Goal: Information Seeking & Learning: Learn about a topic

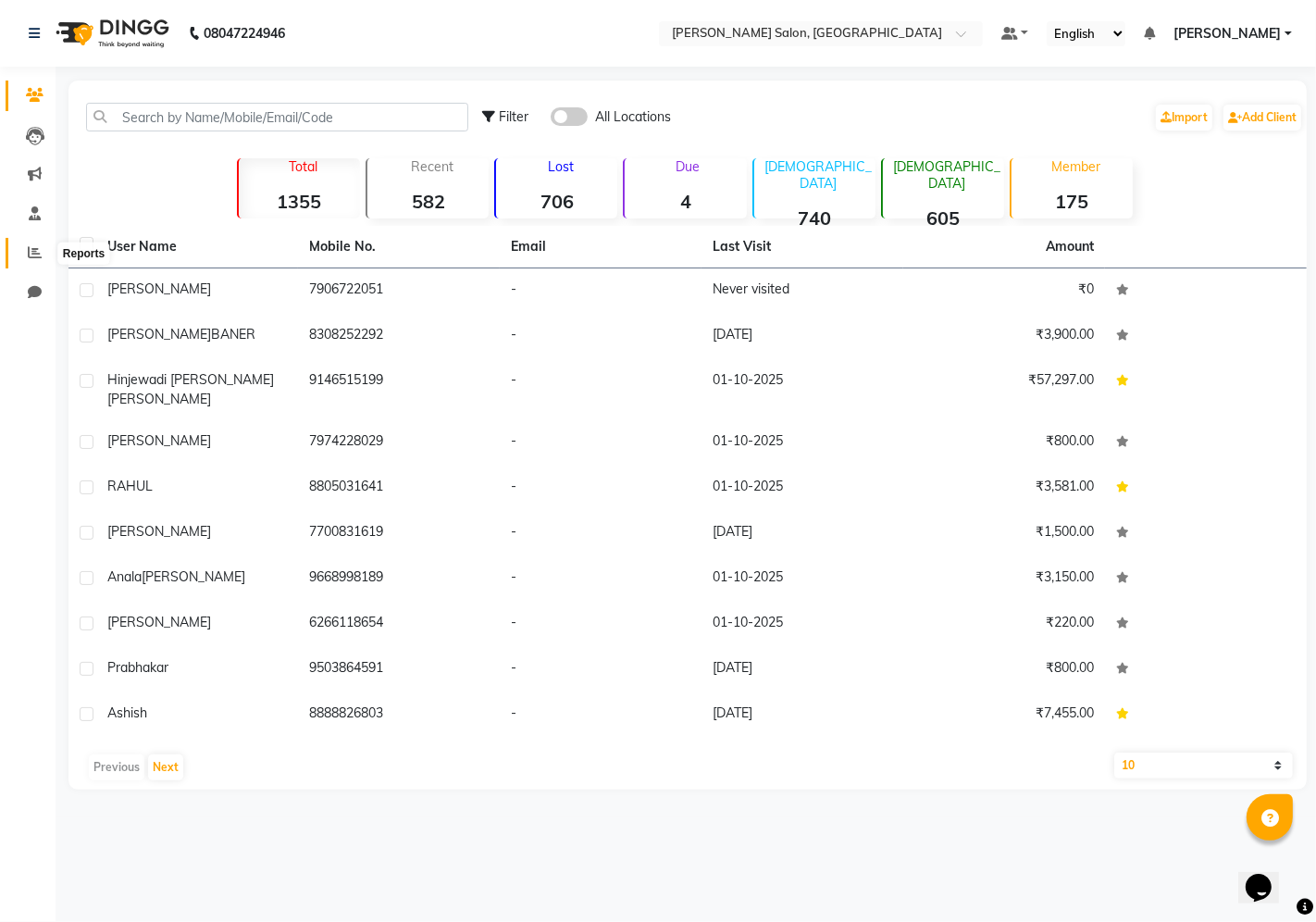
click at [31, 255] on icon at bounding box center [34, 252] width 14 height 14
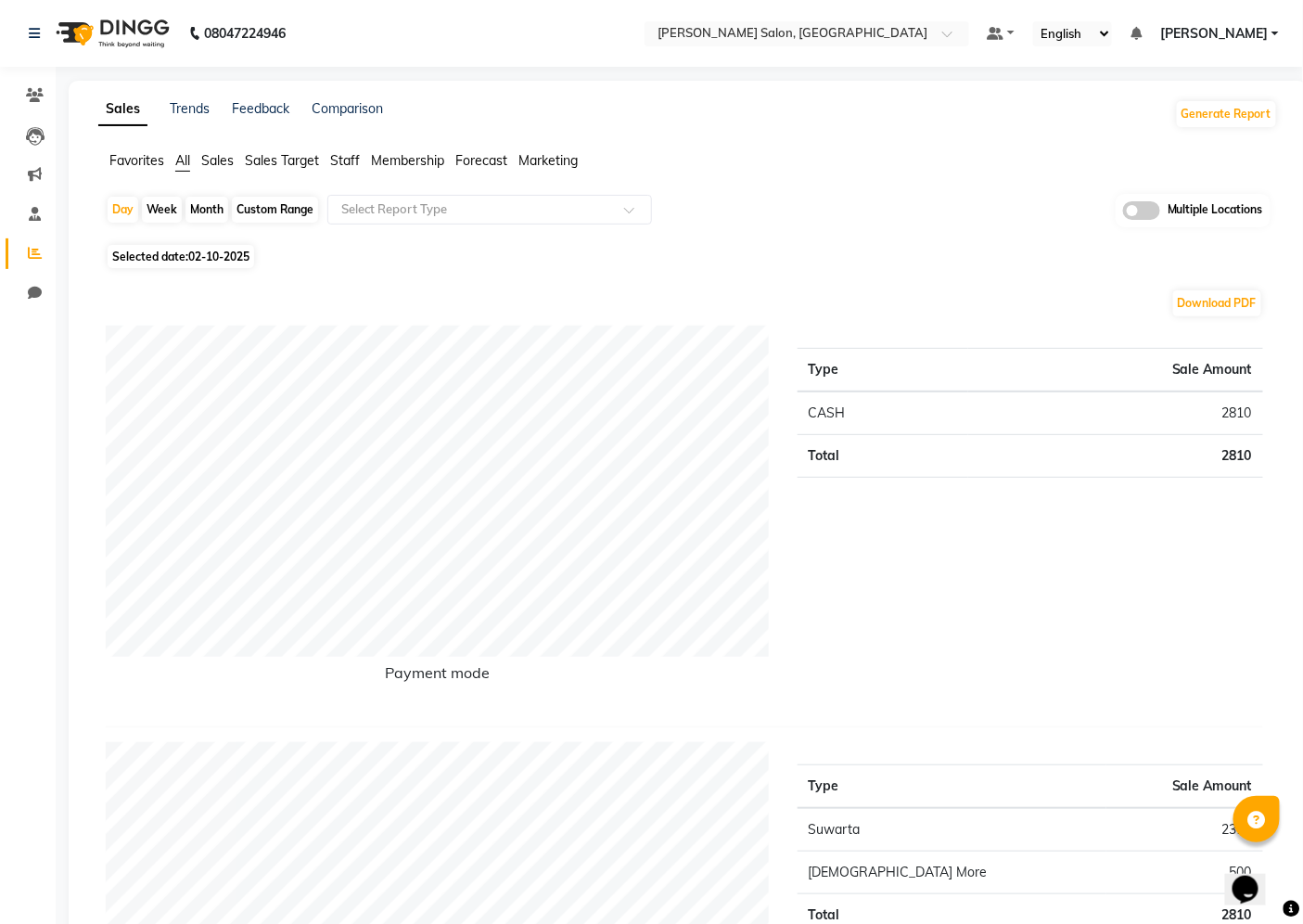
click at [348, 155] on span "Staff" at bounding box center [345, 161] width 29 height 17
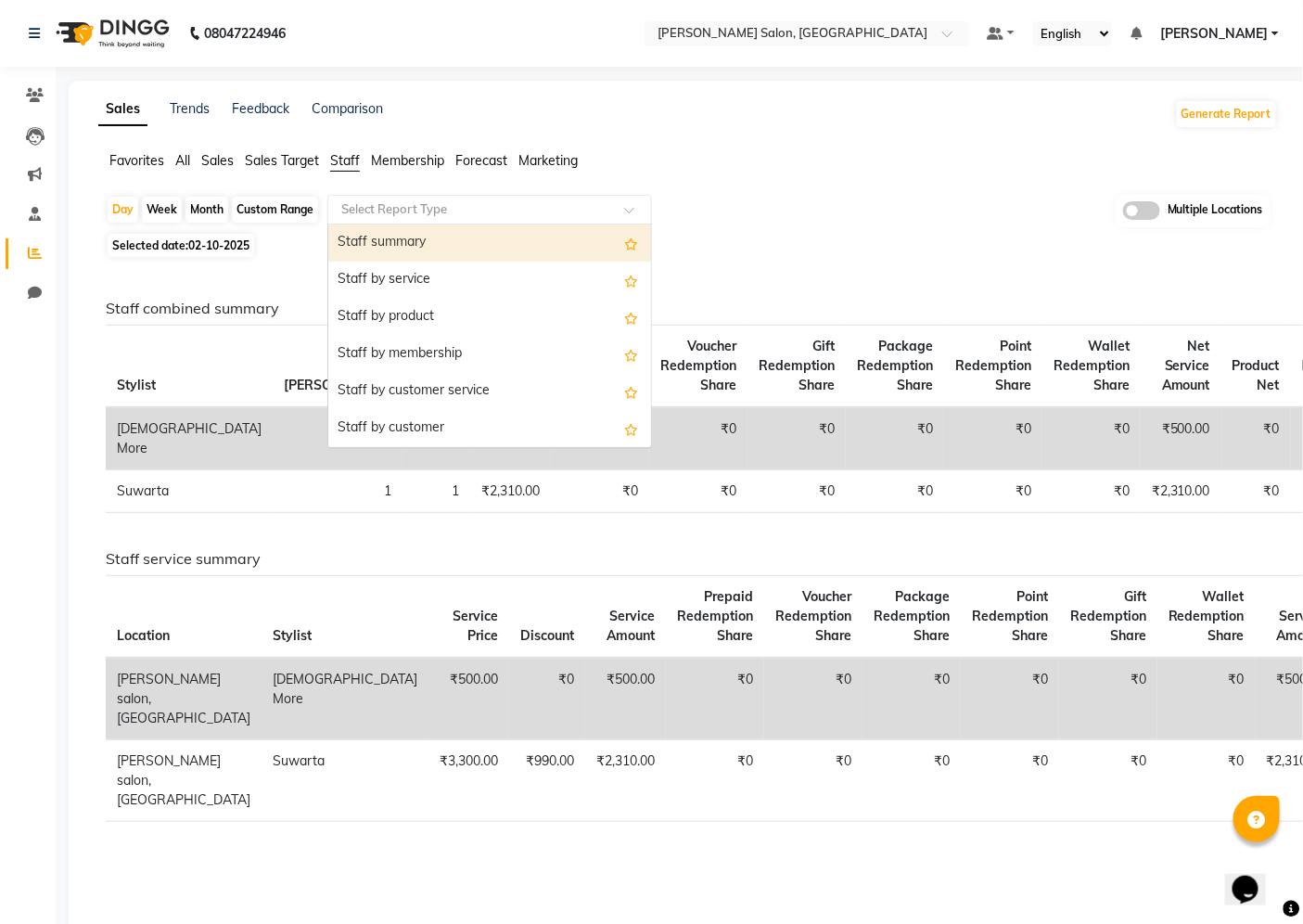
click at [431, 205] on input "text" at bounding box center [472, 210] width 267 height 19
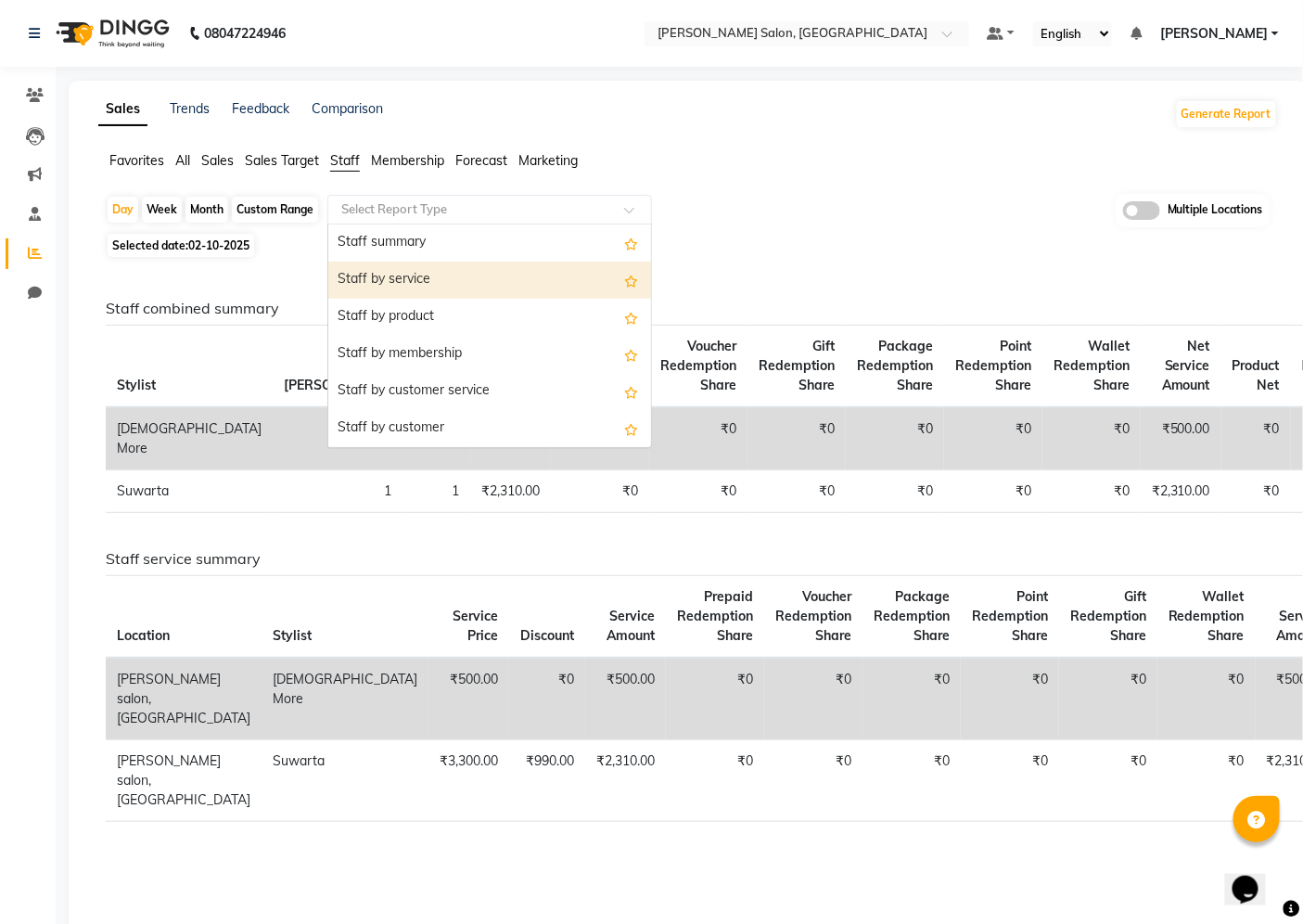
click at [453, 296] on div "Staff by service" at bounding box center [490, 279] width 323 height 37
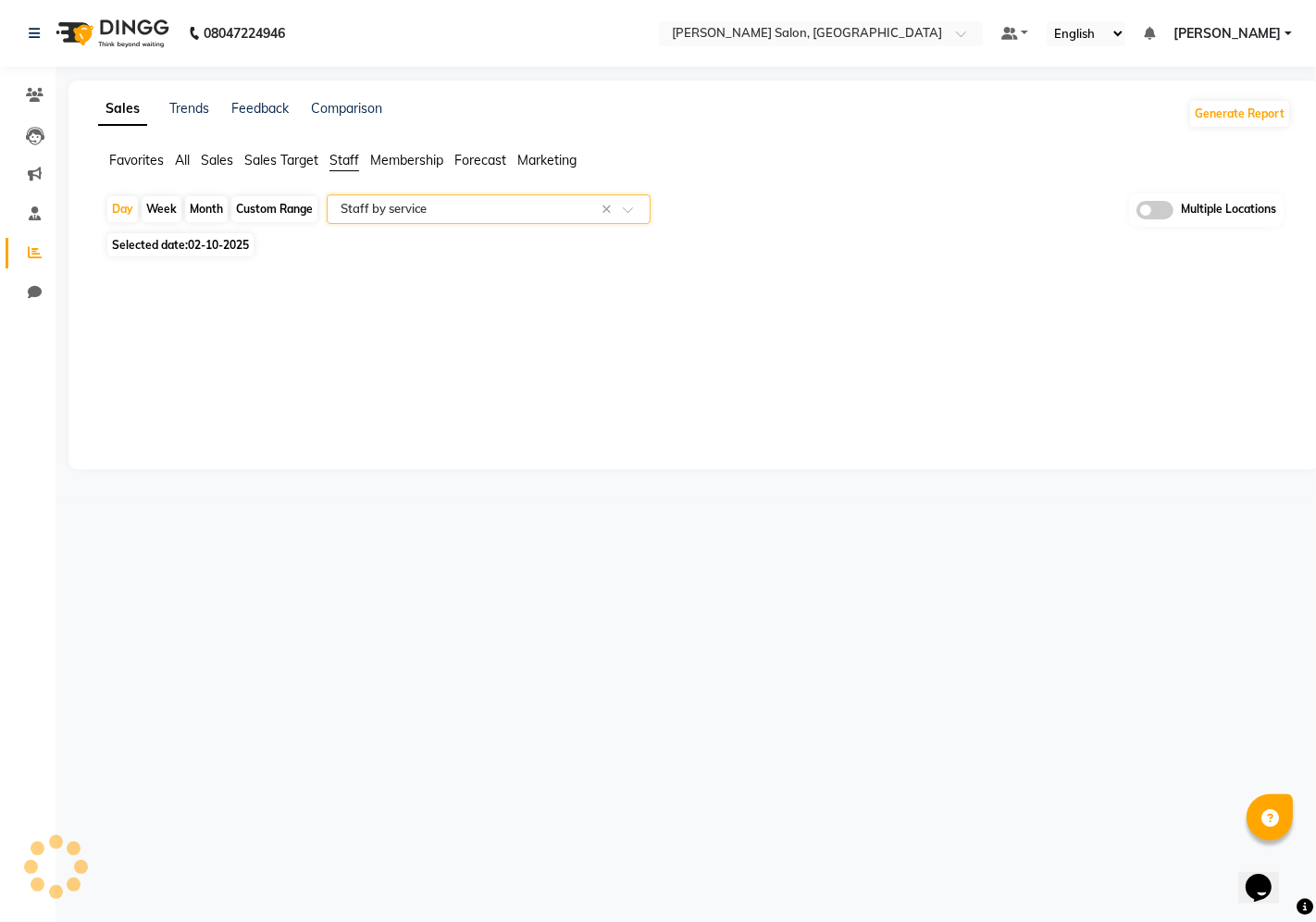
select select "full_report"
select select "csv"
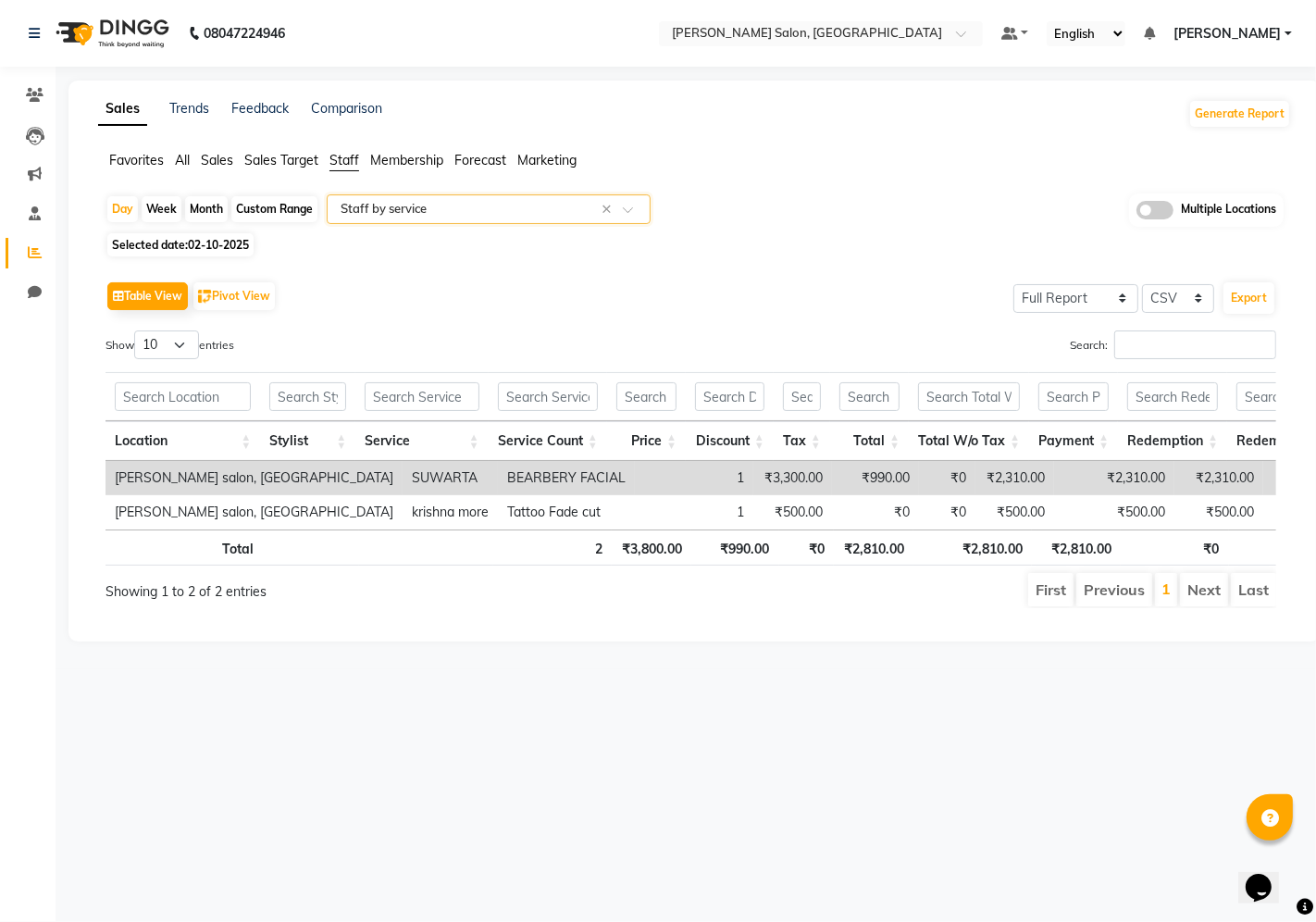
click at [296, 201] on div "Custom Range" at bounding box center [274, 209] width 86 height 26
select select "10"
select select "2025"
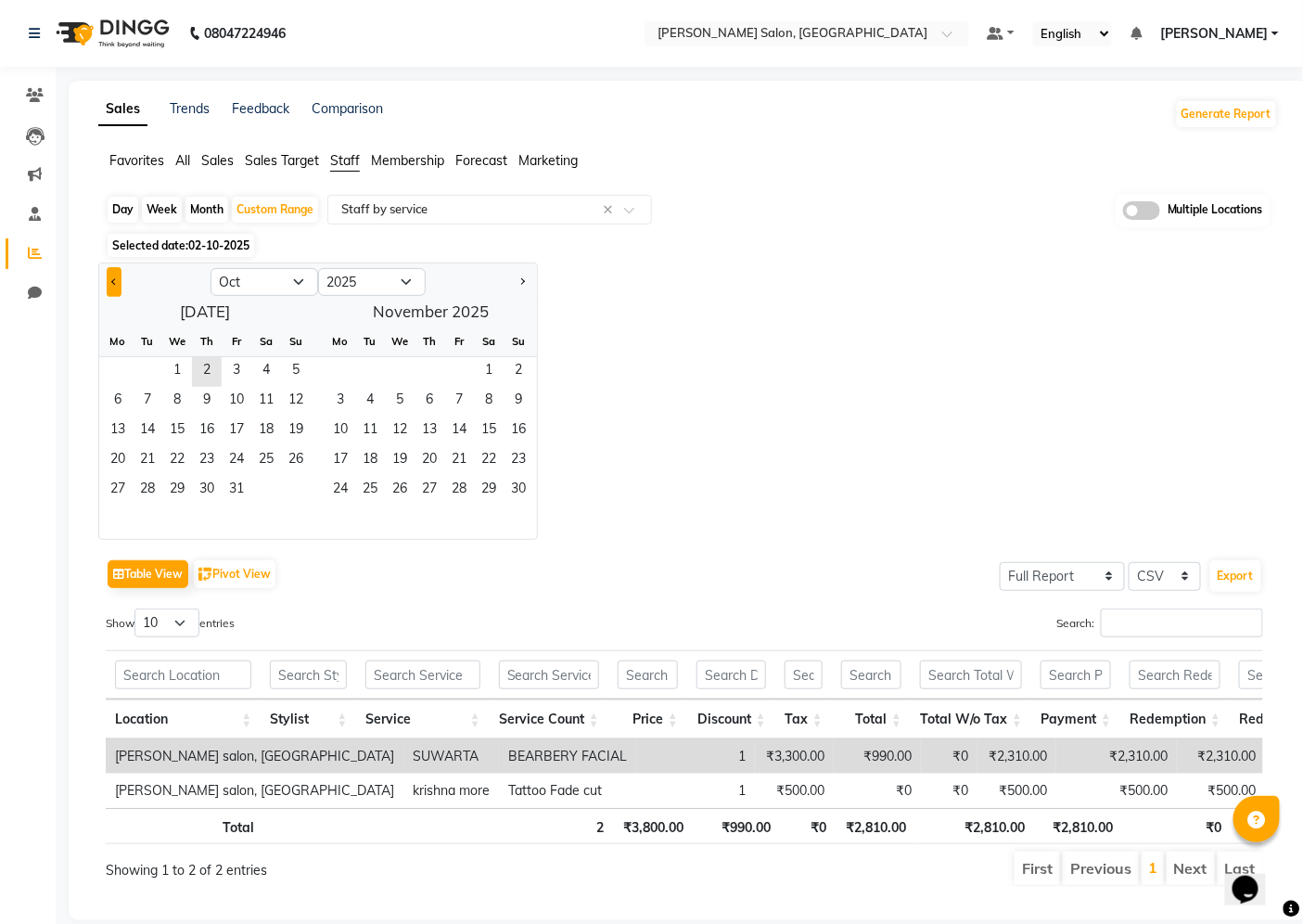
click at [114, 279] on span "Previous month" at bounding box center [115, 280] width 7 height 7
select select "9"
click at [118, 368] on span "1" at bounding box center [117, 371] width 29 height 29
click at [150, 492] on span "30" at bounding box center [147, 490] width 29 height 29
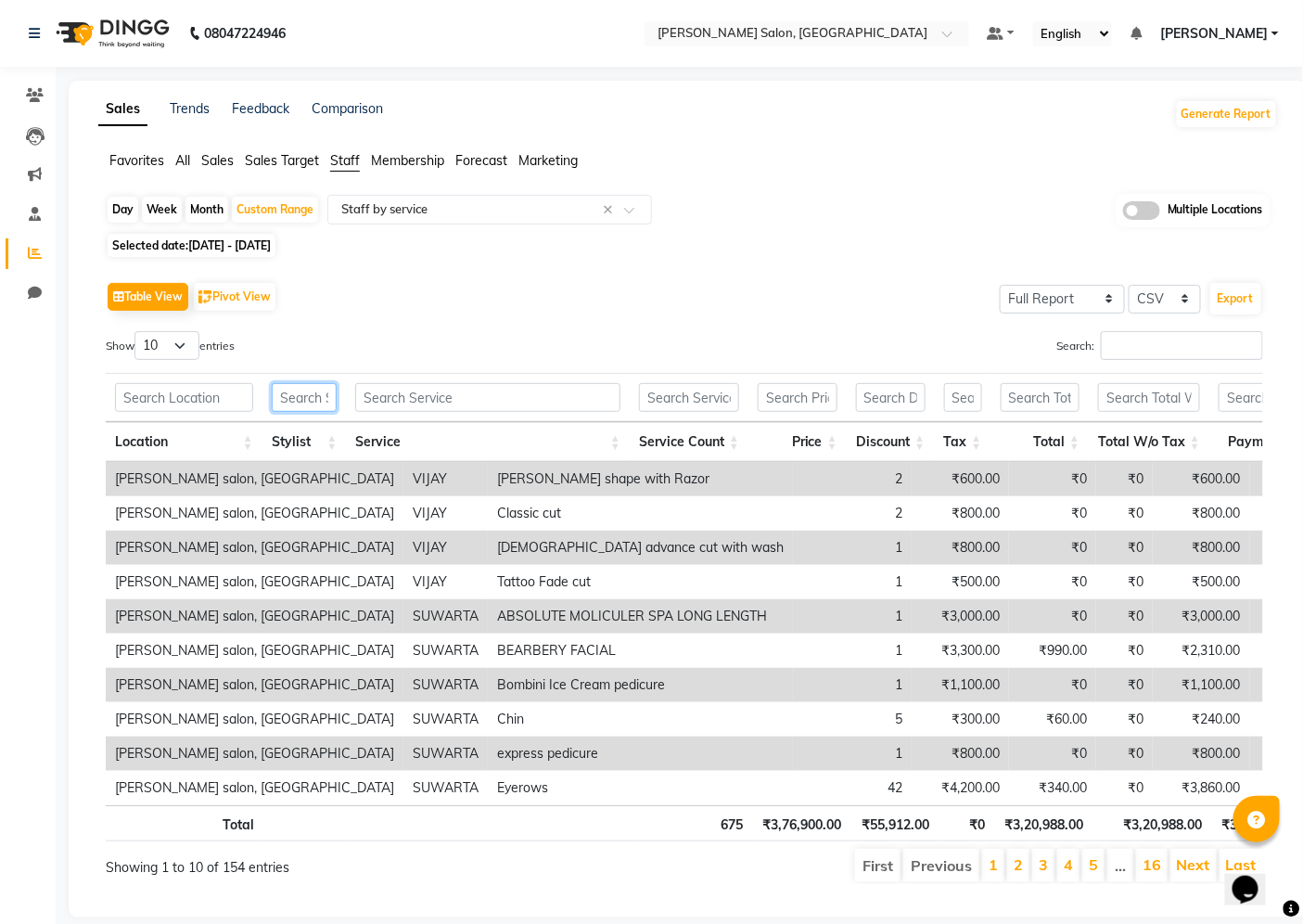
click at [302, 400] on input "text" at bounding box center [305, 398] width 66 height 28
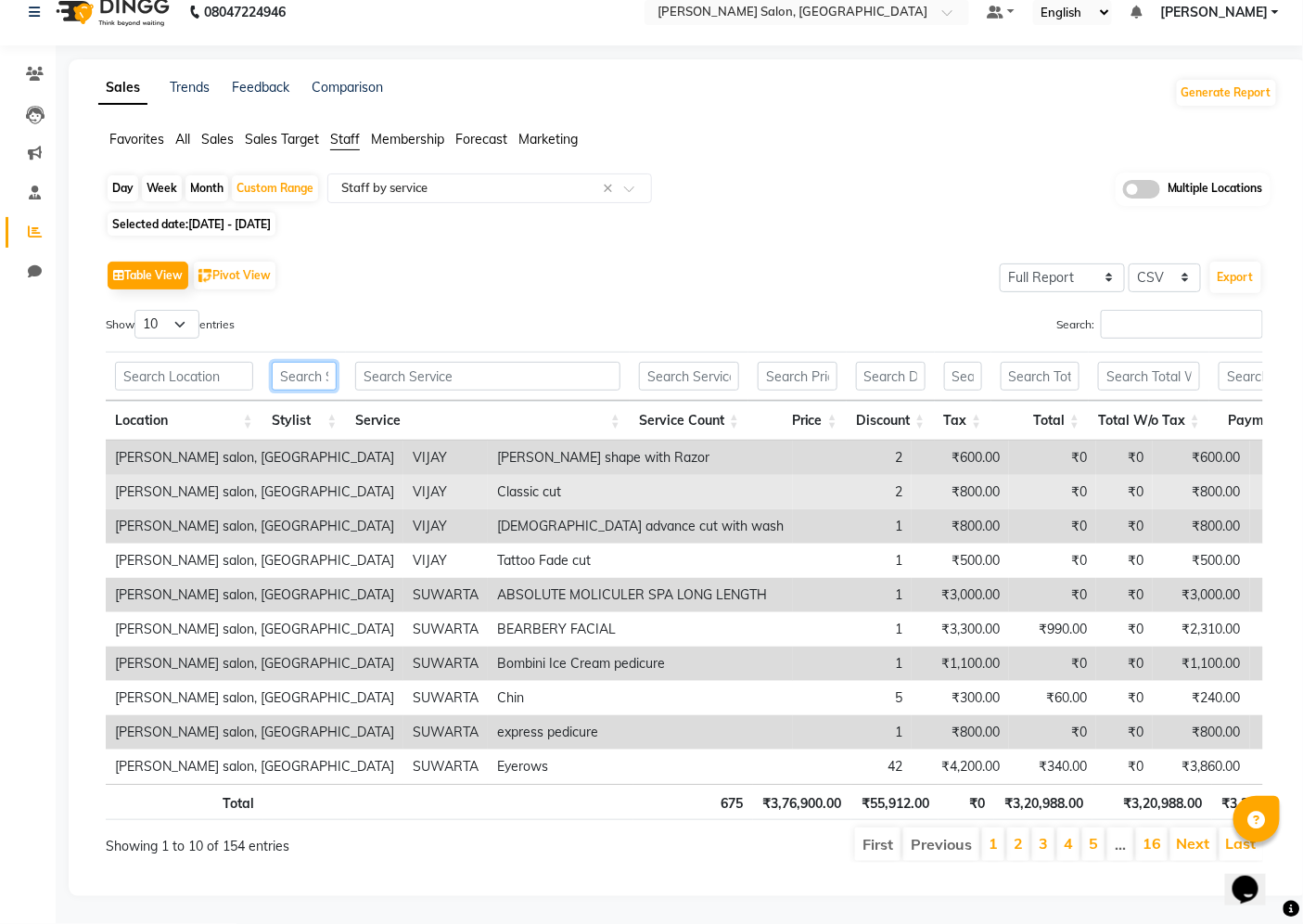
scroll to position [52, 0]
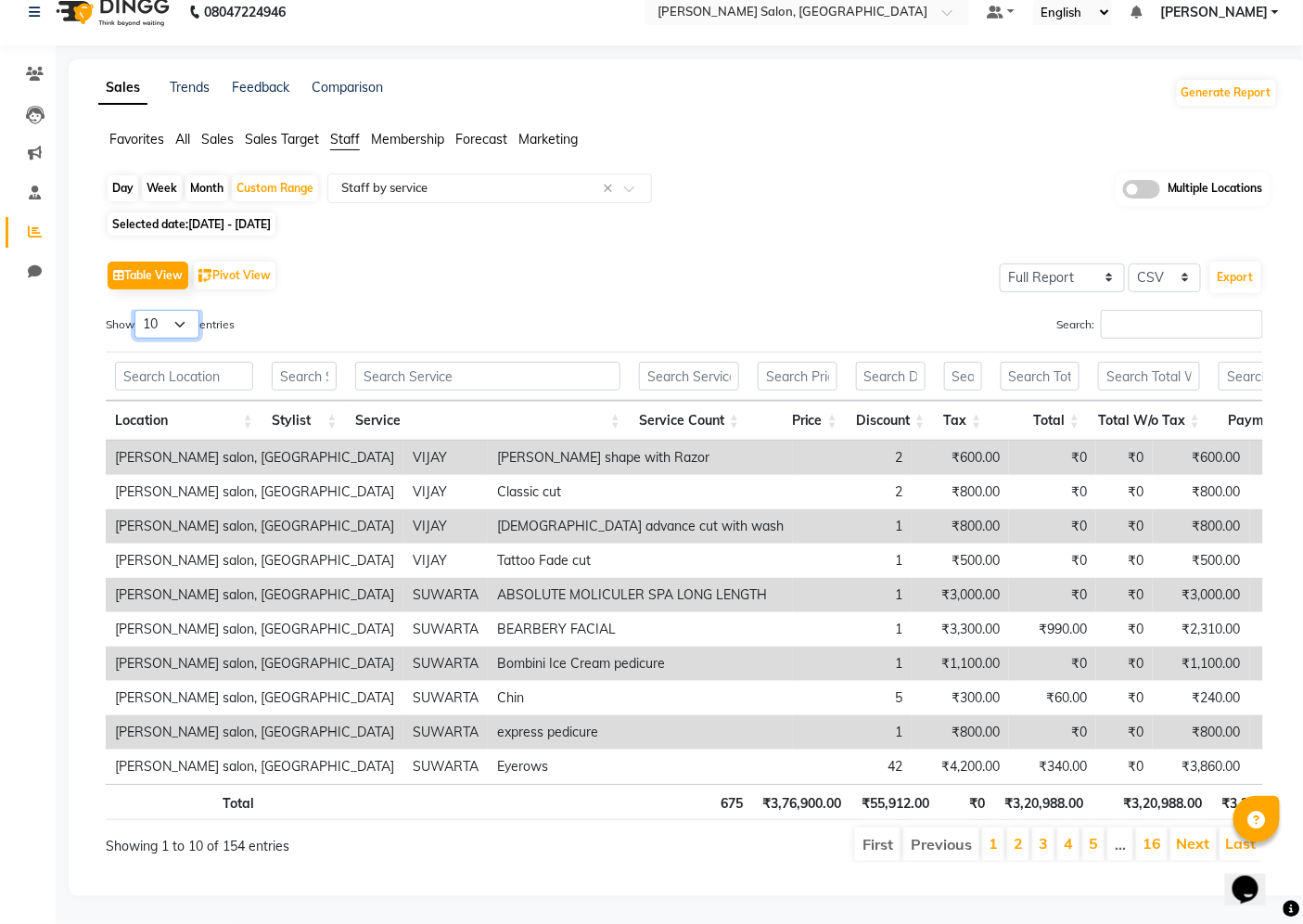
click at [187, 310] on select "10 25 50 100" at bounding box center [167, 324] width 65 height 28
select select "100"
click at [137, 310] on select "10 25 50 100" at bounding box center [167, 324] width 65 height 28
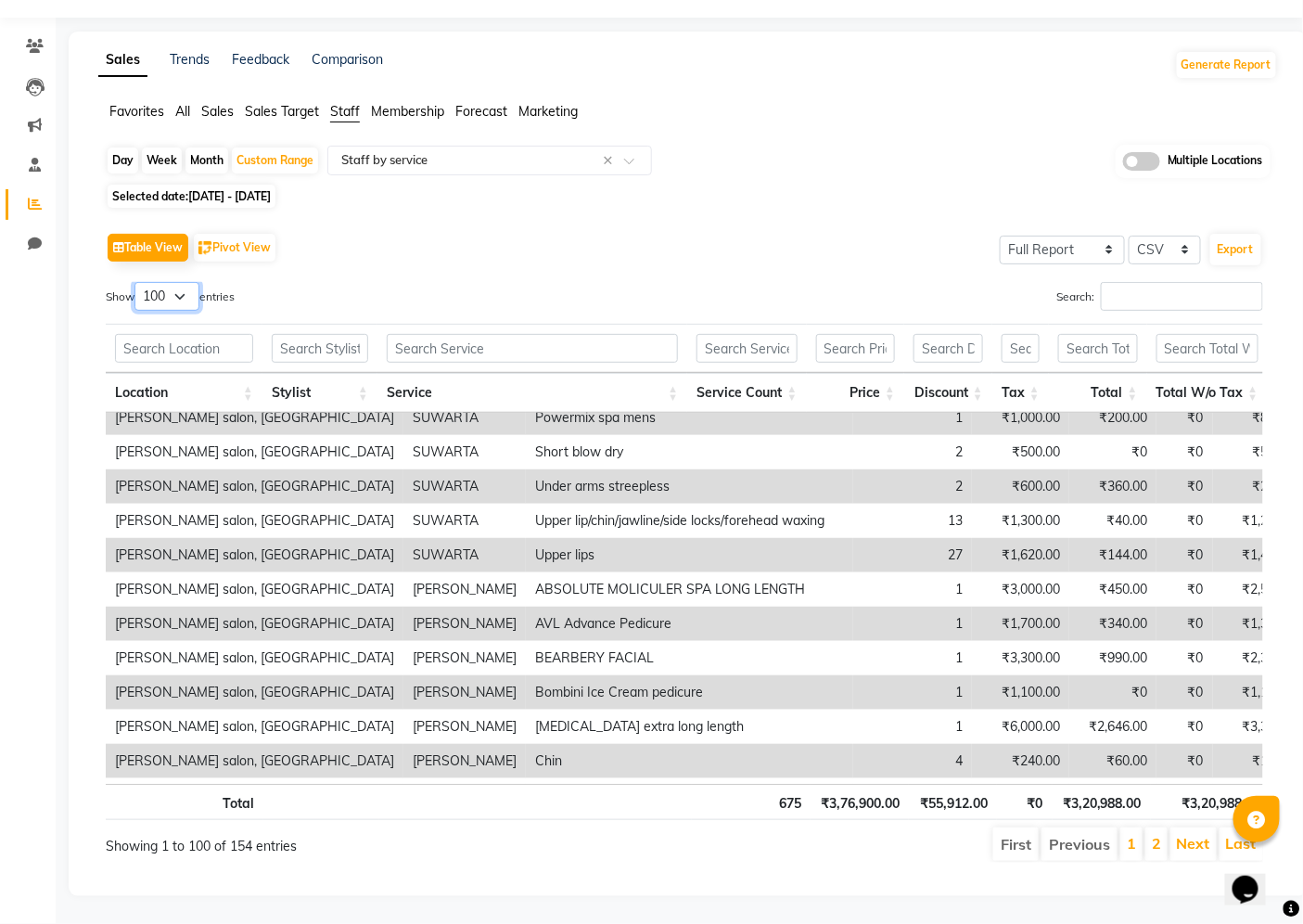
scroll to position [1340, 0]
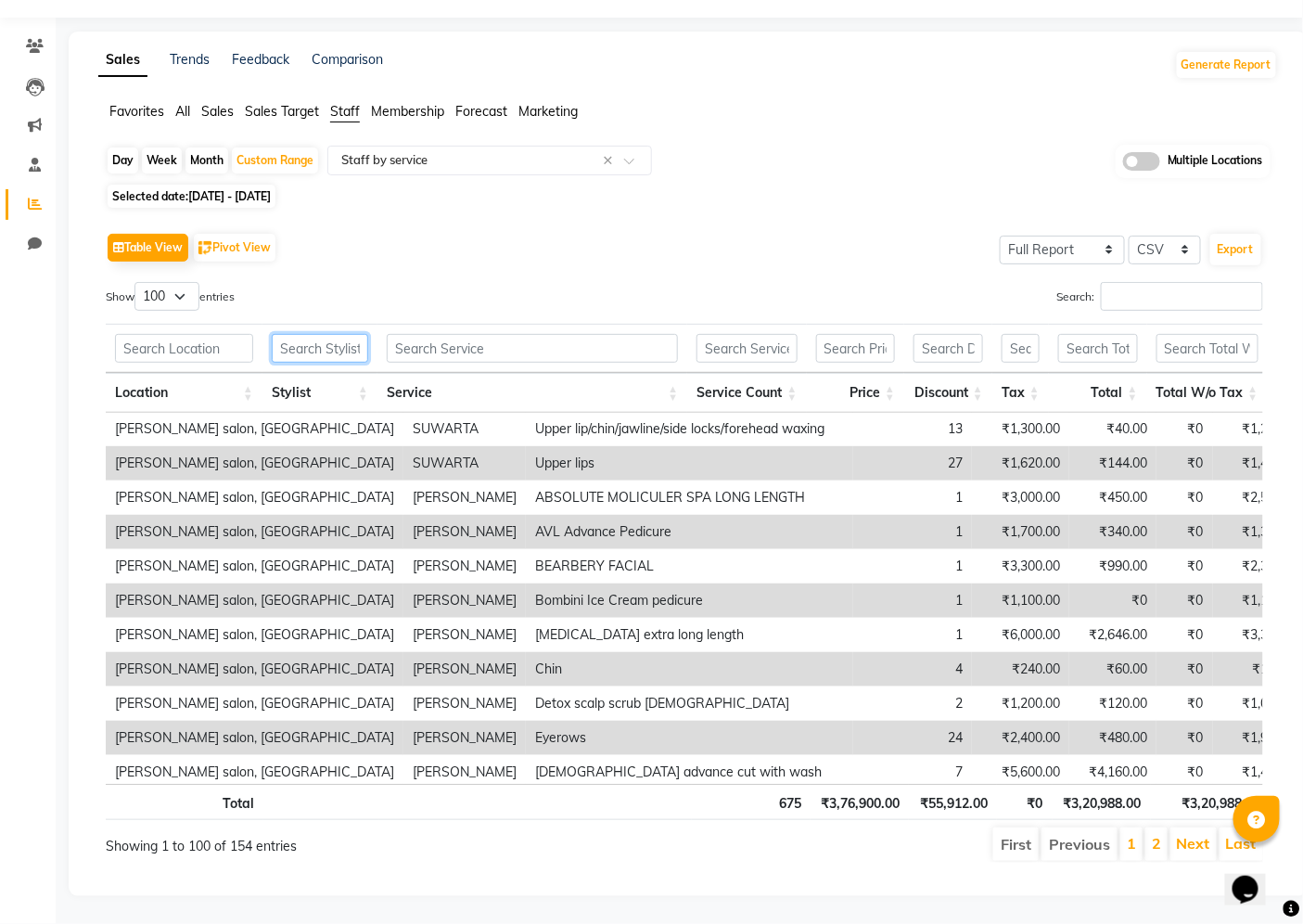
click at [323, 346] on input "text" at bounding box center [320, 348] width 97 height 28
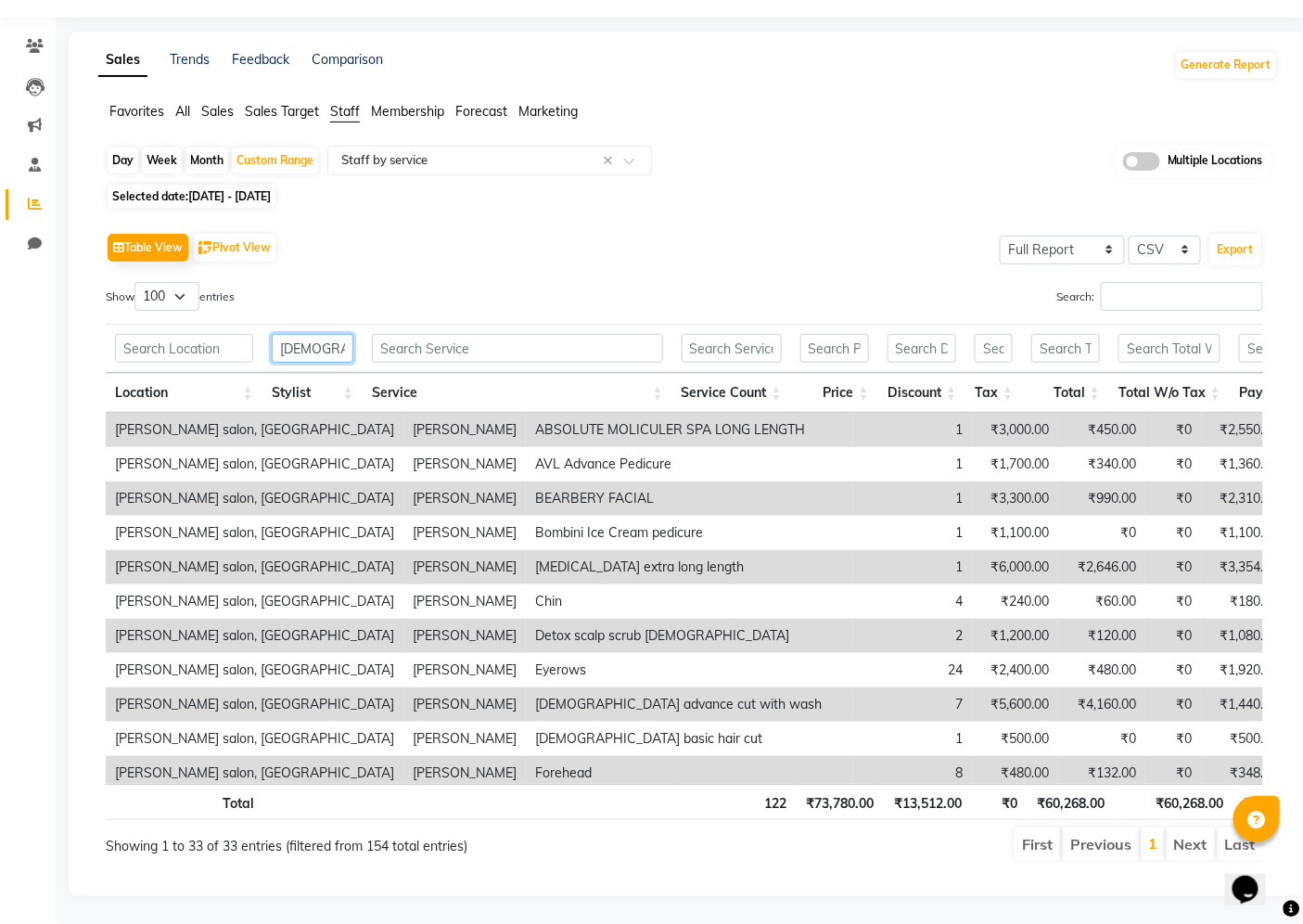
type input "[DEMOGRAPHIC_DATA]"
click at [687, 274] on div "Table View Pivot View Select Full Report Filtered Report Select CSV PDF Export …" at bounding box center [685, 545] width 1158 height 634
click at [622, 641] on td "Detox scalp scrub [DEMOGRAPHIC_DATA]" at bounding box center [689, 635] width 328 height 34
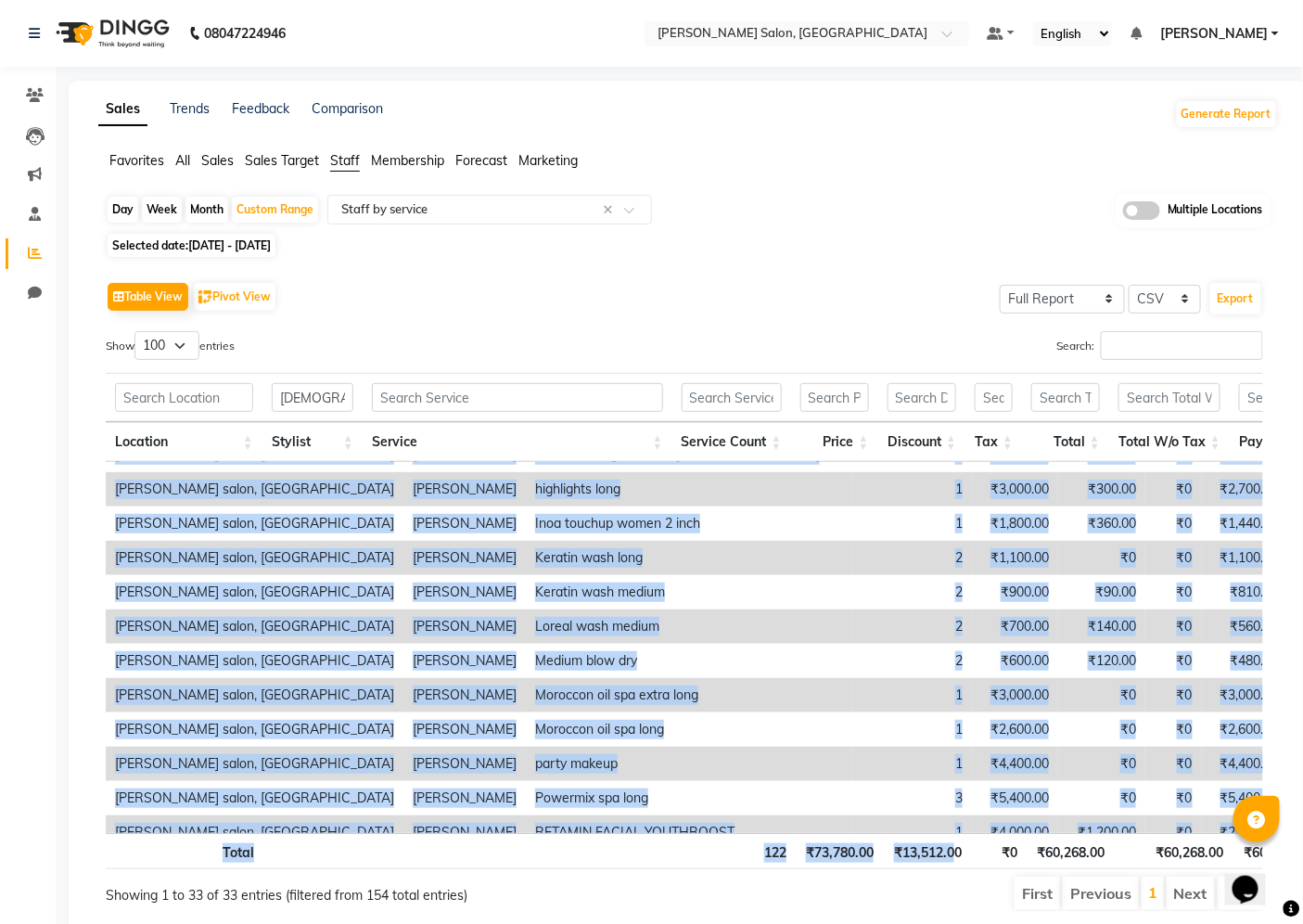
scroll to position [775, 0]
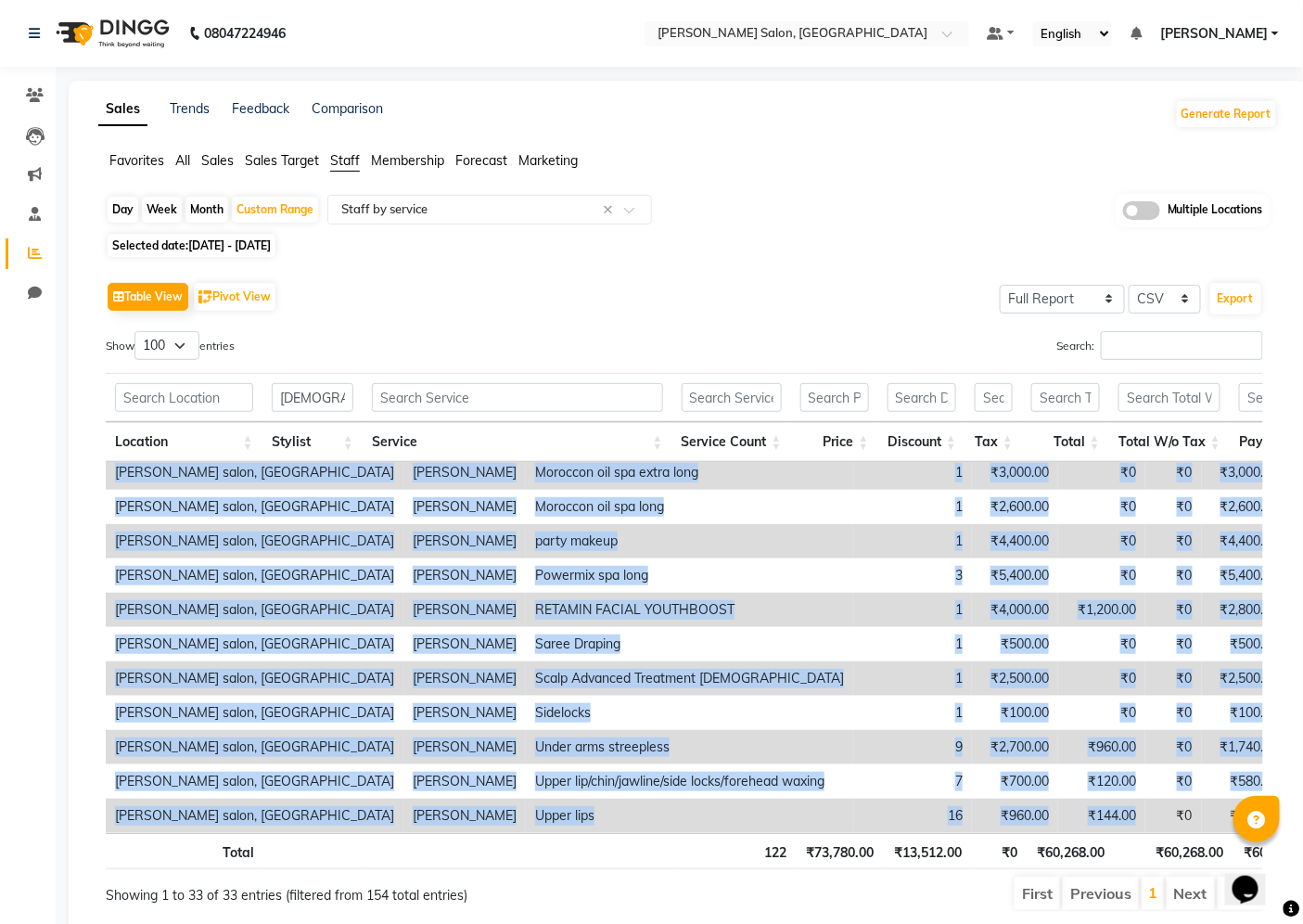
drag, startPoint x: 131, startPoint y: 470, endPoint x: 994, endPoint y: 793, distance: 921.5
click at [994, 793] on tbody "[PERSON_NAME] salon, Hinjewadi [PERSON_NAME] ABSOLUTE MOLICULER SPA LONG LENGTH…" at bounding box center [988, 267] width 1763 height 1132
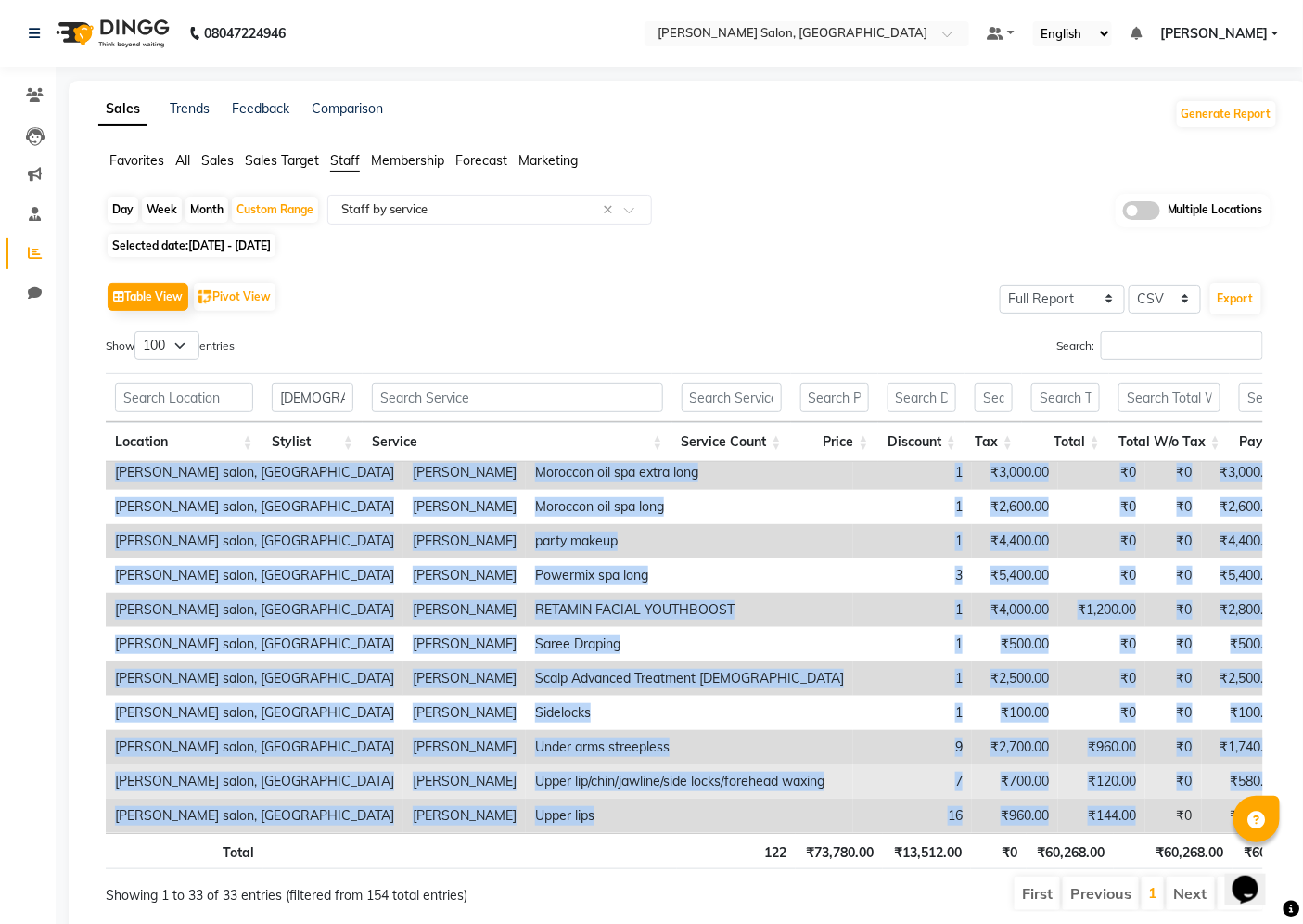
copy tbody "lor ipsum, Dolorsita consect adipi ELITSEDD EIUSMODTE INC UTLA ETDOLO 7 ₹2,945.…"
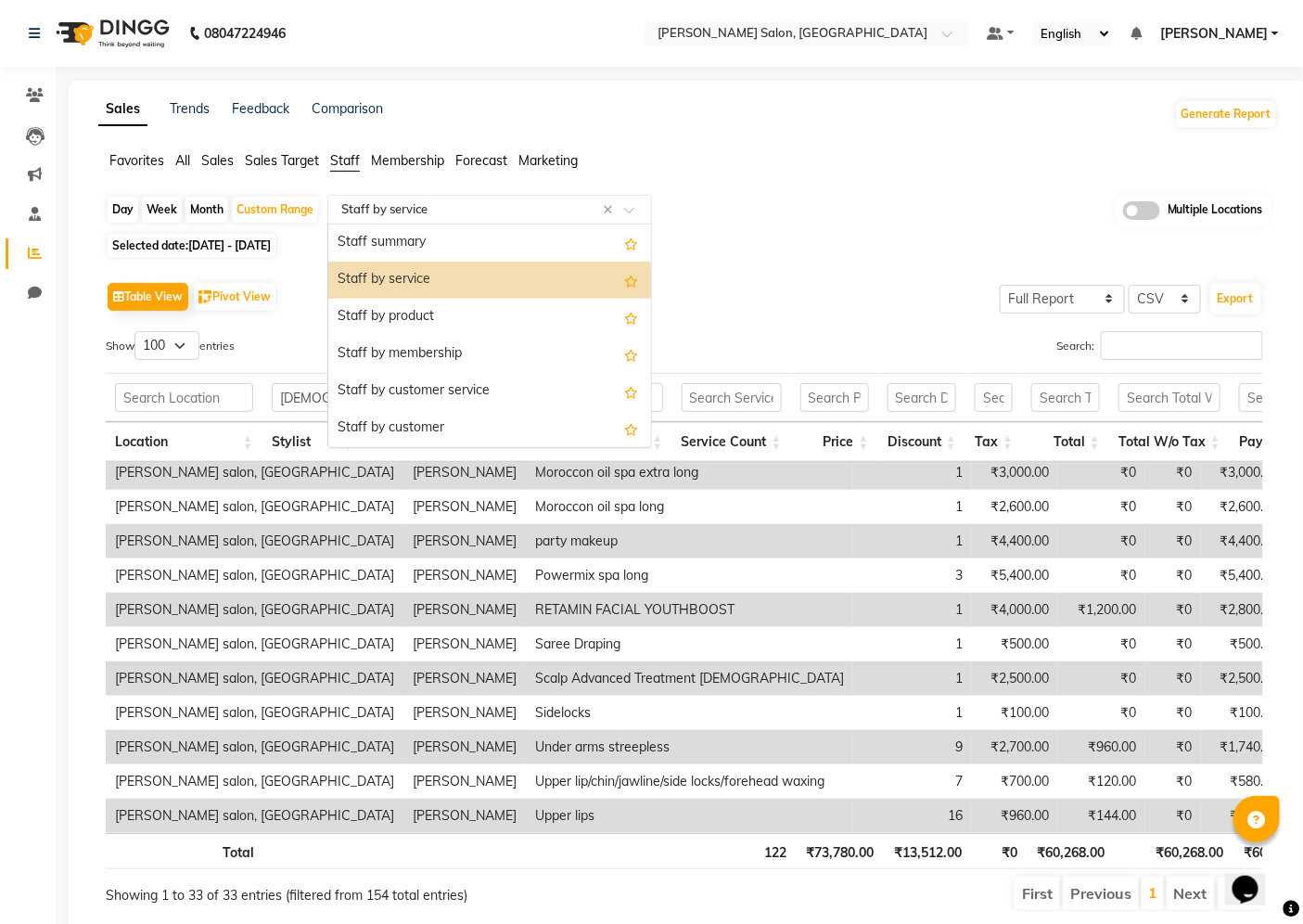
click at [458, 215] on input "text" at bounding box center [472, 210] width 267 height 19
click at [448, 304] on div "Staff by product" at bounding box center [490, 316] width 323 height 37
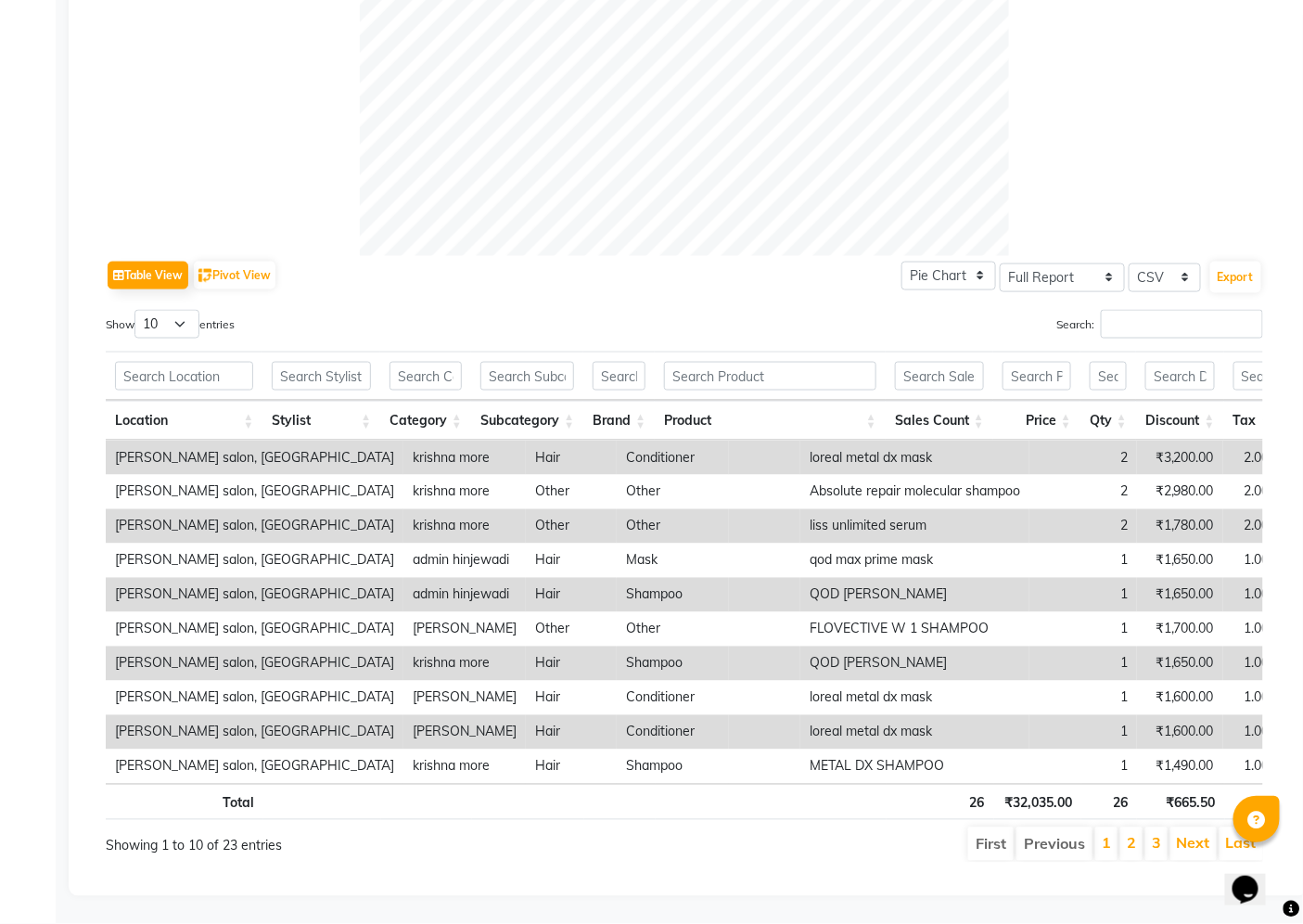
scroll to position [720, 0]
click at [343, 362] on input "text" at bounding box center [321, 376] width 99 height 28
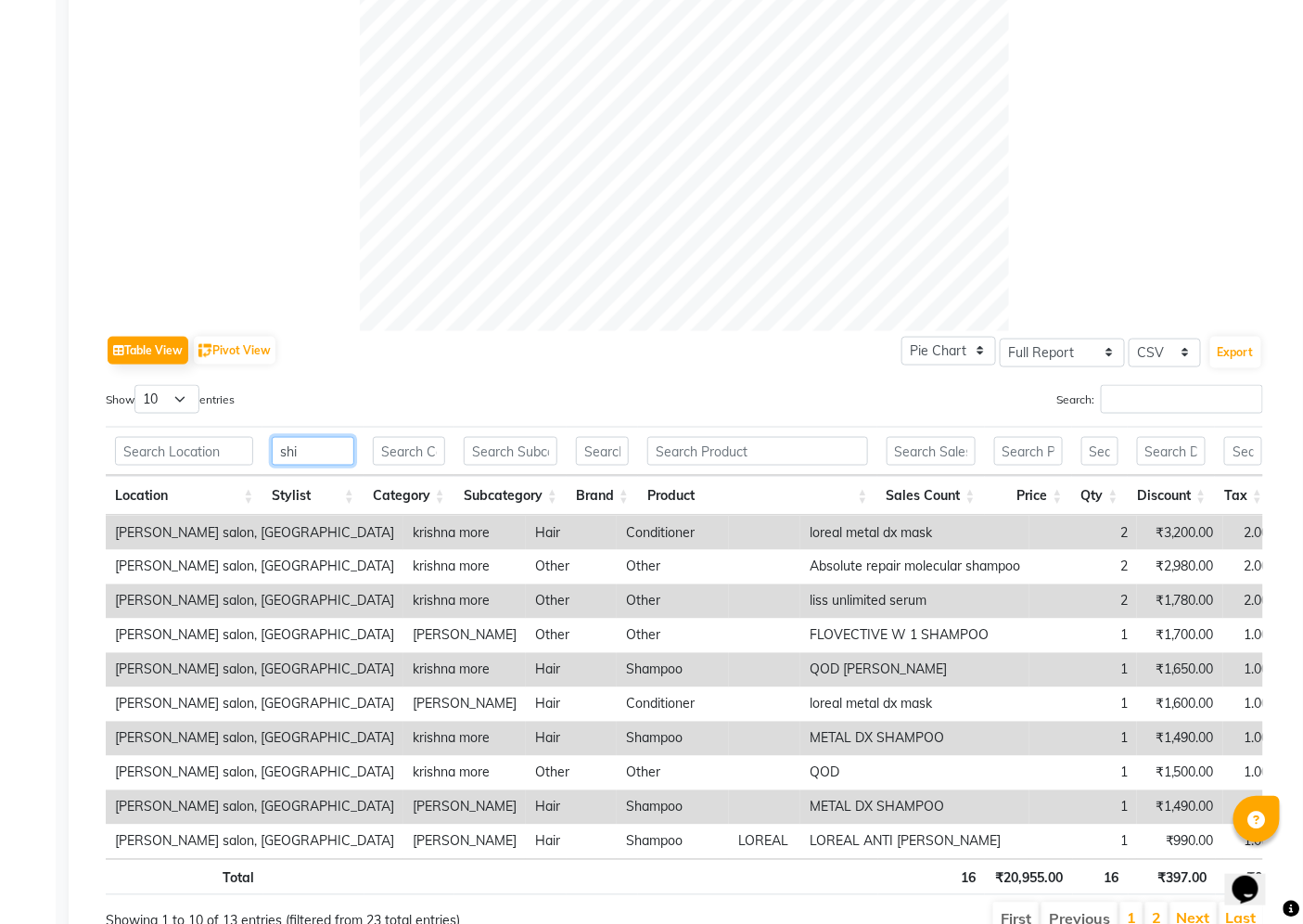
scroll to position [415, 0]
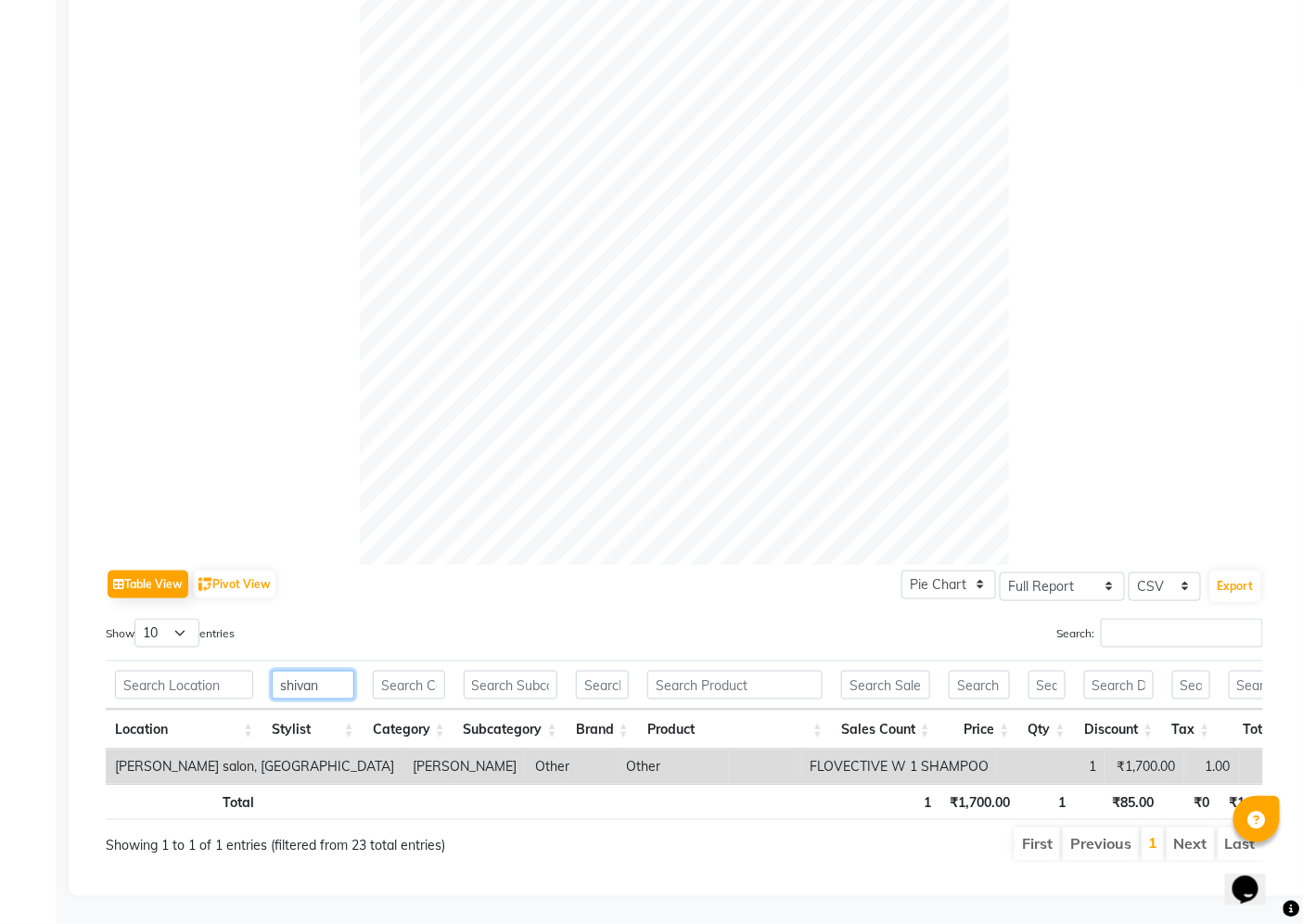
type input "shivan"
drag, startPoint x: 648, startPoint y: 736, endPoint x: 1022, endPoint y: 747, distance: 374.2
click at [1022, 749] on tr "[PERSON_NAME] salon, Hinjewadi [PERSON_NAME] Other Other FLOVECTIVE W 1 SHAMPOO…" at bounding box center [784, 766] width 1357 height 34
copy tr "FLOVECTIVE W 1 SHAMPOO 1 ₹1,700.00"
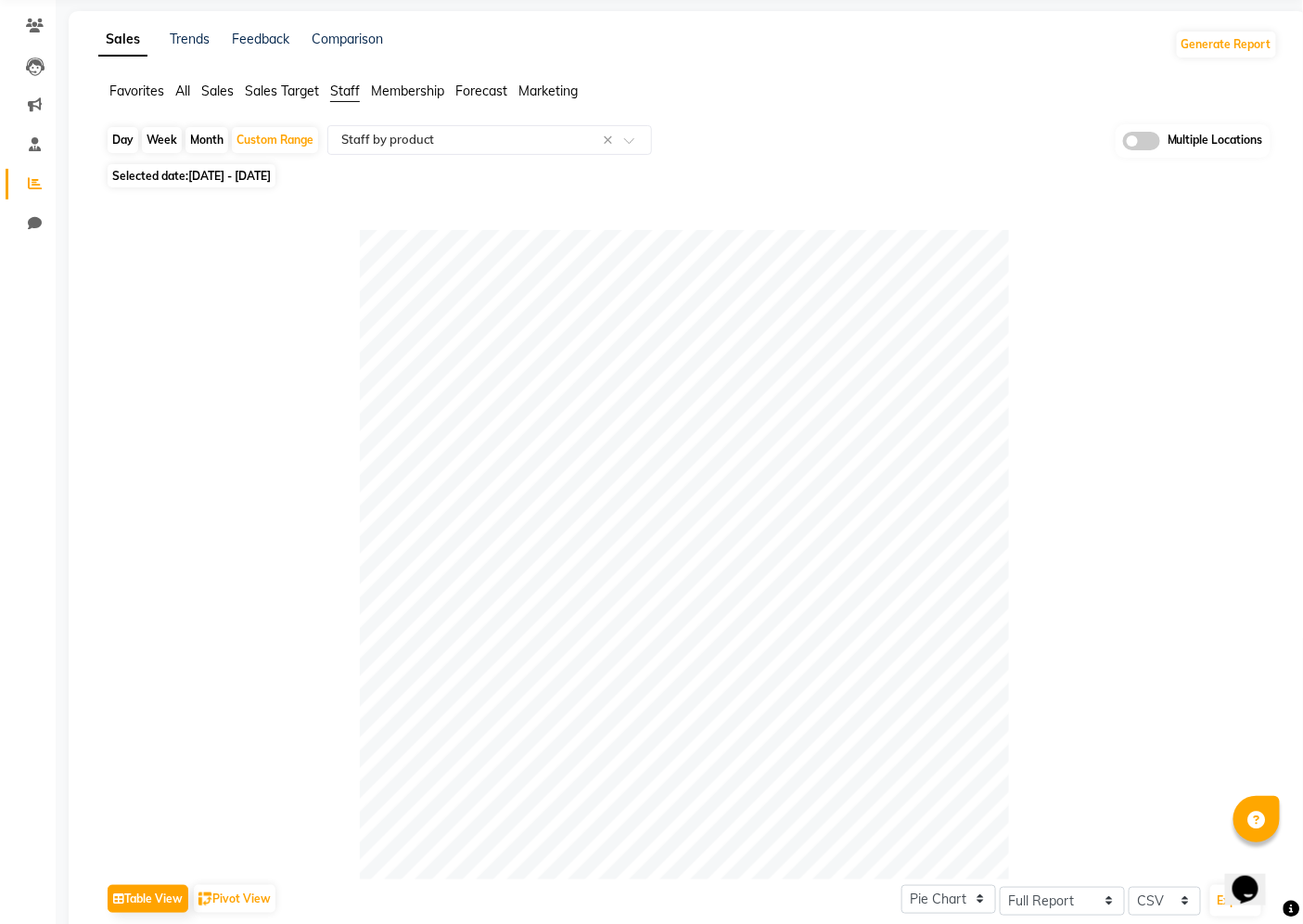
scroll to position [0, 0]
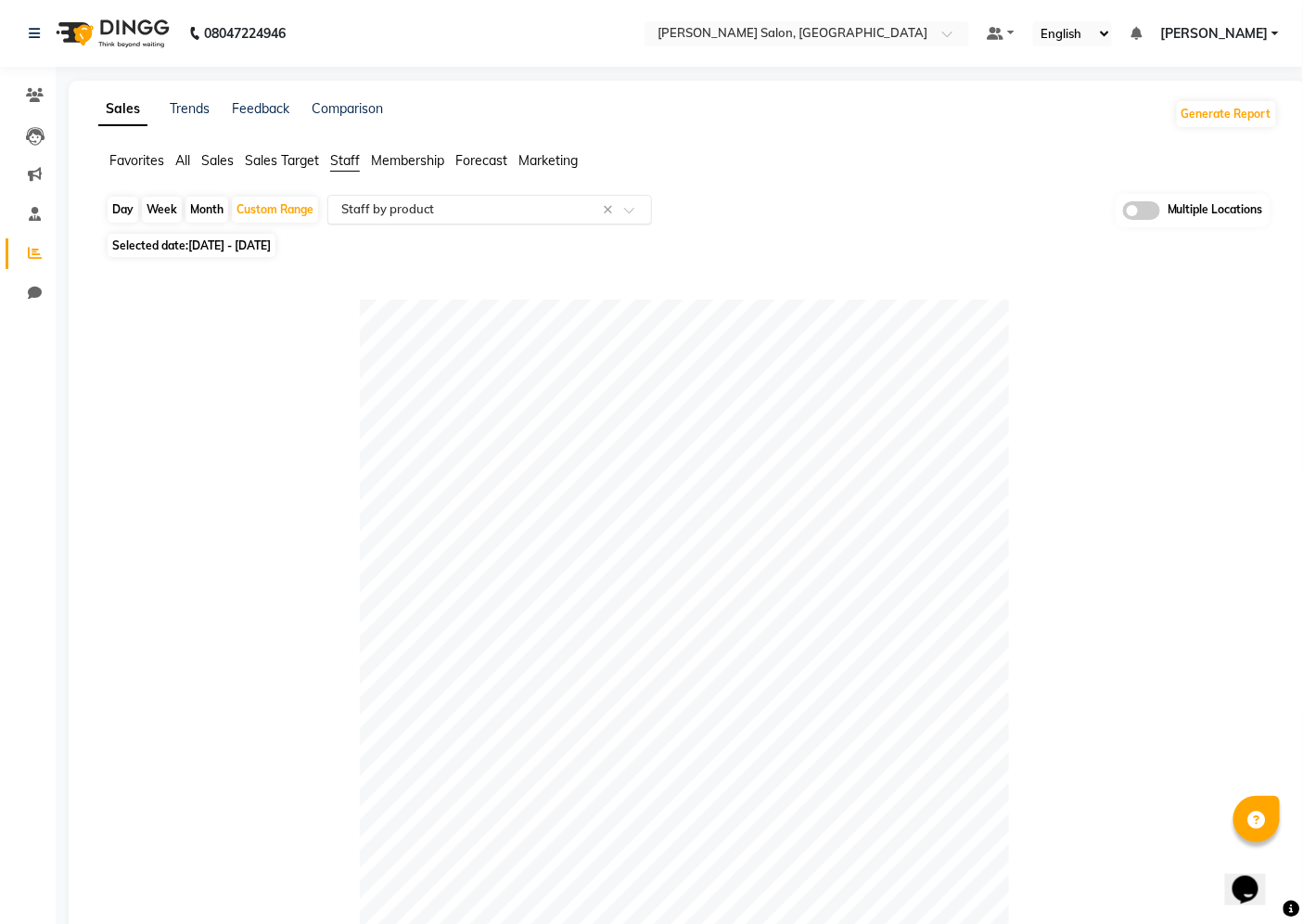
click at [542, 216] on input "text" at bounding box center [472, 210] width 267 height 19
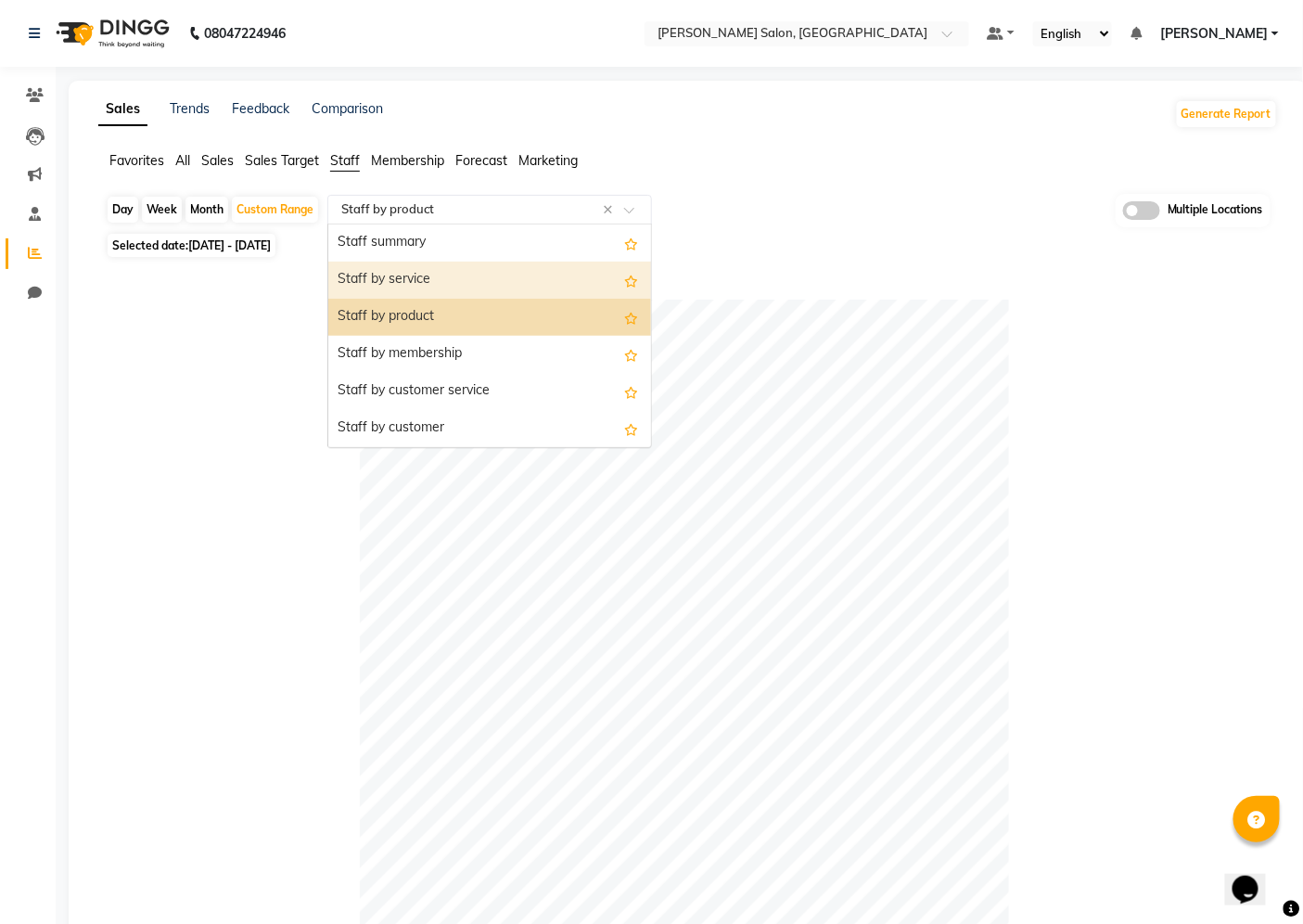
click at [511, 274] on div "Staff by service" at bounding box center [490, 279] width 323 height 37
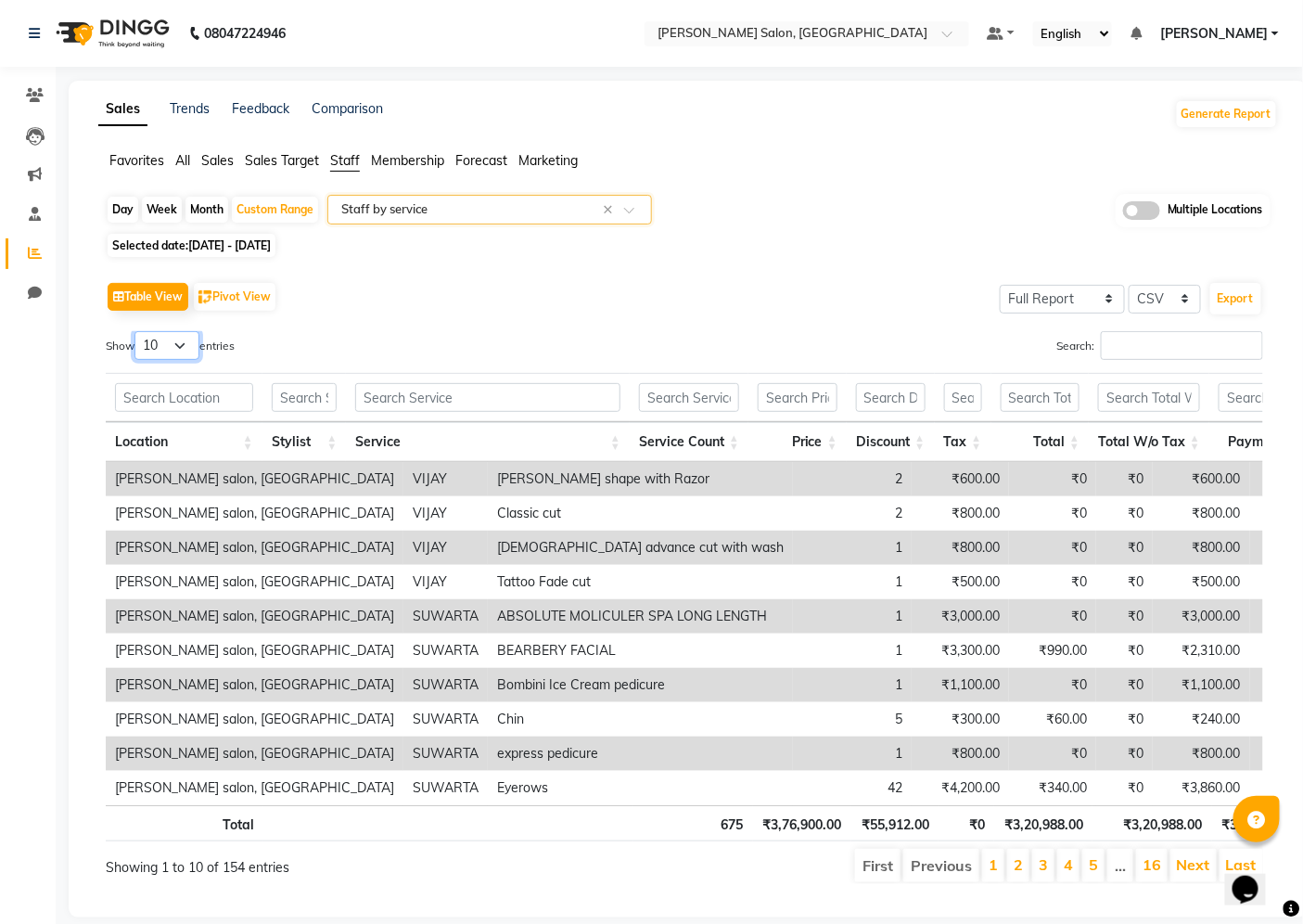
click at [189, 341] on select "10 25 50 100" at bounding box center [167, 346] width 65 height 28
select select "100"
click at [137, 331] on select "10 25 50 100" at bounding box center [167, 346] width 65 height 28
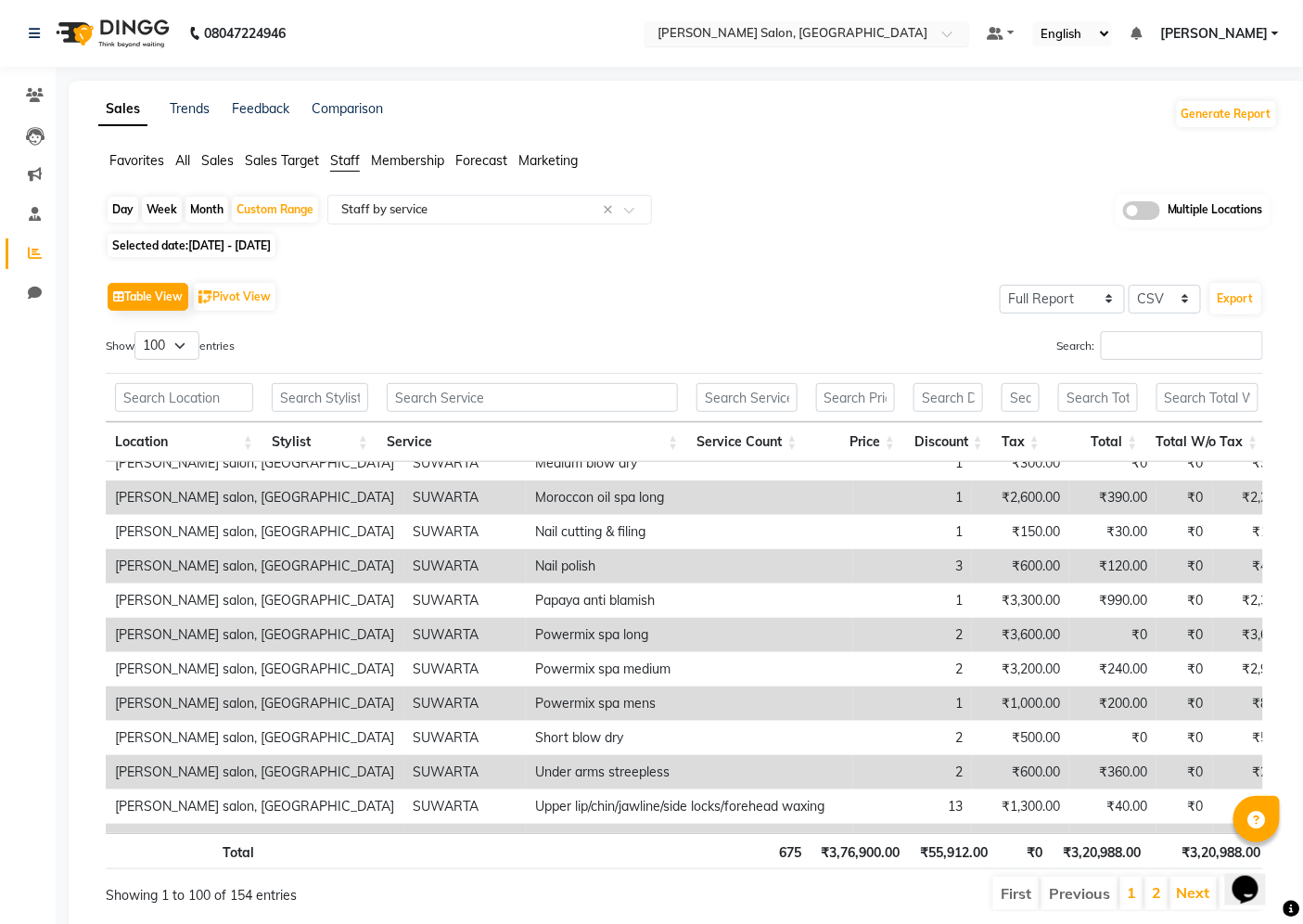
click at [892, 29] on input "text" at bounding box center [789, 35] width 269 height 19
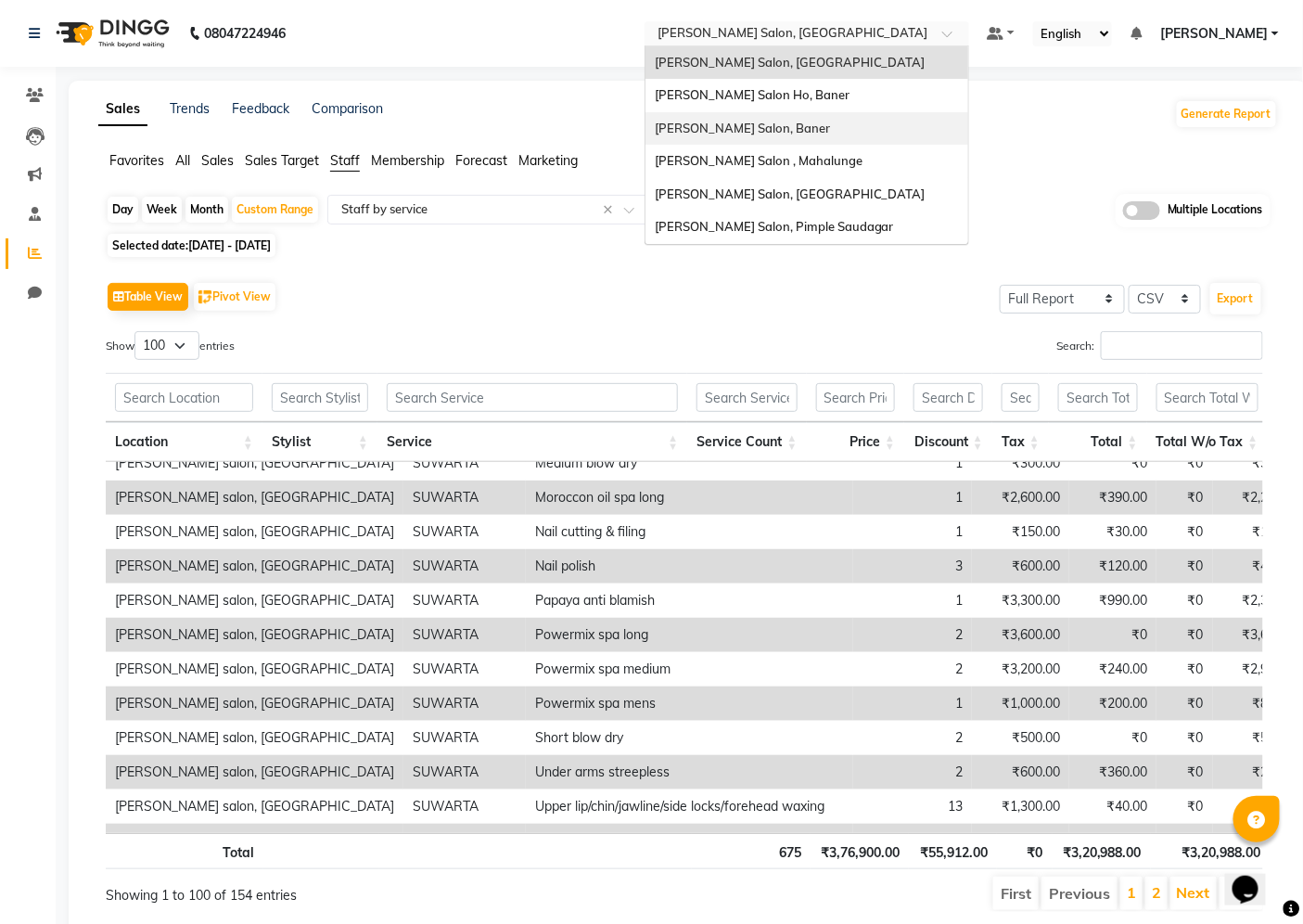
click at [744, 136] on div "[PERSON_NAME] Salon, Baner" at bounding box center [807, 129] width 323 height 33
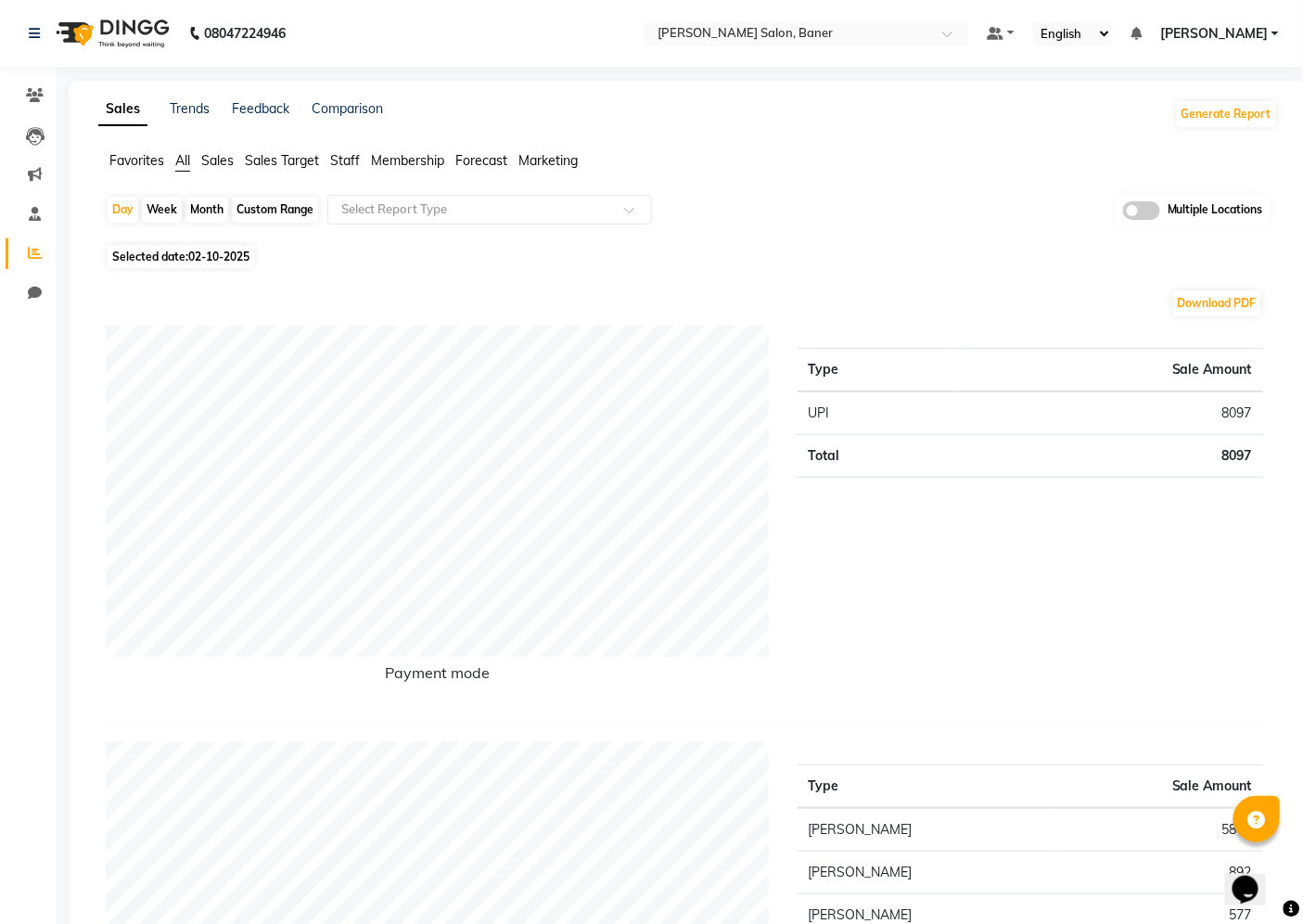
click at [348, 153] on span "Staff" at bounding box center [345, 161] width 29 height 17
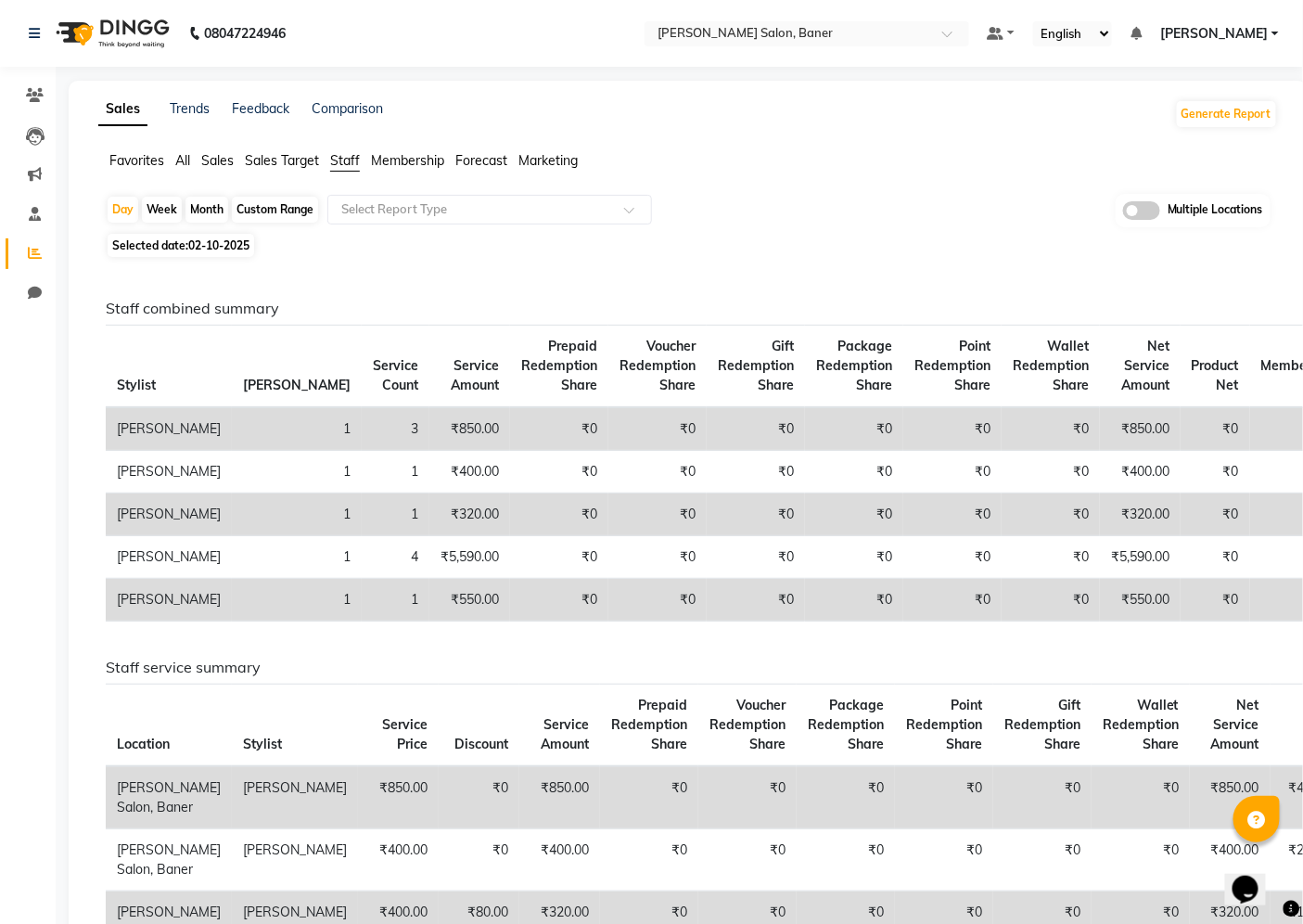
click at [280, 205] on div "Custom Range" at bounding box center [275, 209] width 86 height 26
select select "10"
select select "2025"
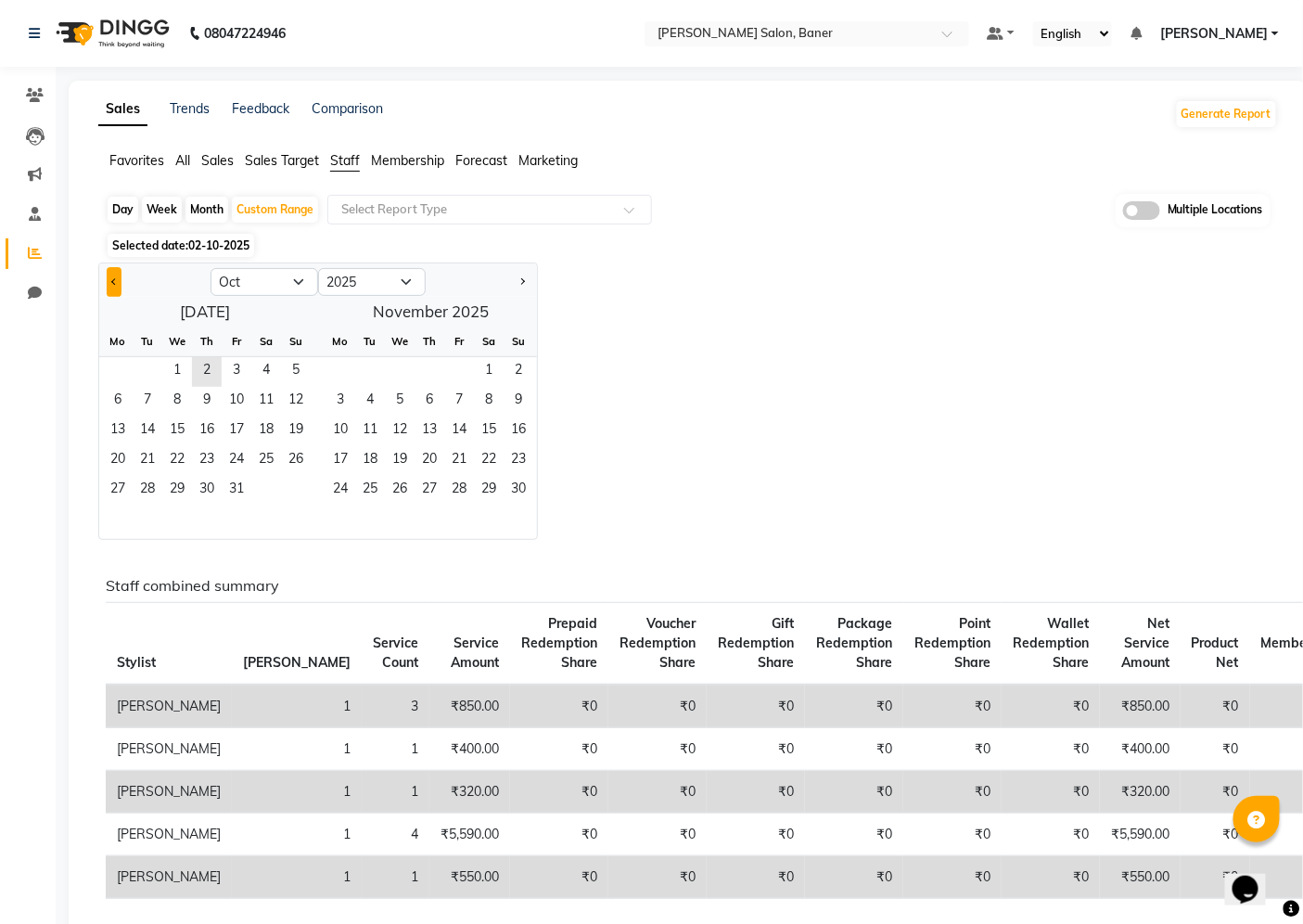
click at [110, 285] on button "Previous month" at bounding box center [115, 281] width 15 height 29
select select "9"
click at [118, 382] on span "1" at bounding box center [117, 371] width 29 height 29
click at [140, 489] on span "30" at bounding box center [147, 490] width 29 height 29
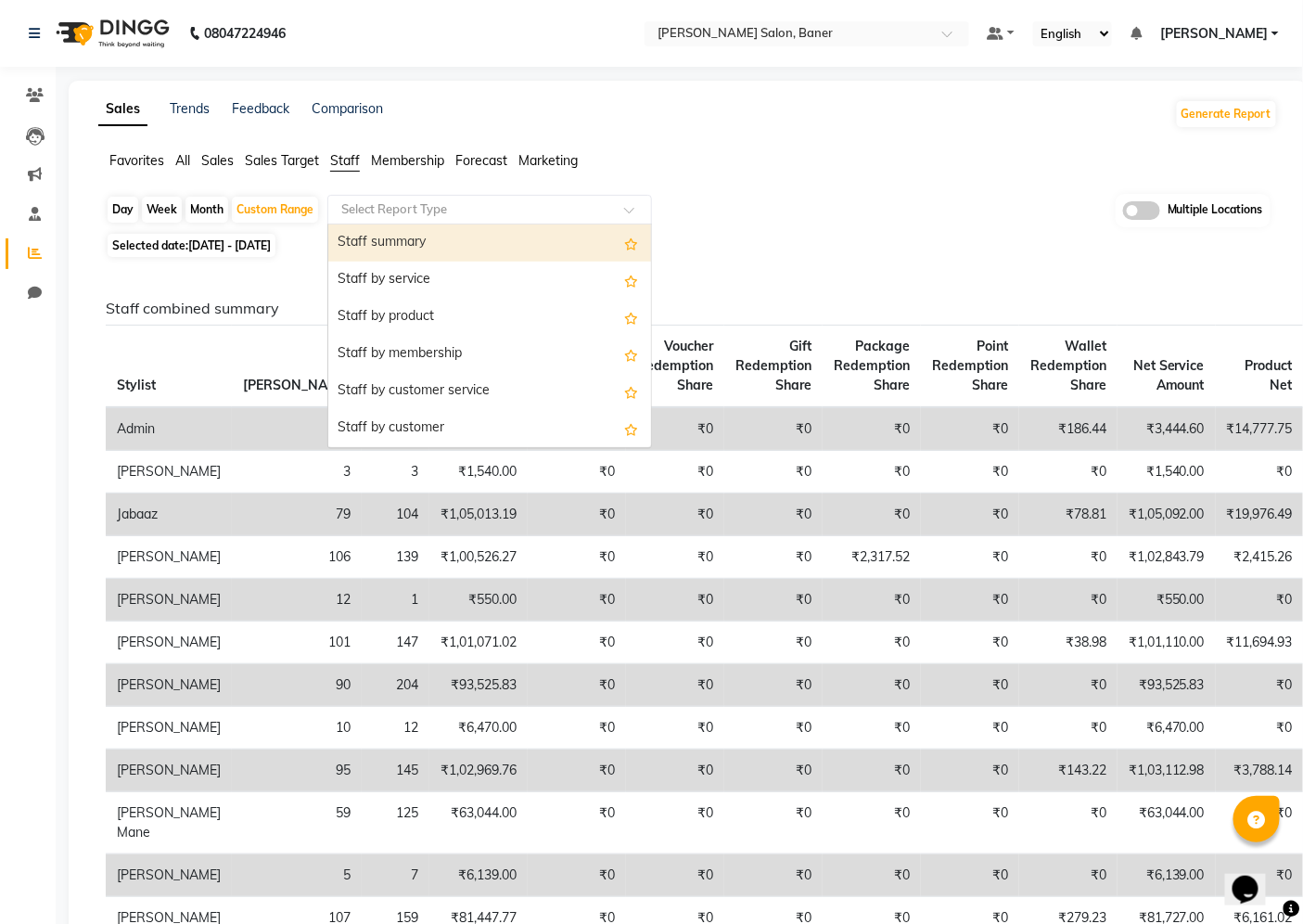
click at [429, 217] on input "text" at bounding box center [472, 210] width 267 height 19
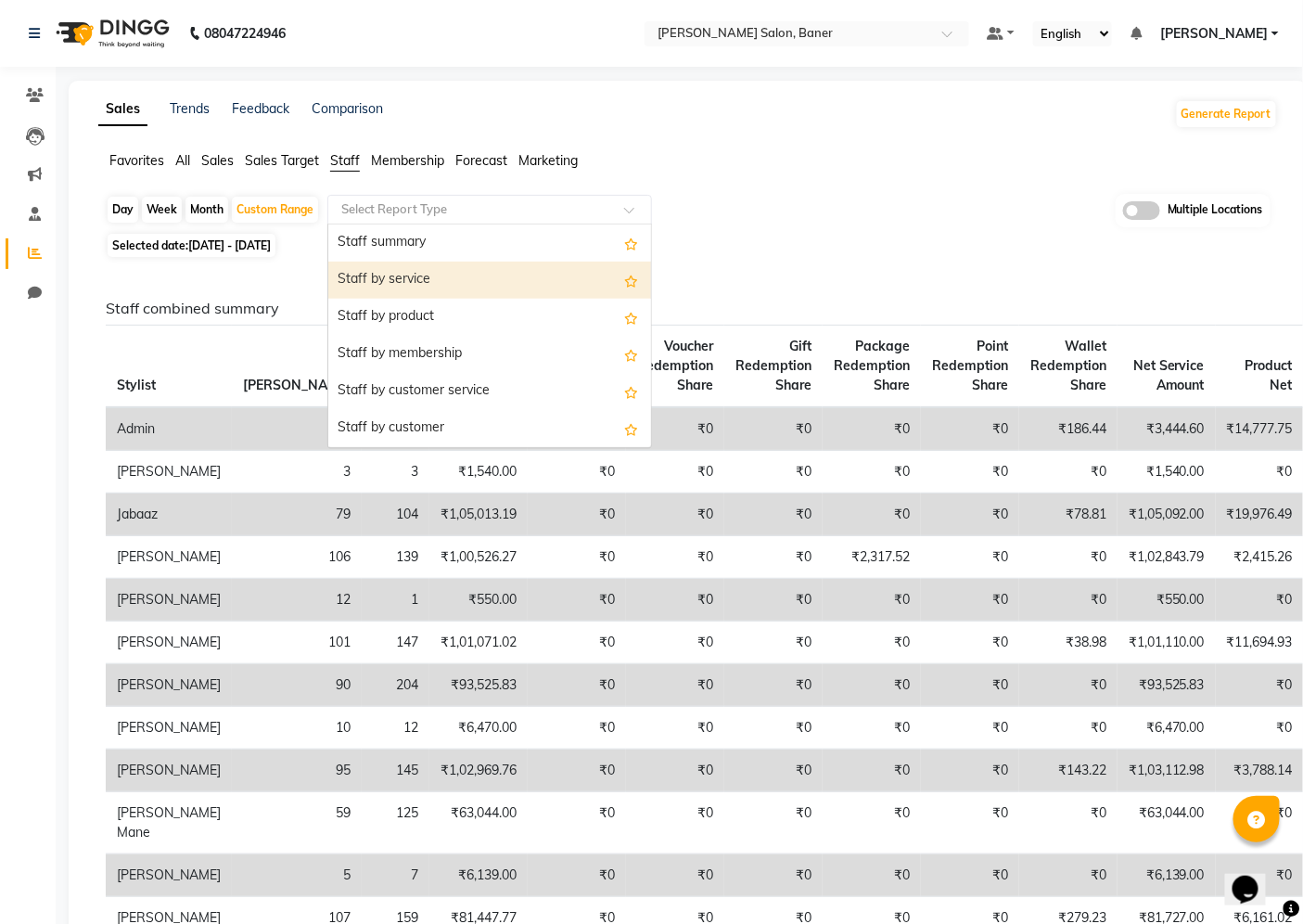
click at [429, 284] on div "Staff by service" at bounding box center [490, 279] width 323 height 37
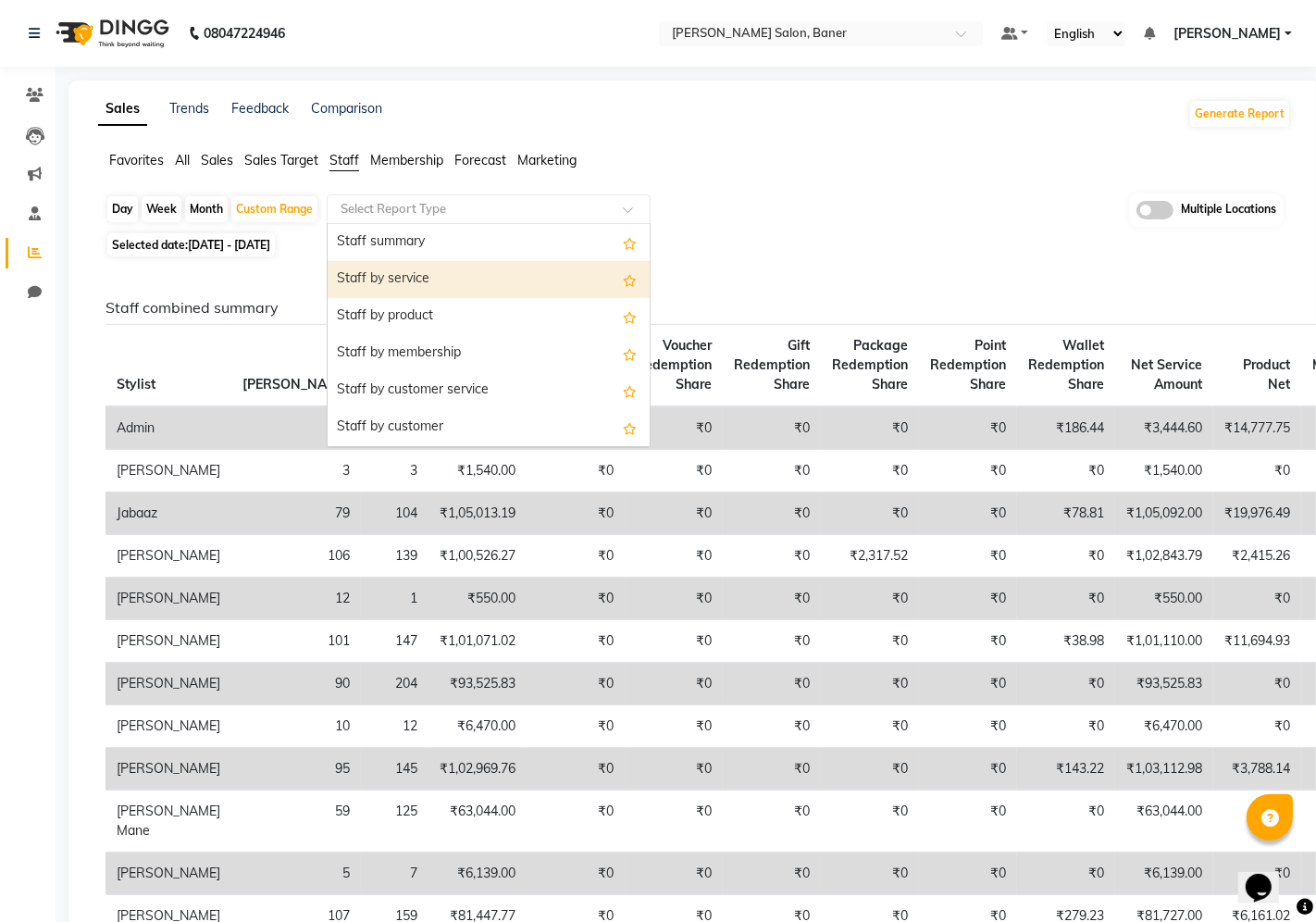
select select "filtered_report"
select select "csv"
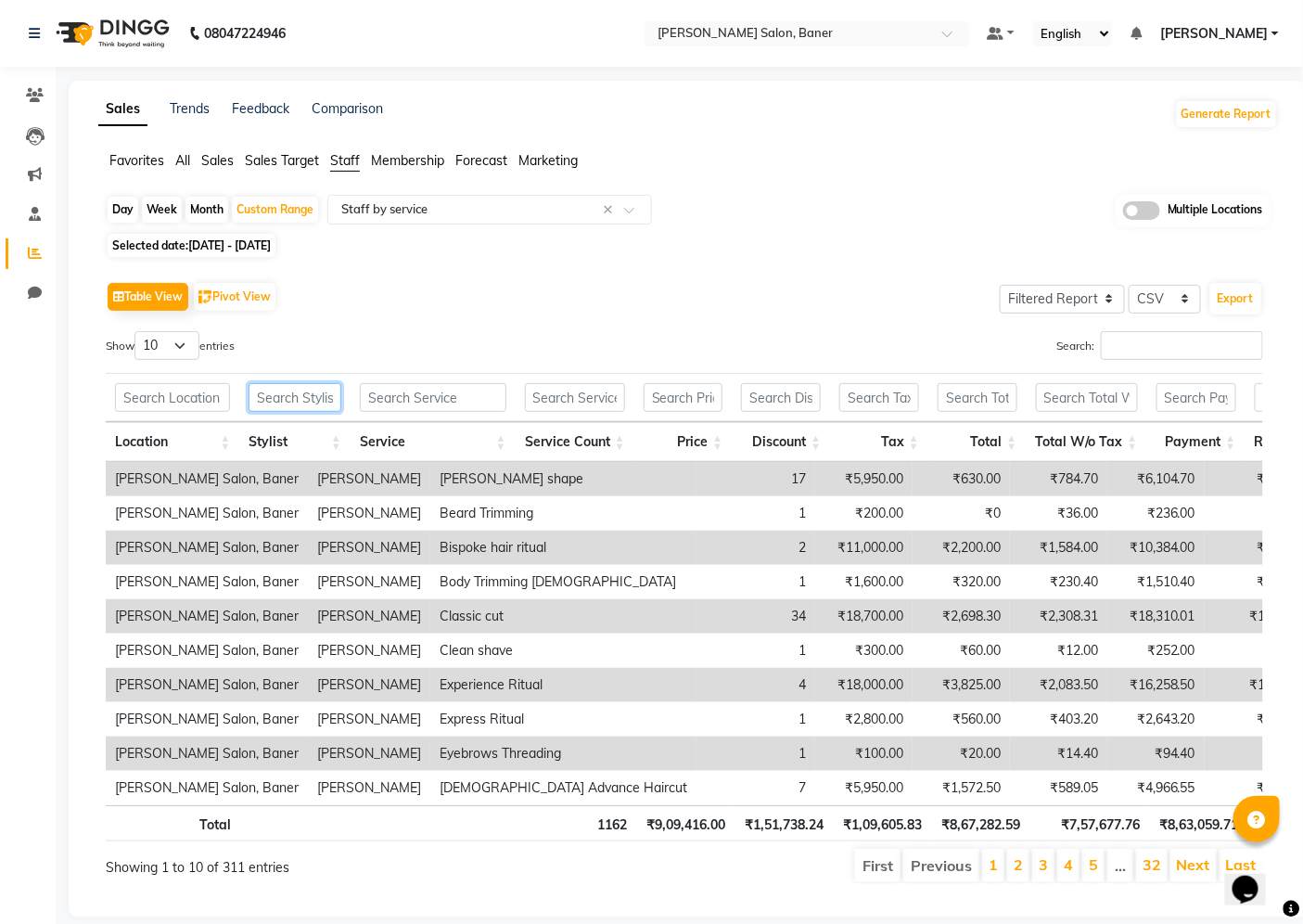
click at [318, 402] on input "text" at bounding box center [295, 398] width 93 height 28
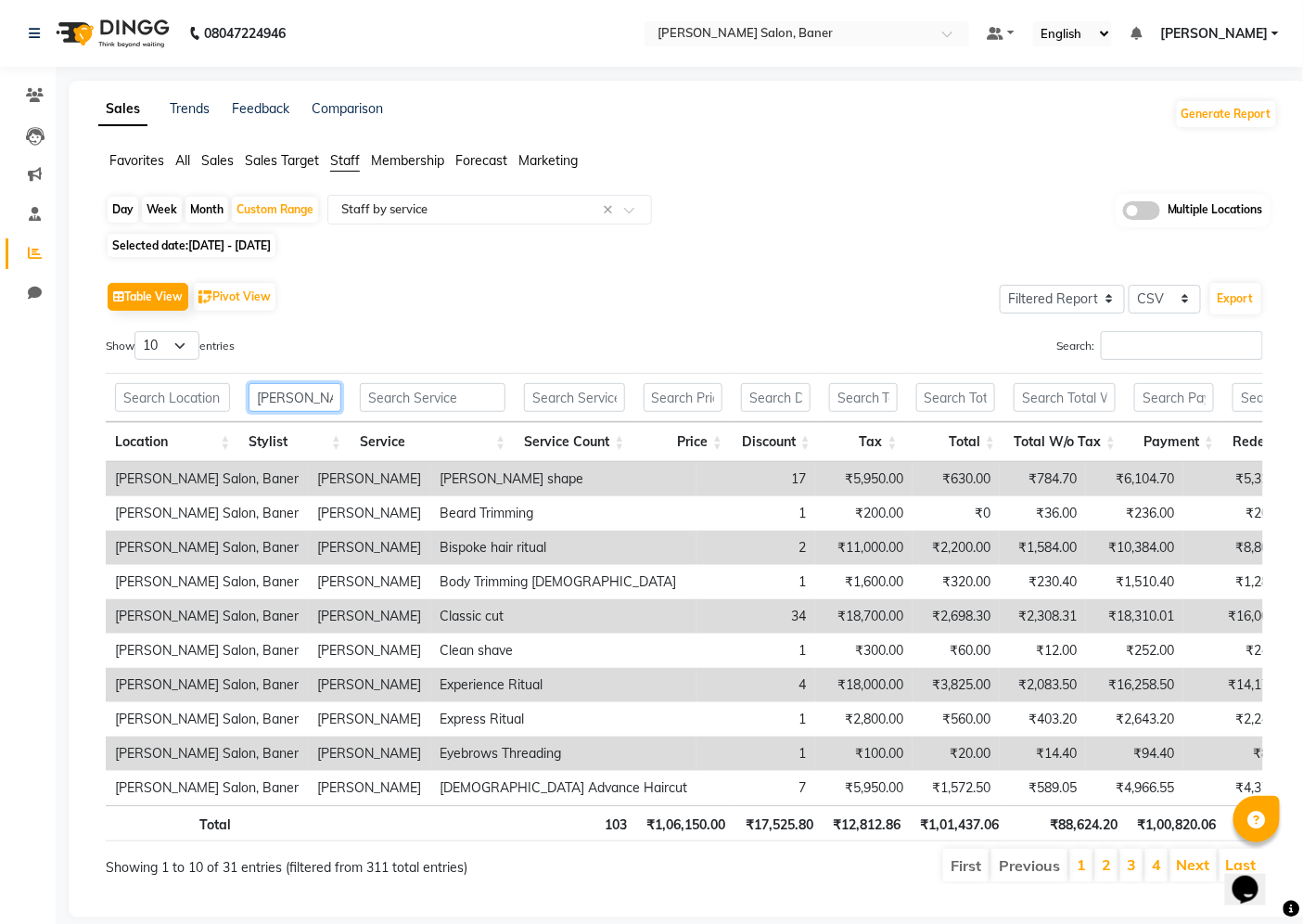
type input "swapnil"
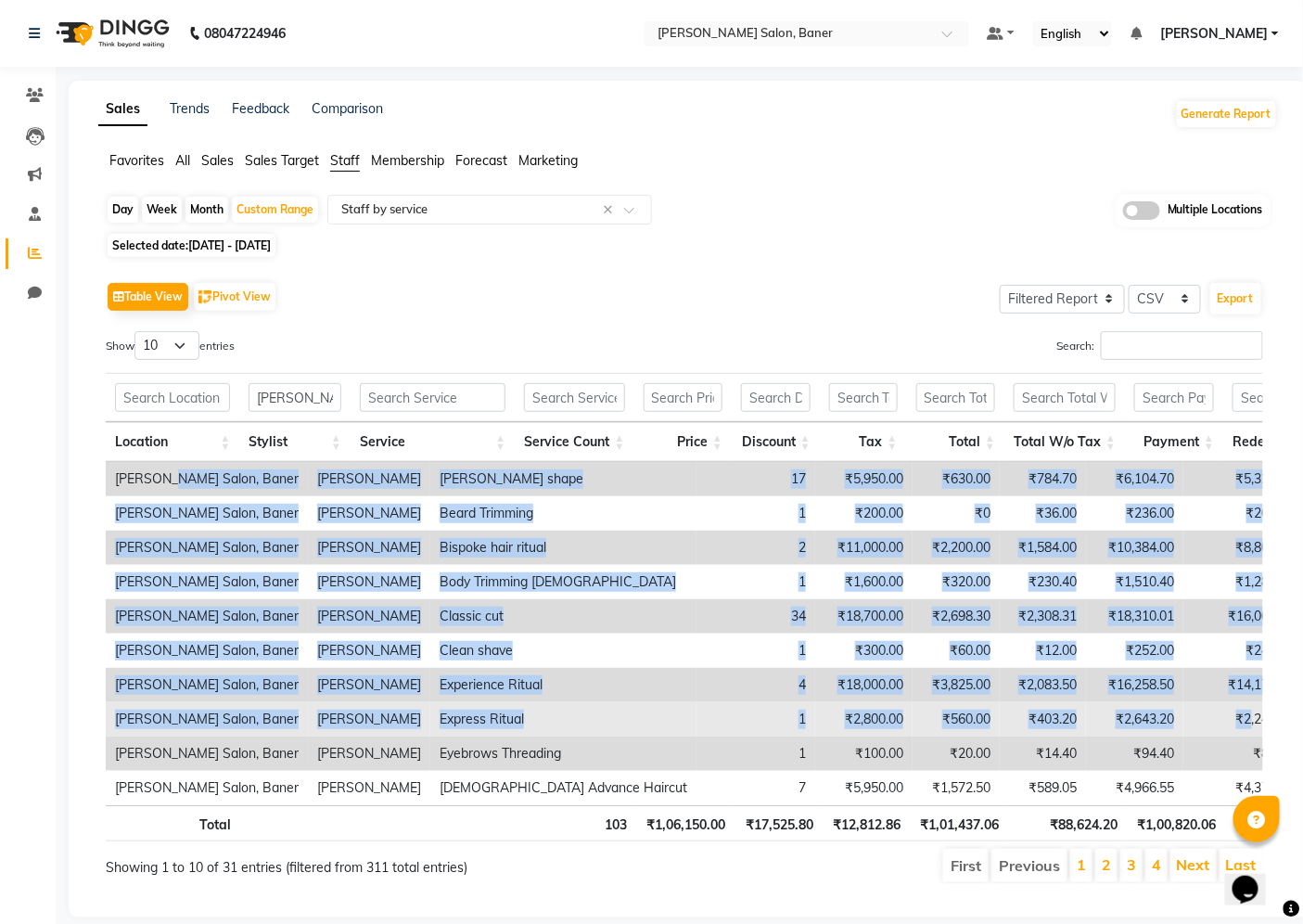
drag, startPoint x: 170, startPoint y: 471, endPoint x: 1074, endPoint y: 724, distance: 938.7
click at [1074, 724] on tbody "Varad Salon, Baner Swapnil jadhav Beard shape 17 ₹5,950.00 ₹630.00 ₹784.70 ₹6,1…" at bounding box center [939, 633] width 1667 height 343
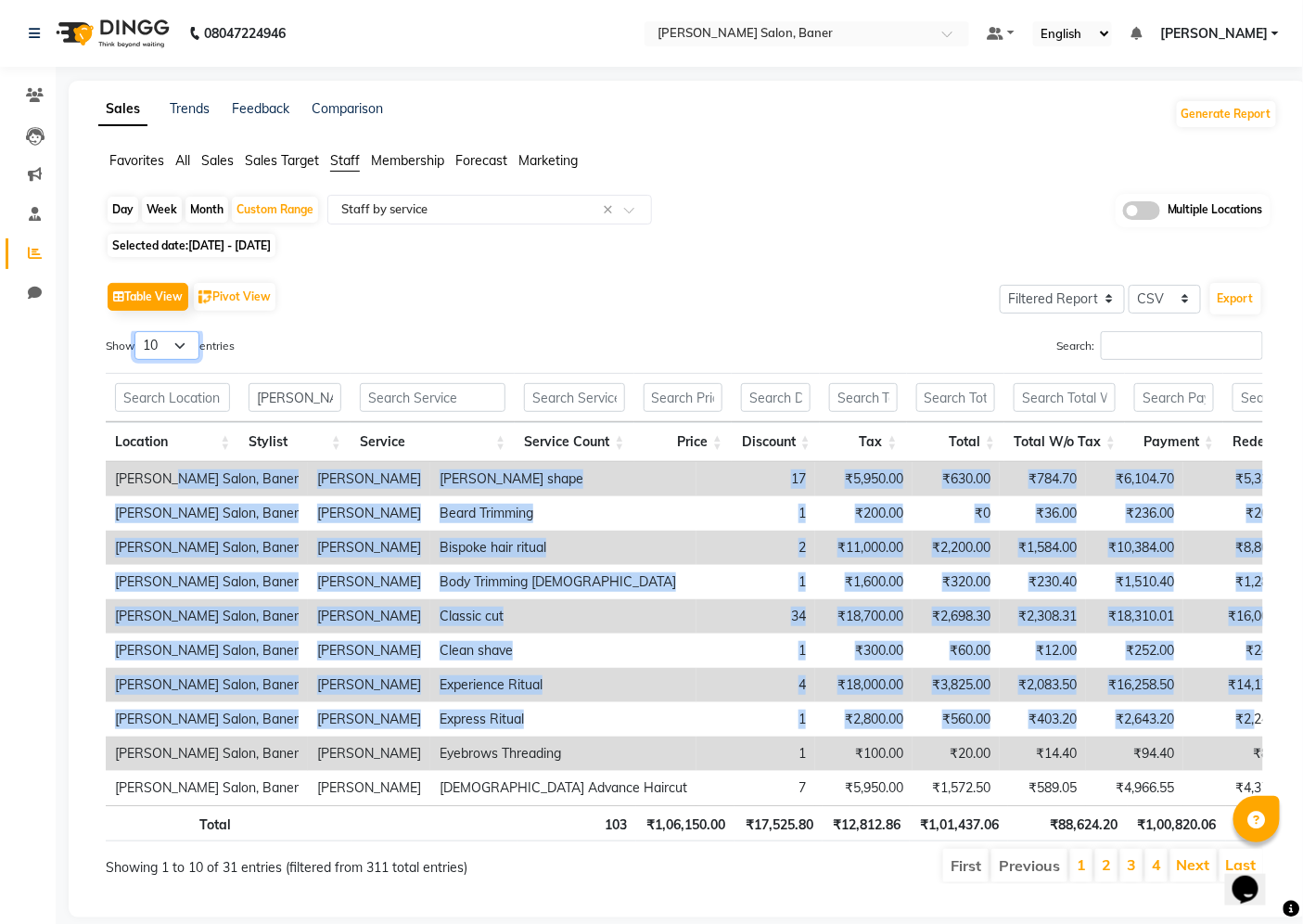
click at [164, 341] on select "10 25 50 100" at bounding box center [167, 346] width 65 height 28
click at [181, 344] on select "10 25 50 100" at bounding box center [167, 346] width 65 height 28
click at [188, 345] on select "10 25 50 100" at bounding box center [167, 346] width 65 height 28
select select "100"
click at [137, 331] on select "10 25 50 100" at bounding box center [167, 346] width 65 height 28
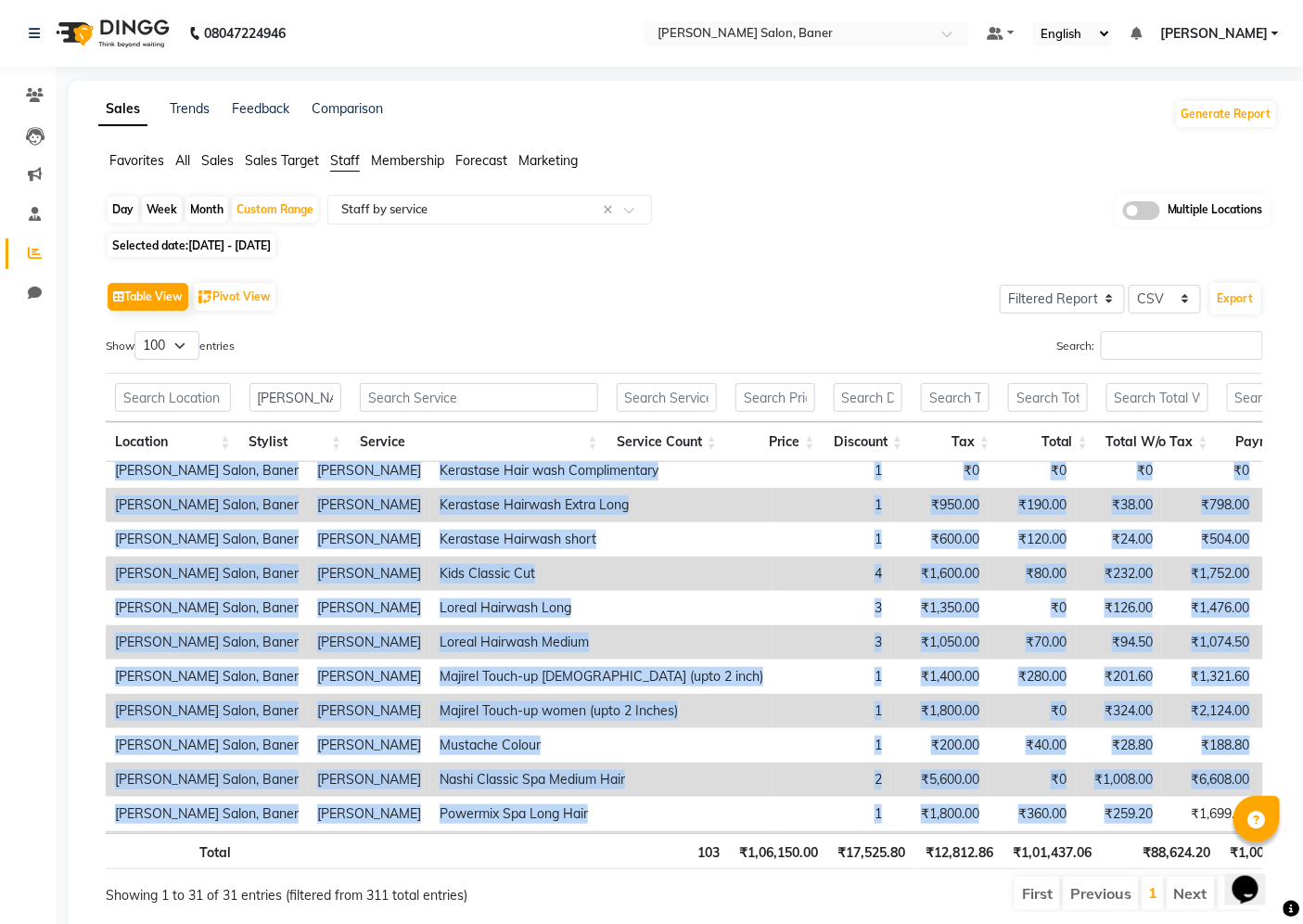
scroll to position [706, 0]
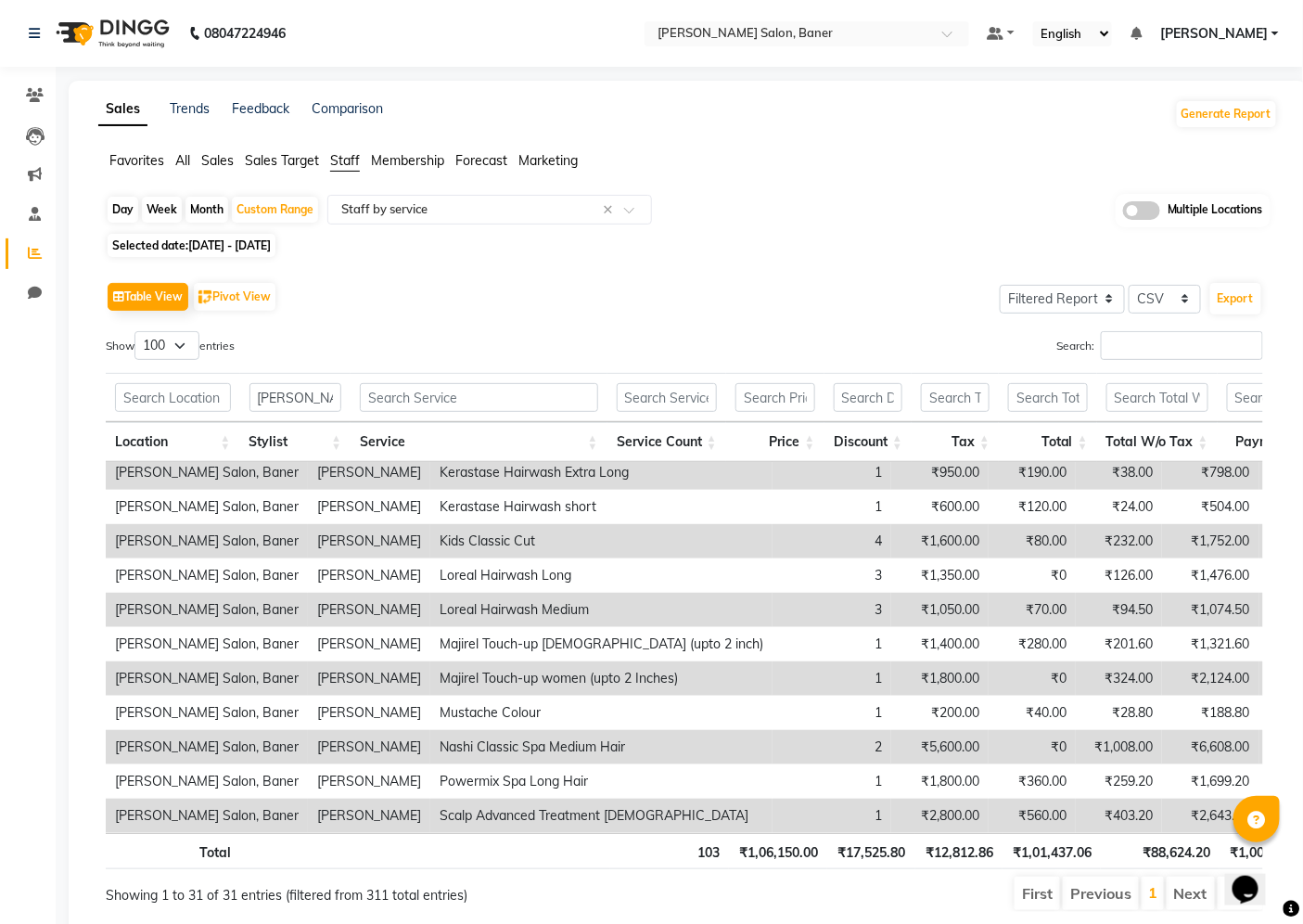
drag, startPoint x: 258, startPoint y: 477, endPoint x: 1011, endPoint y: 826, distance: 829.9
click at [1011, 826] on div "Location Stylist Service Service Count Price Discount Tax Total Total W/o Tax P…" at bounding box center [685, 648] width 1158 height 371
copy table "Location Stylist Service Service Count Price Discount Tax Total Total W/o Tax P…"
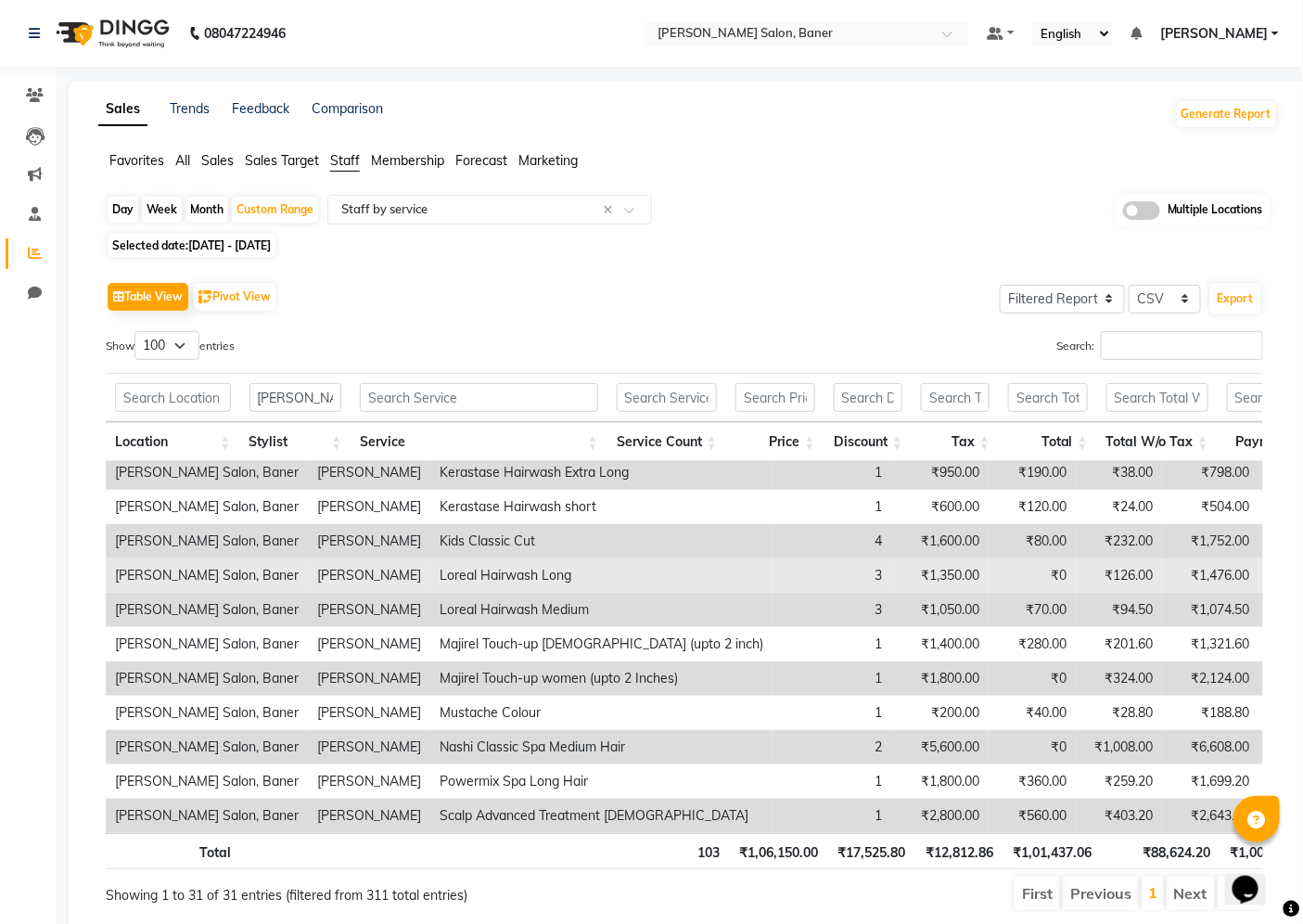
copy table "Location Stylist Service Service Count Price Discount Tax Total Total W/o Tax P…"
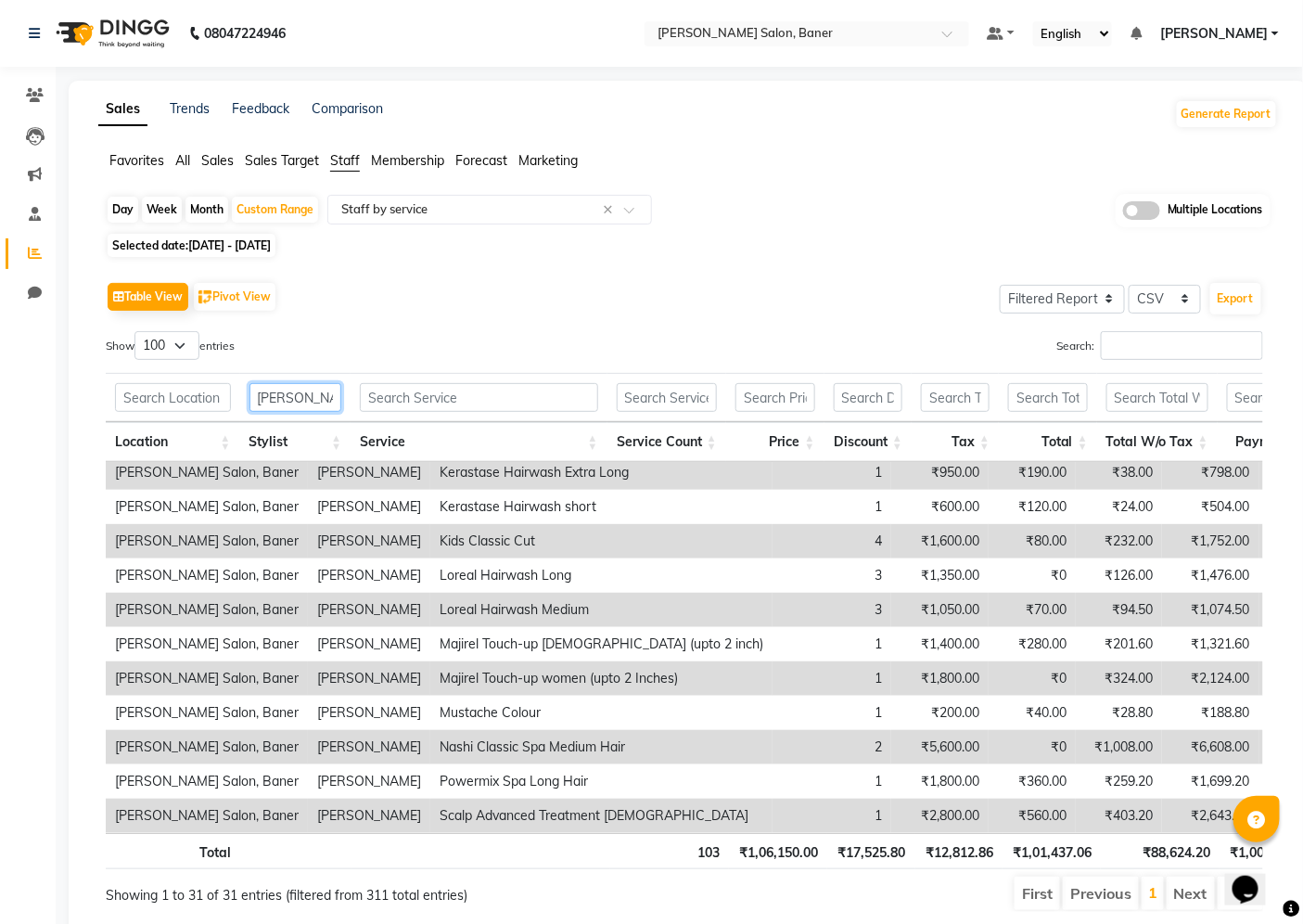
click at [325, 400] on input "swapnil" at bounding box center [296, 398] width 93 height 28
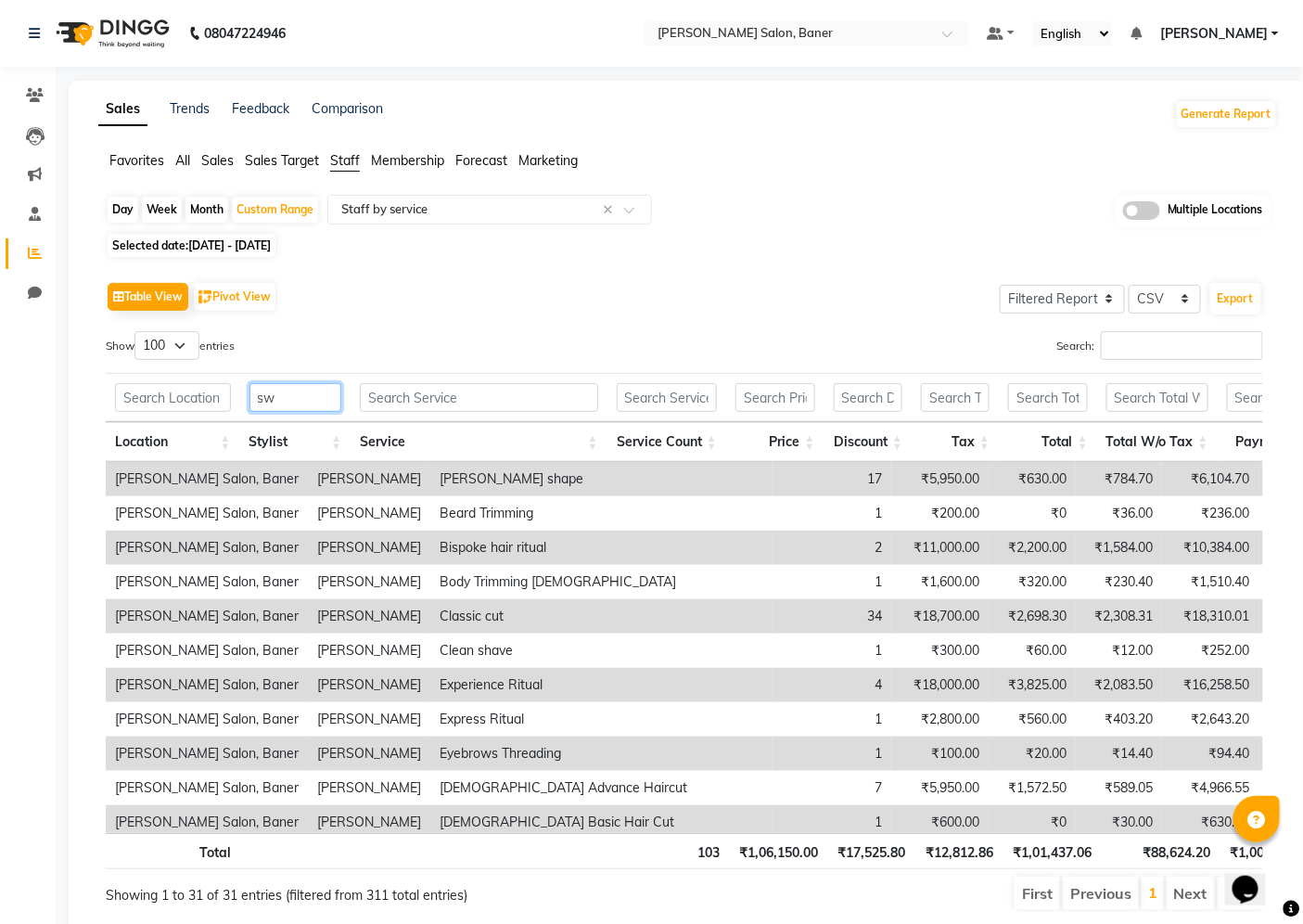
type input "s"
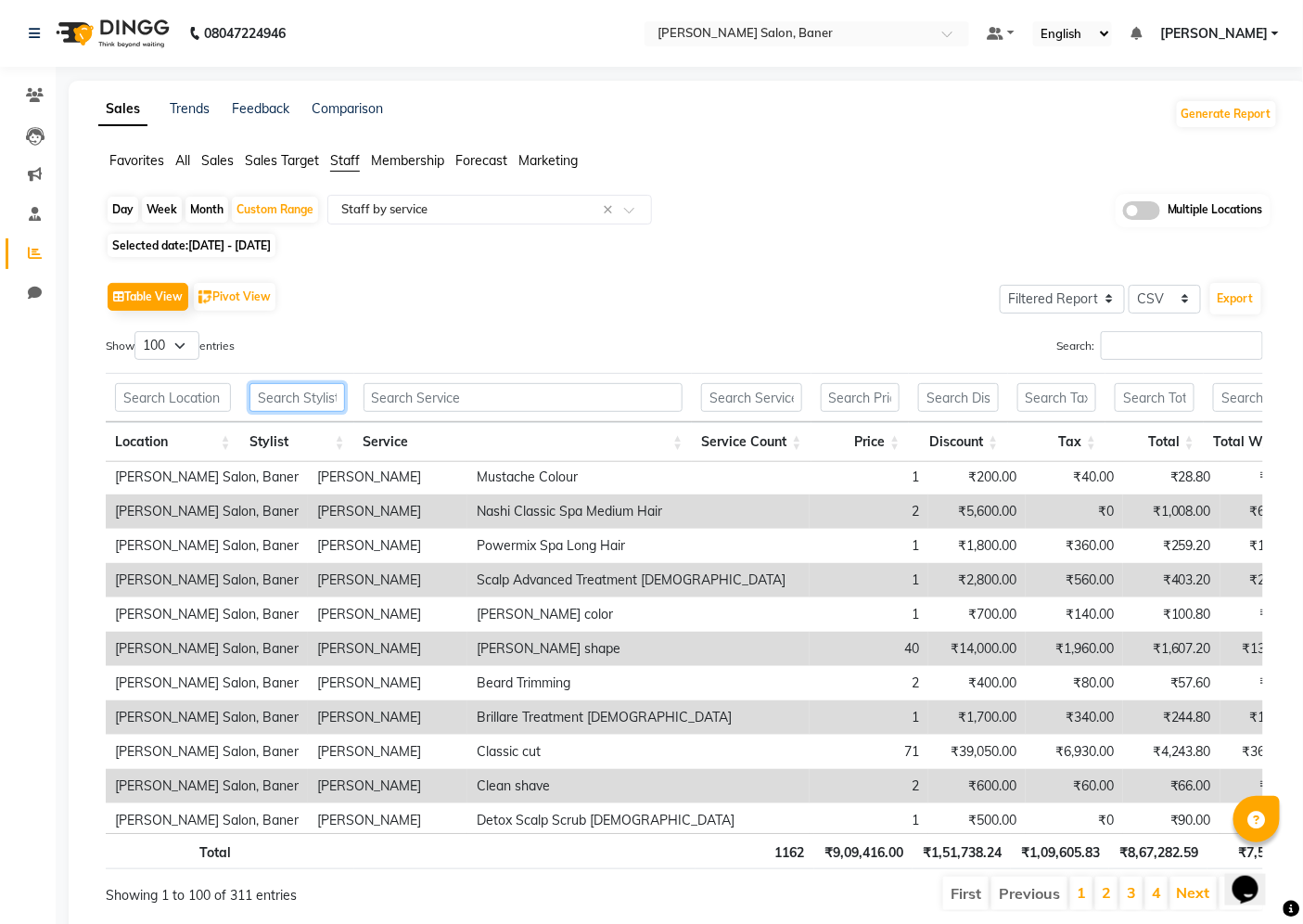
scroll to position [928, 0]
click at [299, 400] on input "text" at bounding box center [297, 398] width 96 height 28
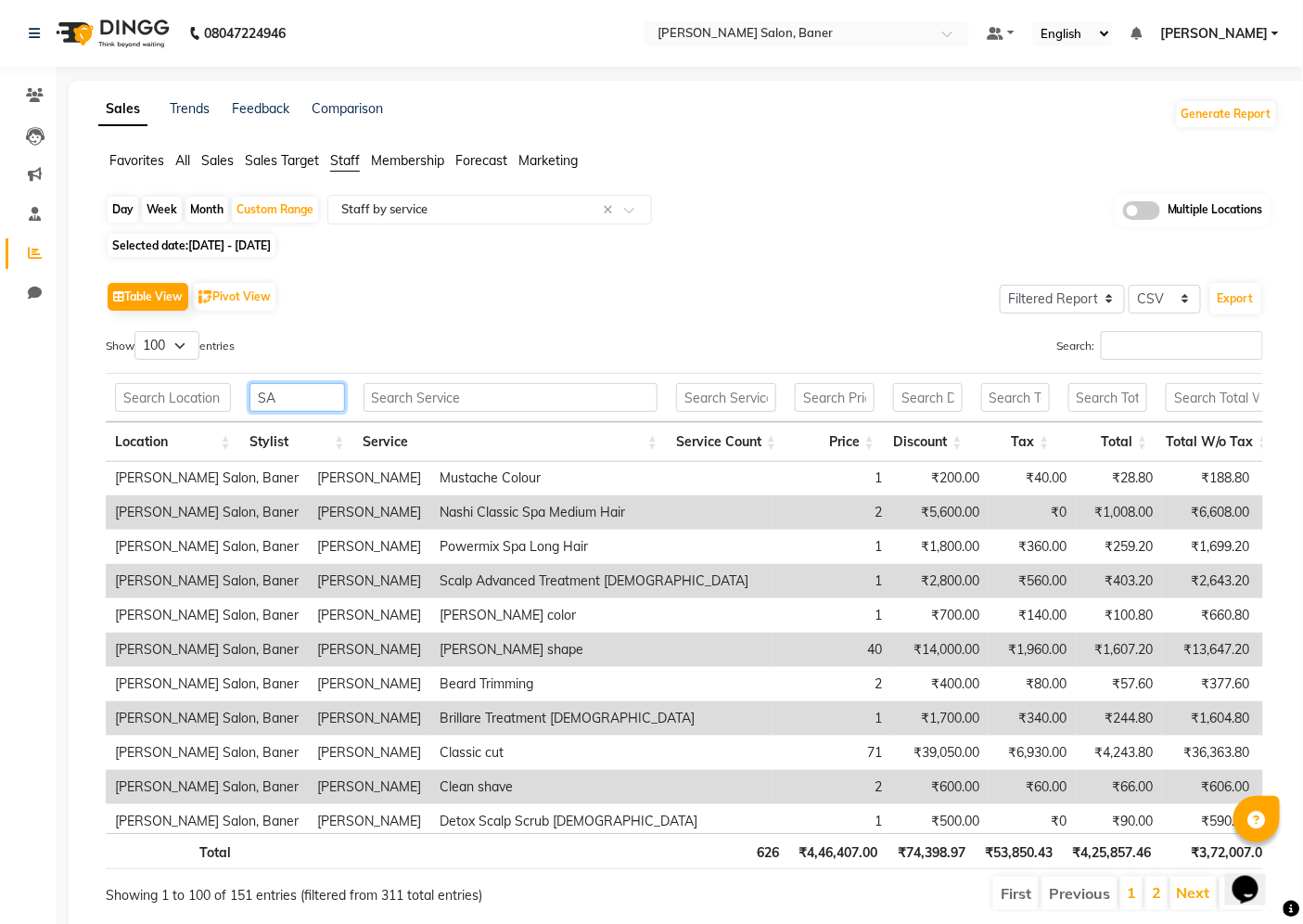
scroll to position [0, 0]
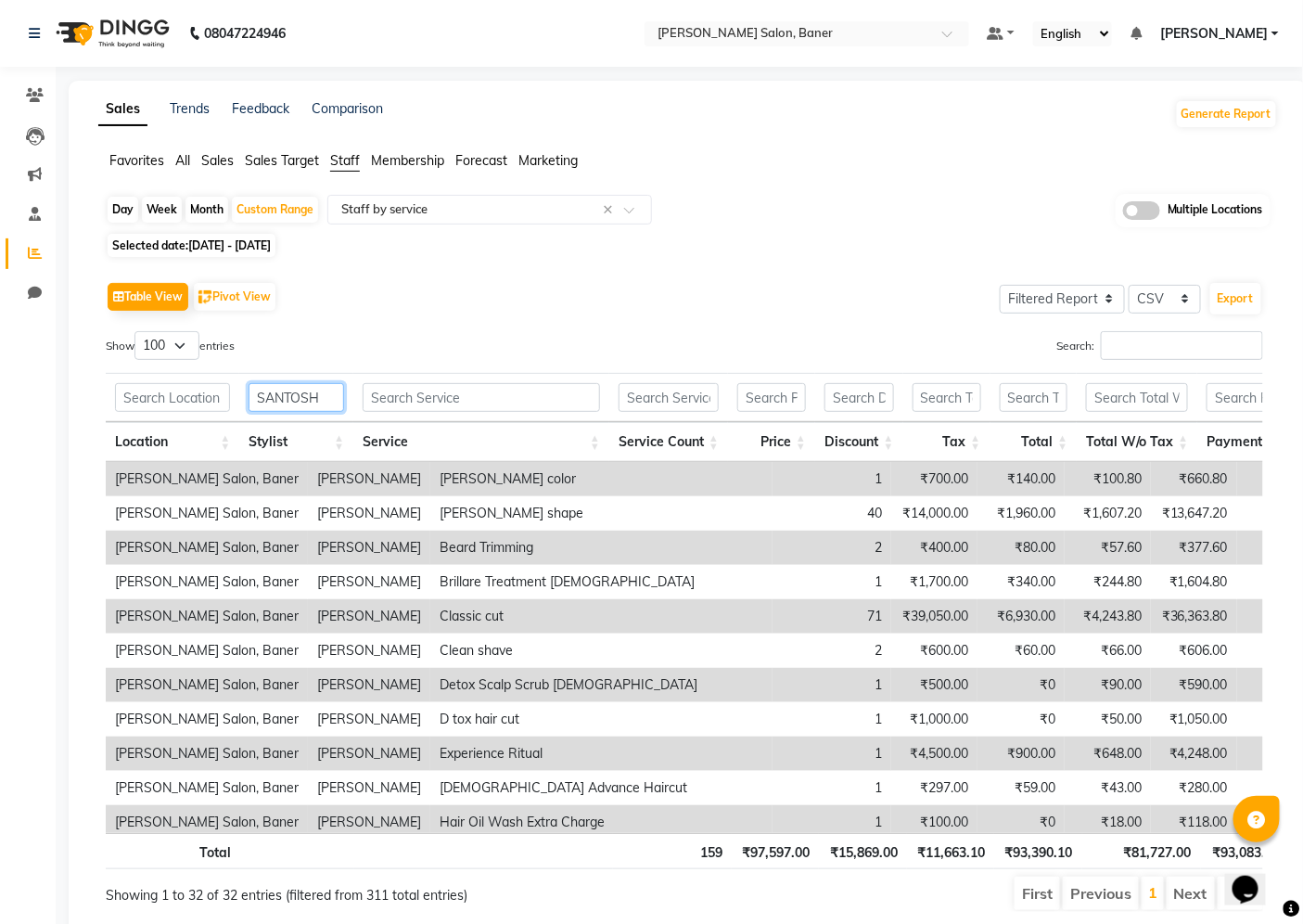
type input "SANTOSH"
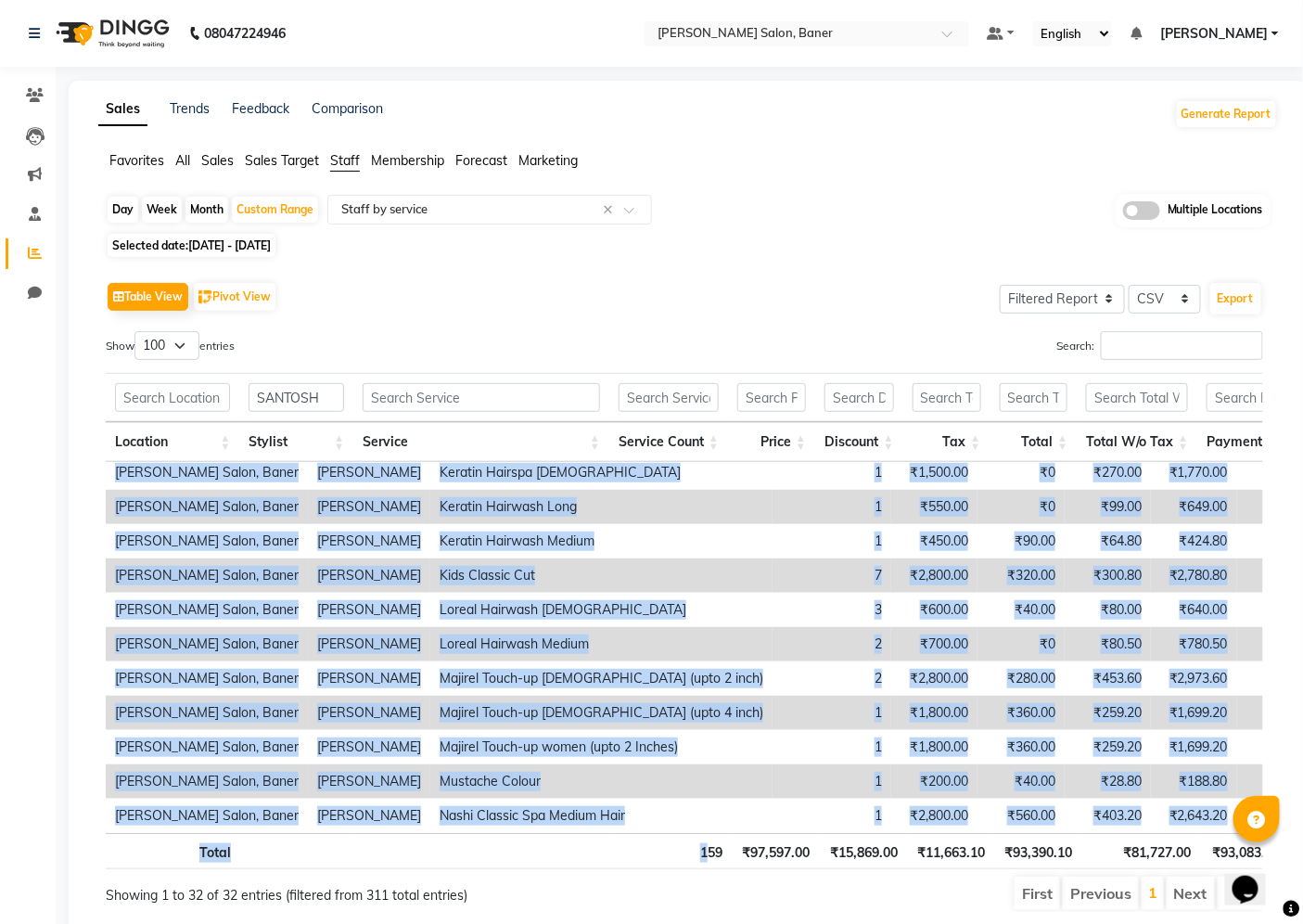
scroll to position [742, 0]
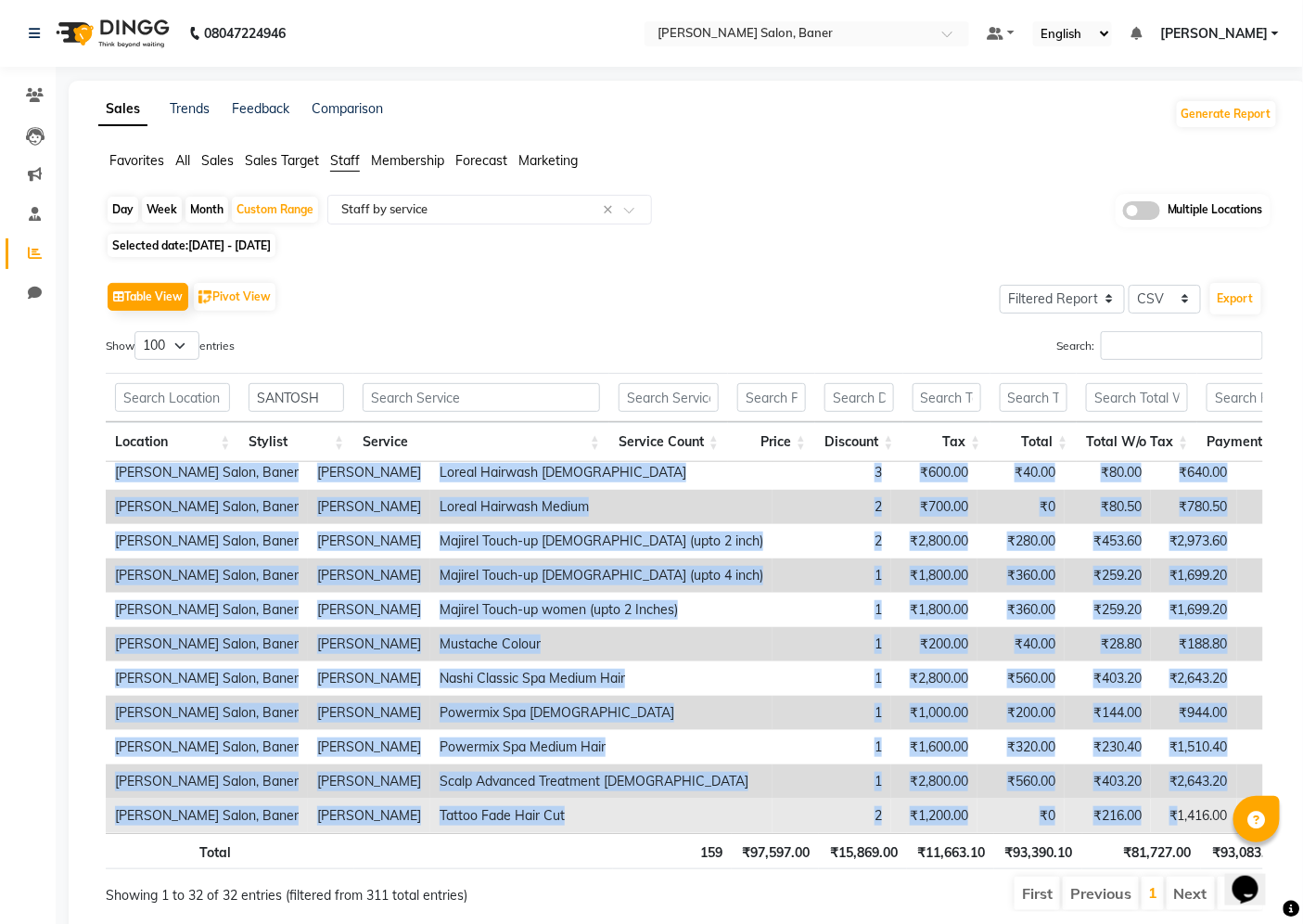
drag, startPoint x: 254, startPoint y: 476, endPoint x: 1019, endPoint y: 809, distance: 834.3
click at [1019, 809] on tbody "Varad Salon, Baner Santosh Kadam Beard color 1 ₹700.00 ₹140.00 ₹100.80 ₹660.80 …" at bounding box center [962, 284] width 1712 height 1098
copy tbody "antosh Kadam Beard color 1 ₹700.00 ₹140.00 ₹100.80 ₹660.80 ₹560.00 ₹660.80 ₹0 ₹…"
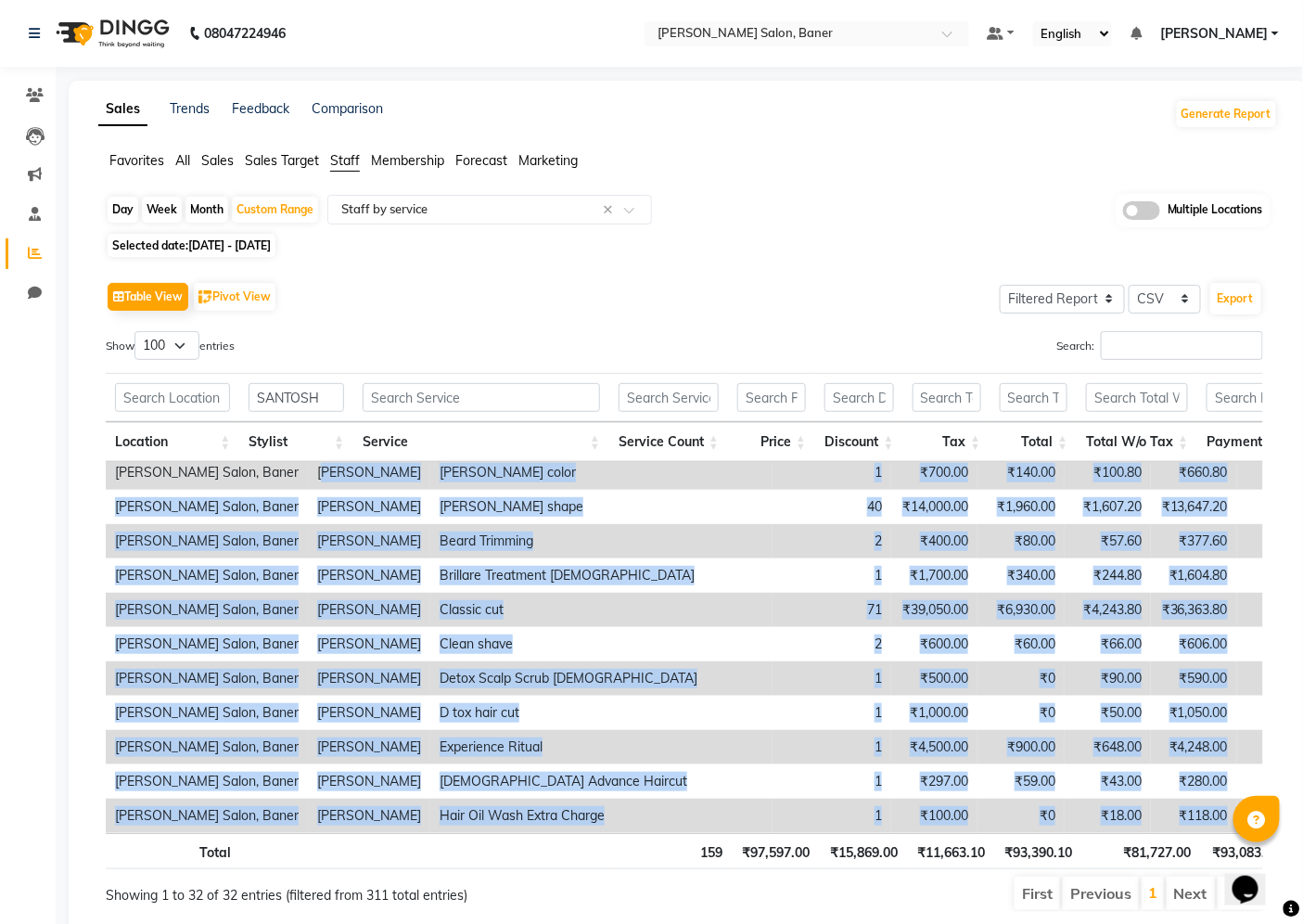
scroll to position [0, 0]
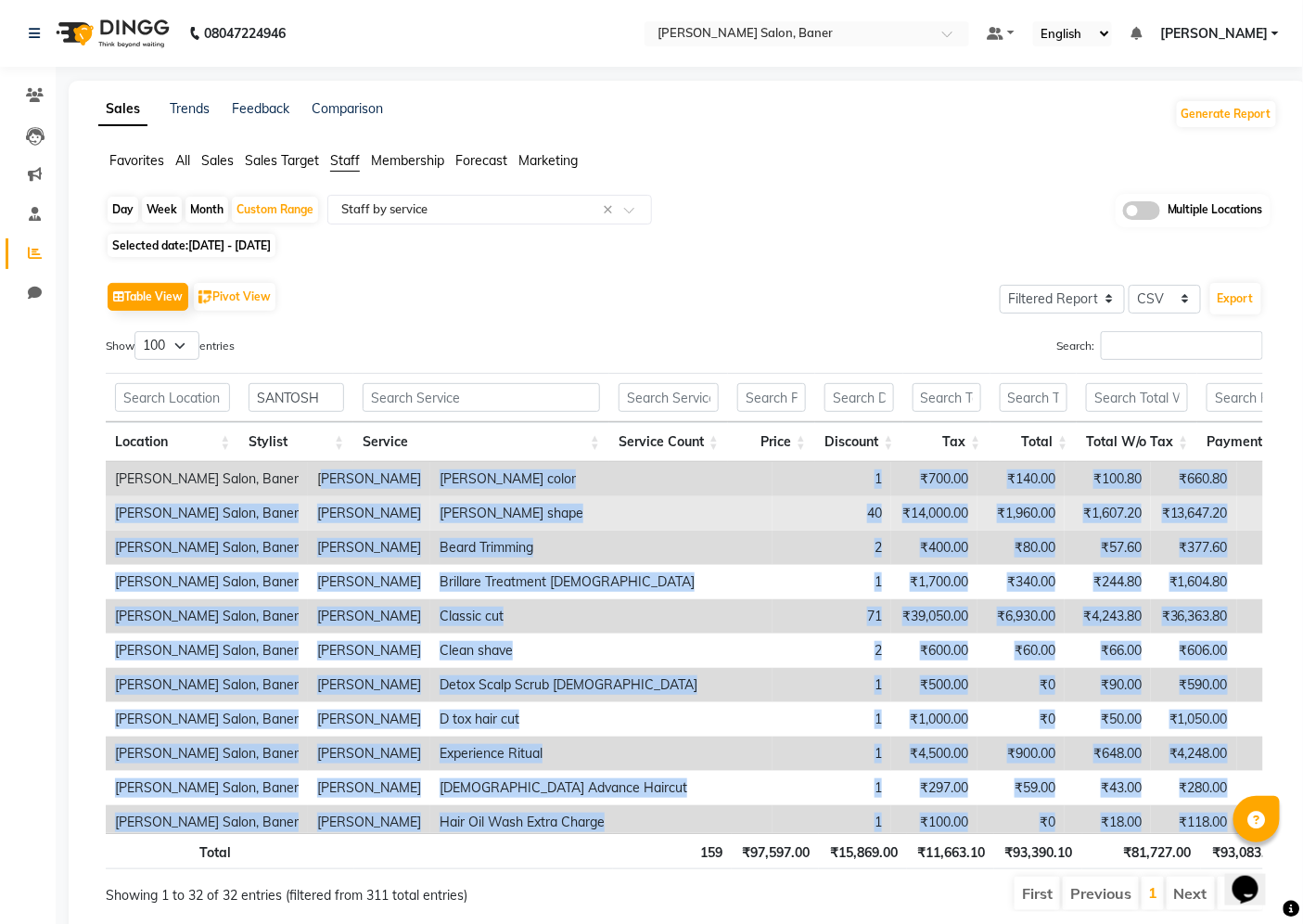
copy tbody "antosh Kadam Beard color 1 ₹700.00 ₹140.00 ₹100.80 ₹660.80 ₹560.00 ₹660.80 ₹0 ₹…"
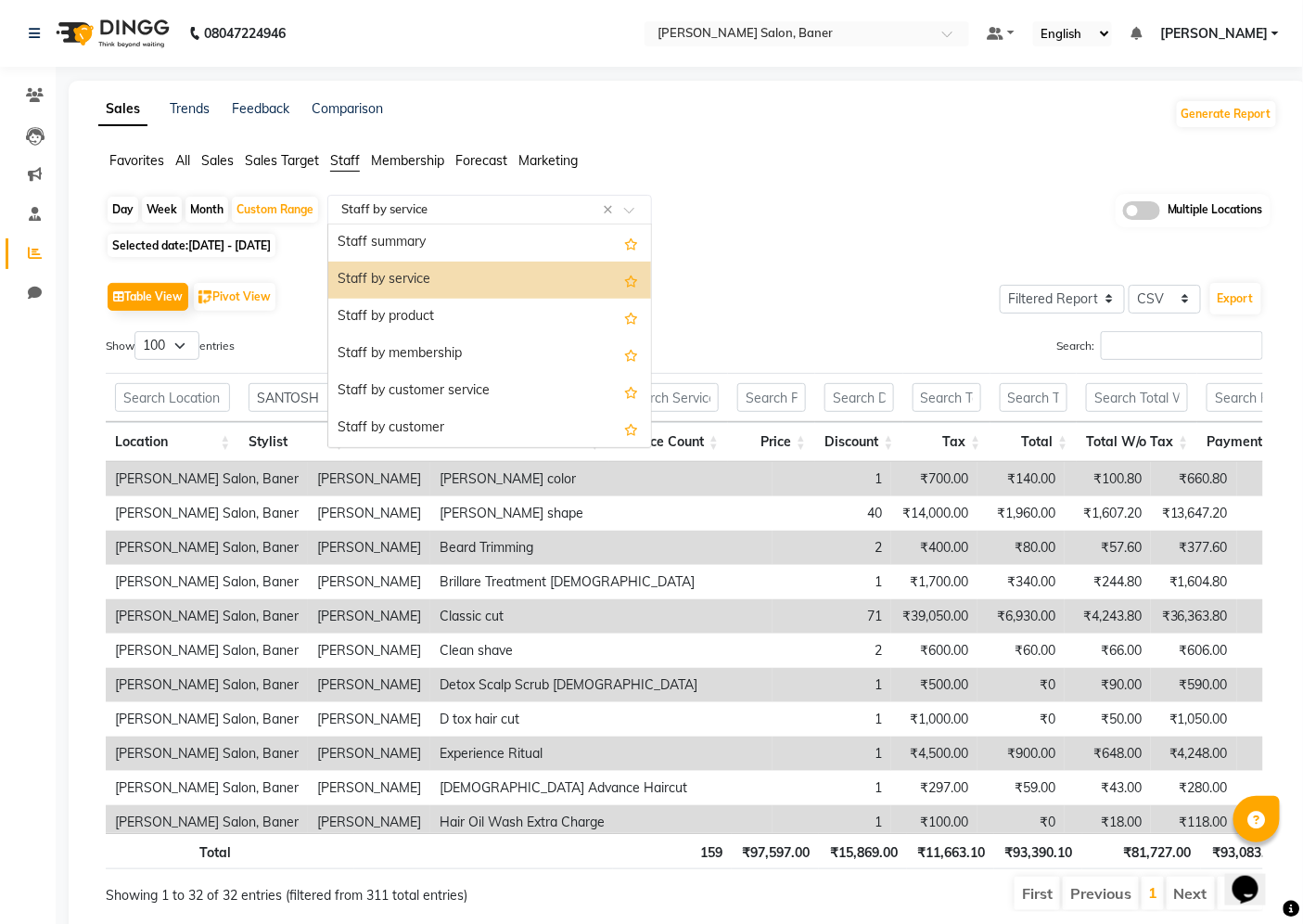
click at [479, 205] on input "text" at bounding box center [472, 210] width 267 height 19
click at [474, 311] on div "Staff by product" at bounding box center [490, 316] width 323 height 37
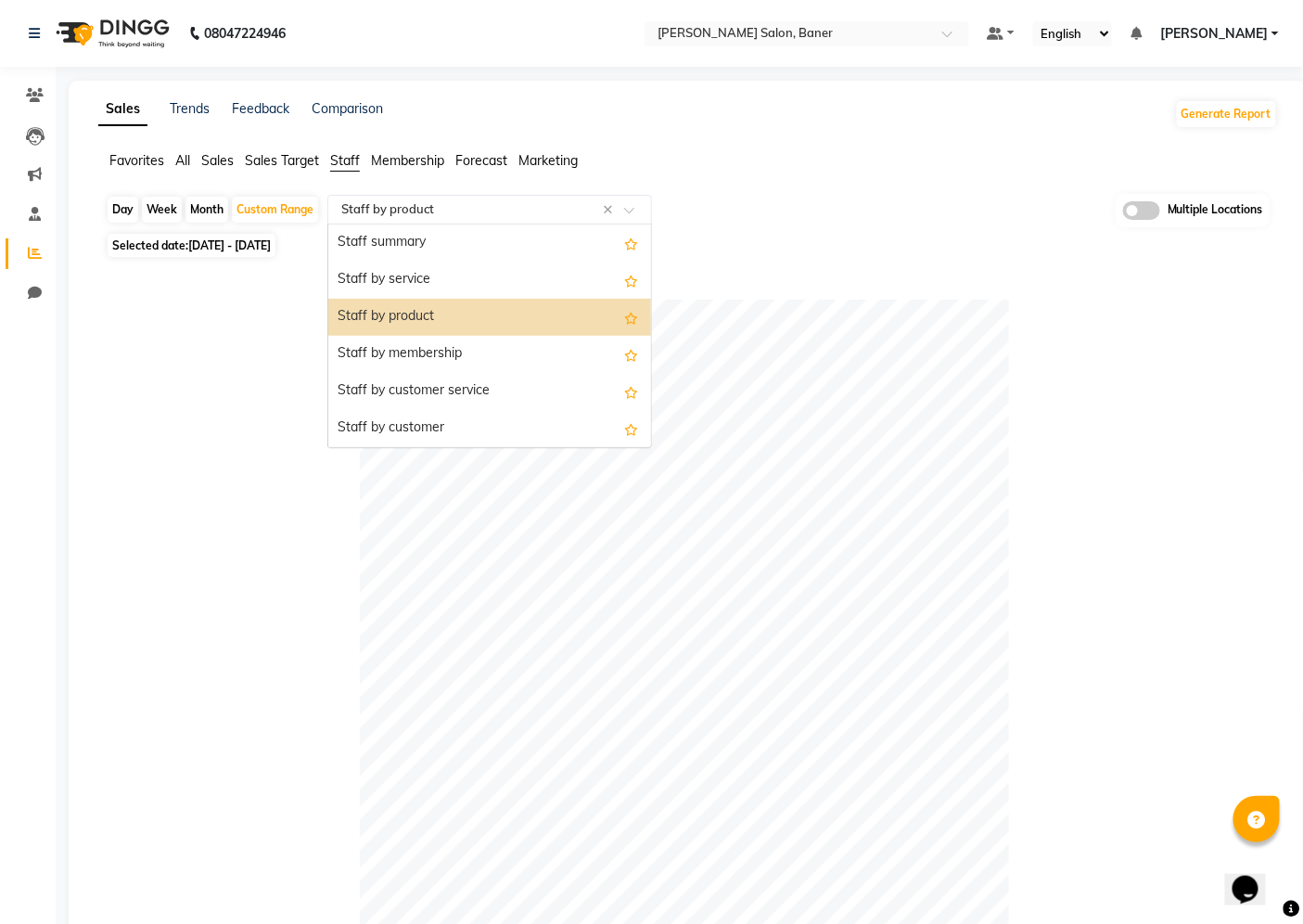
click at [542, 213] on input "text" at bounding box center [472, 210] width 267 height 19
click at [523, 274] on div "Staff by service" at bounding box center [490, 279] width 323 height 37
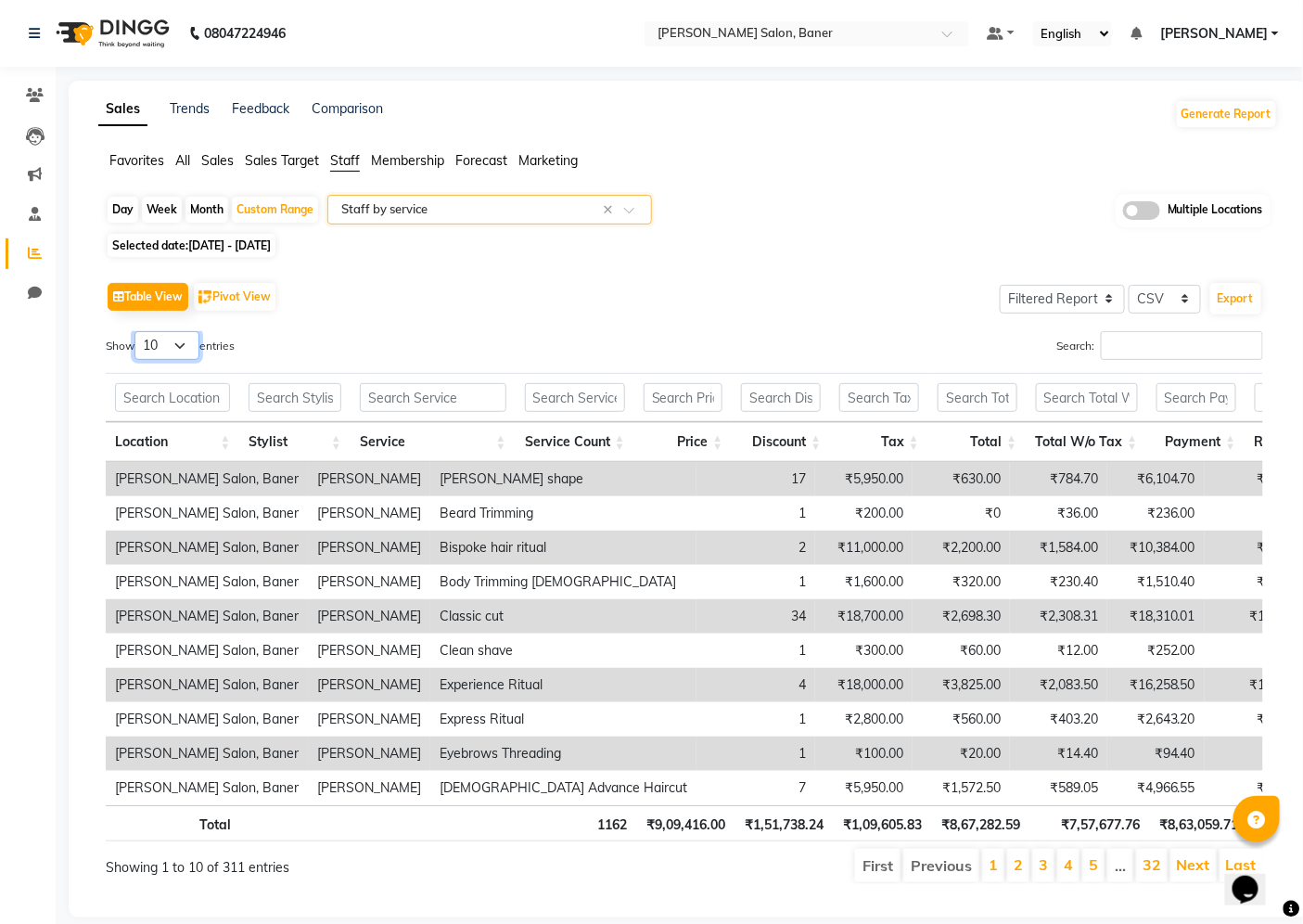
click at [187, 341] on select "10 25 50 100" at bounding box center [167, 346] width 65 height 28
select select "100"
click at [137, 331] on select "10 25 50 100" at bounding box center [167, 346] width 65 height 28
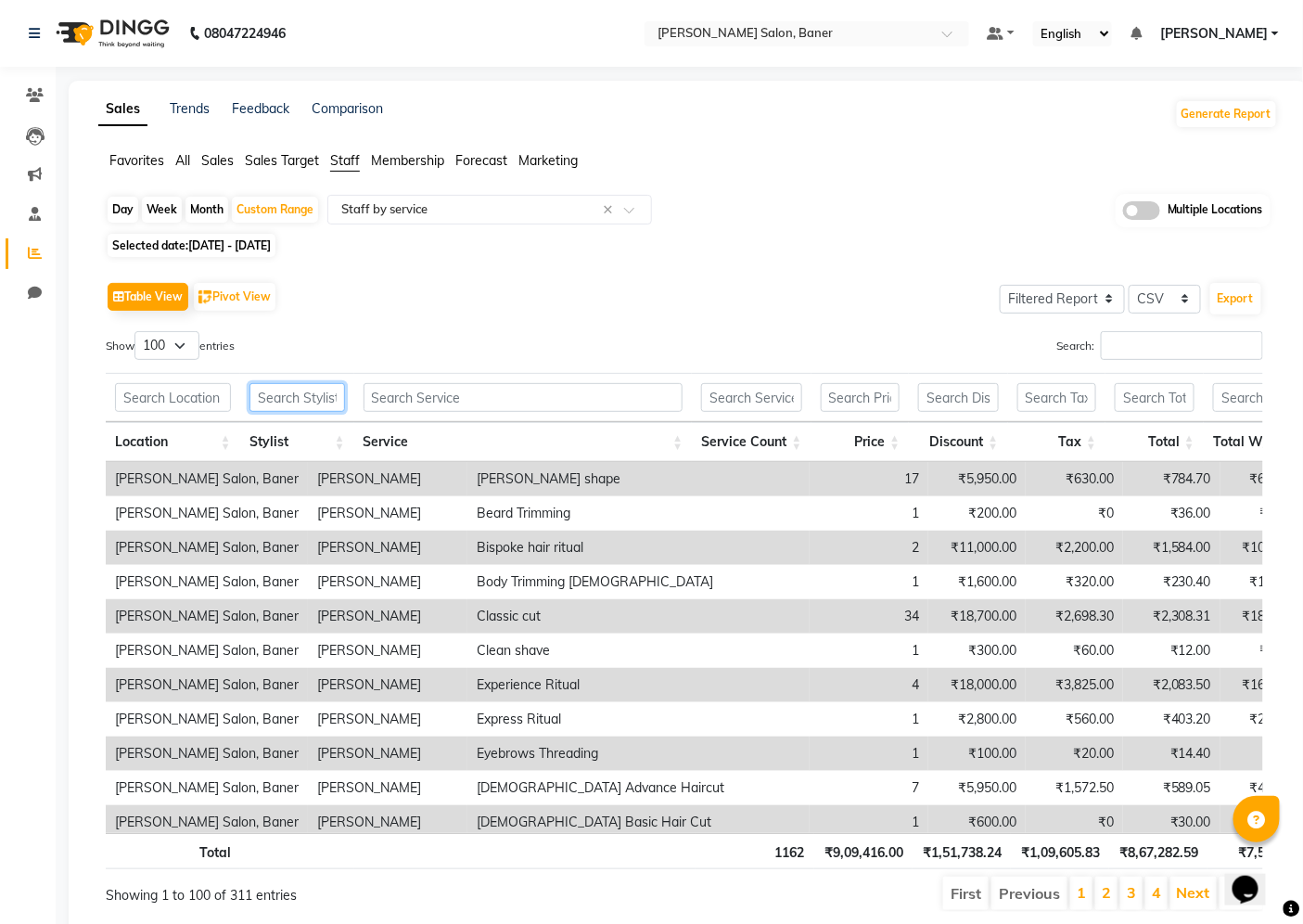
click at [291, 401] on input "text" at bounding box center [297, 398] width 96 height 28
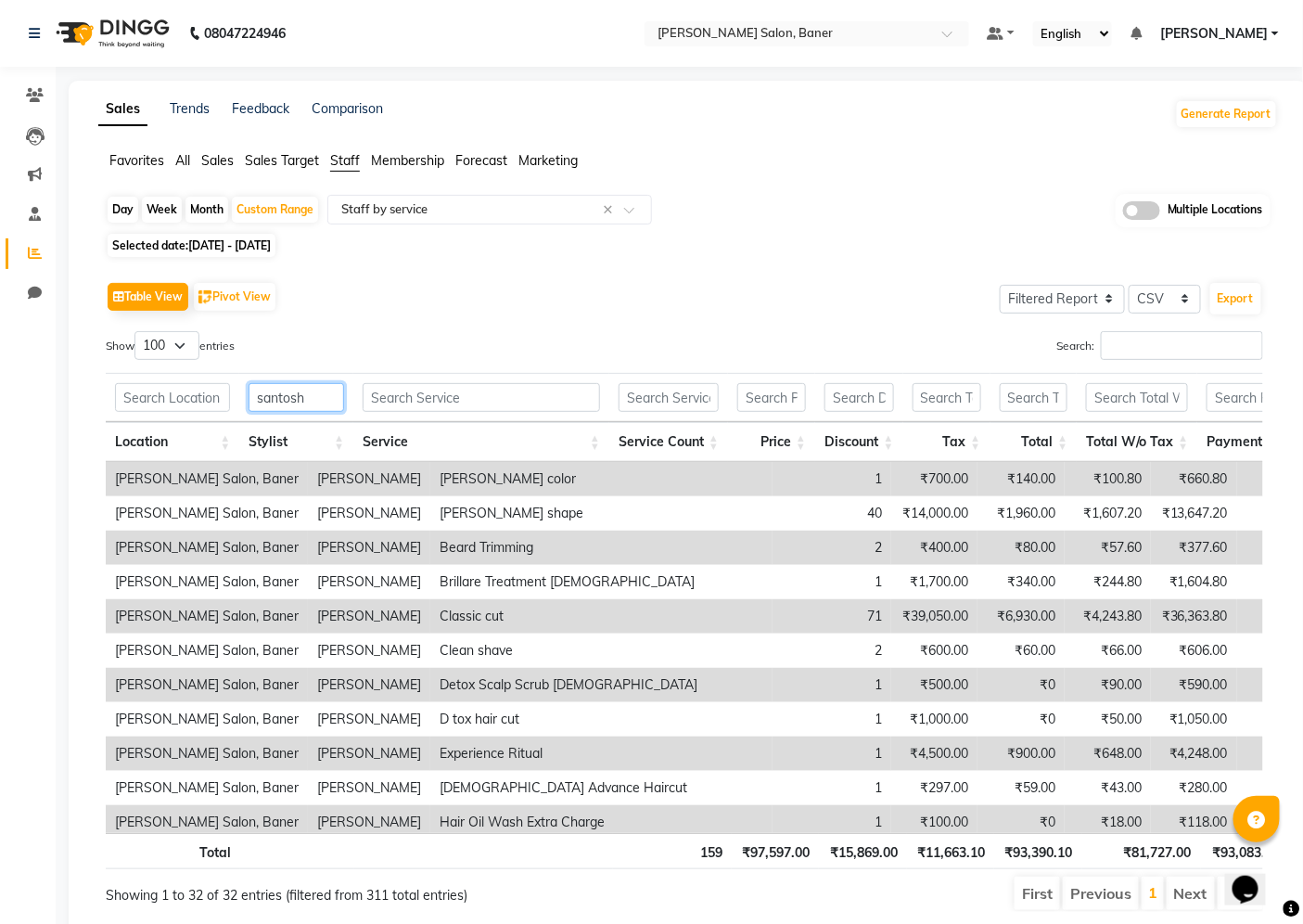
type input "santosh"
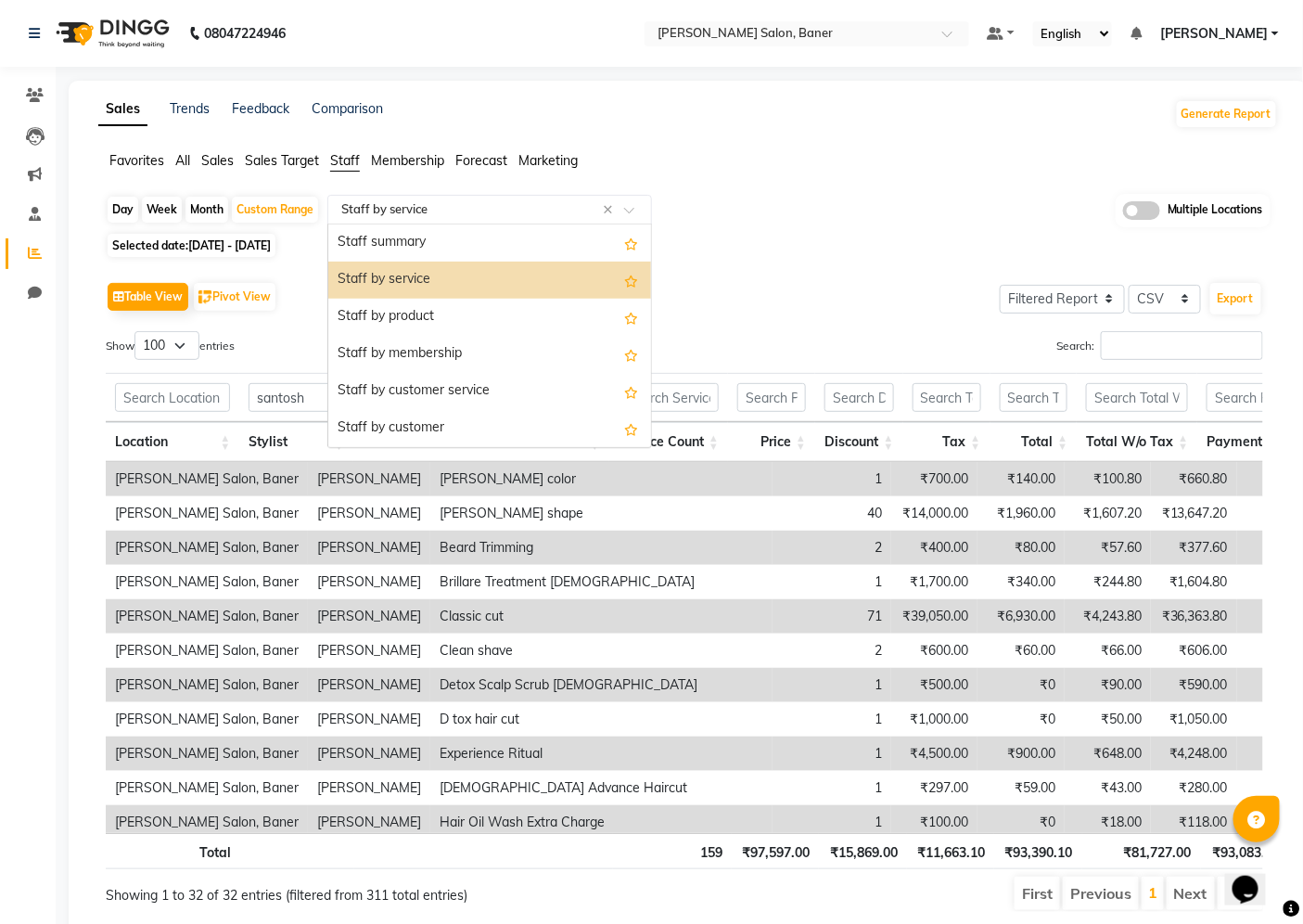
click at [497, 205] on input "text" at bounding box center [472, 210] width 267 height 19
click at [479, 321] on div "Staff by product" at bounding box center [490, 316] width 323 height 37
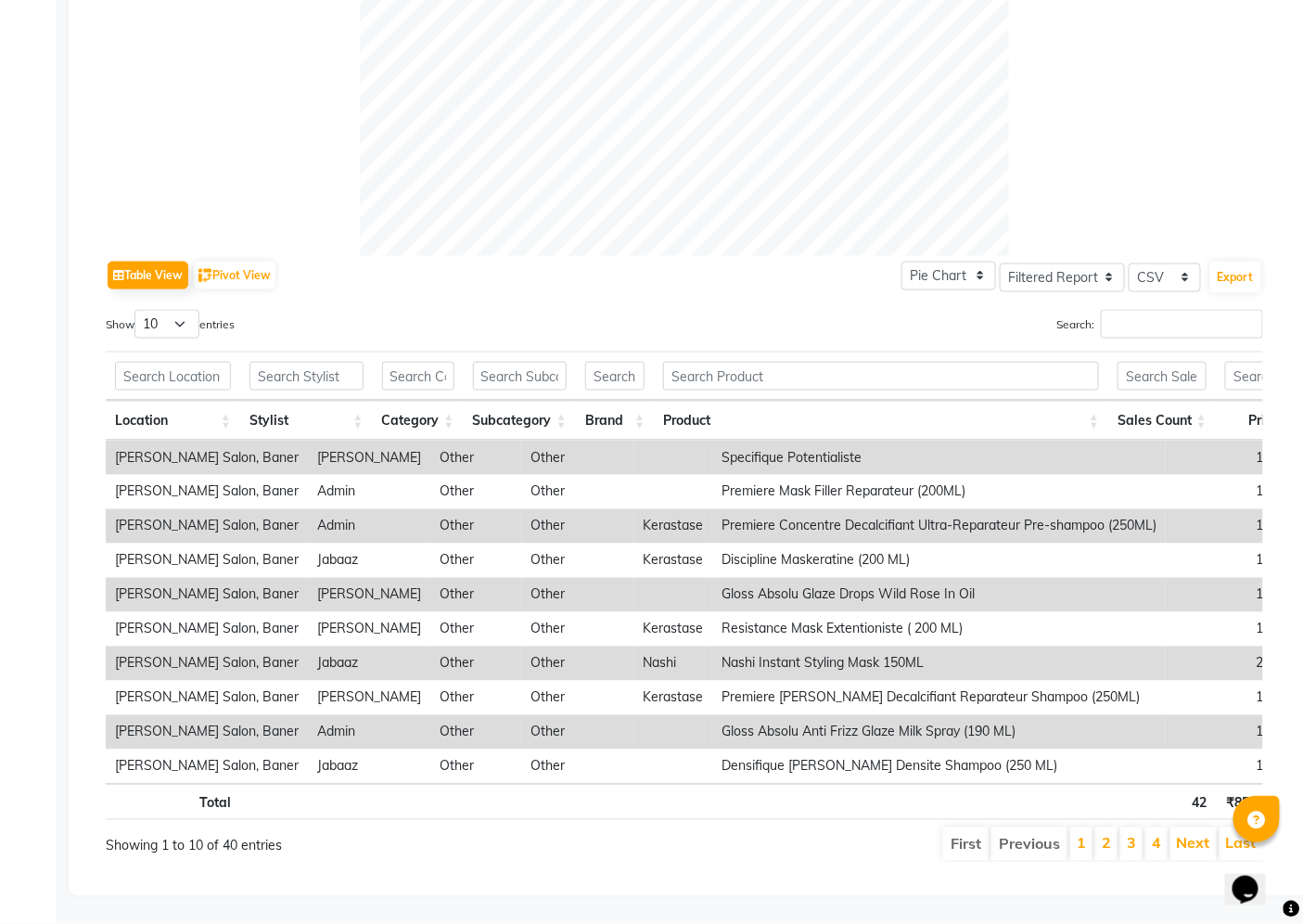
scroll to position [724, 0]
click at [299, 362] on input "text" at bounding box center [307, 376] width 114 height 28
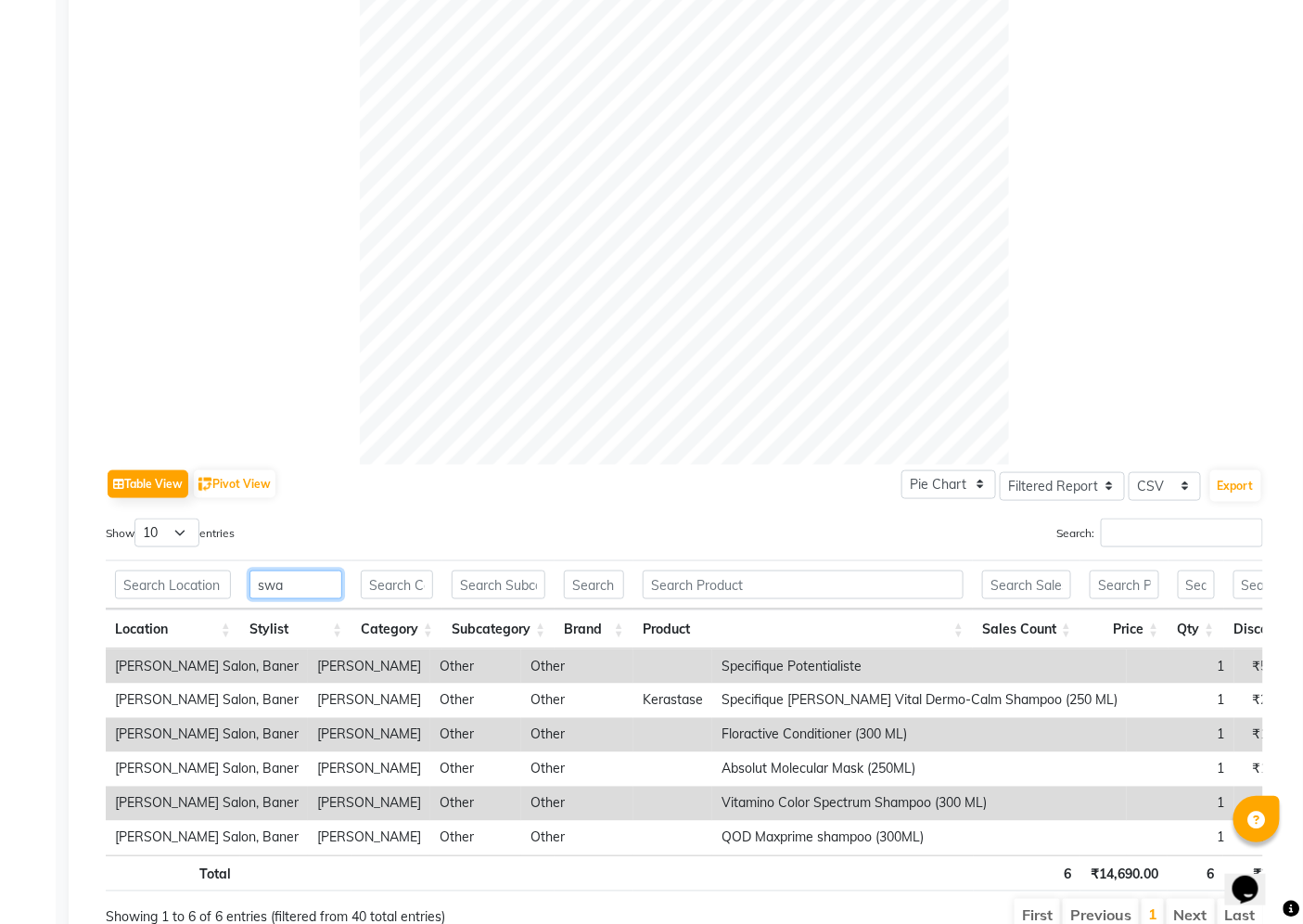
scroll to position [587, 0]
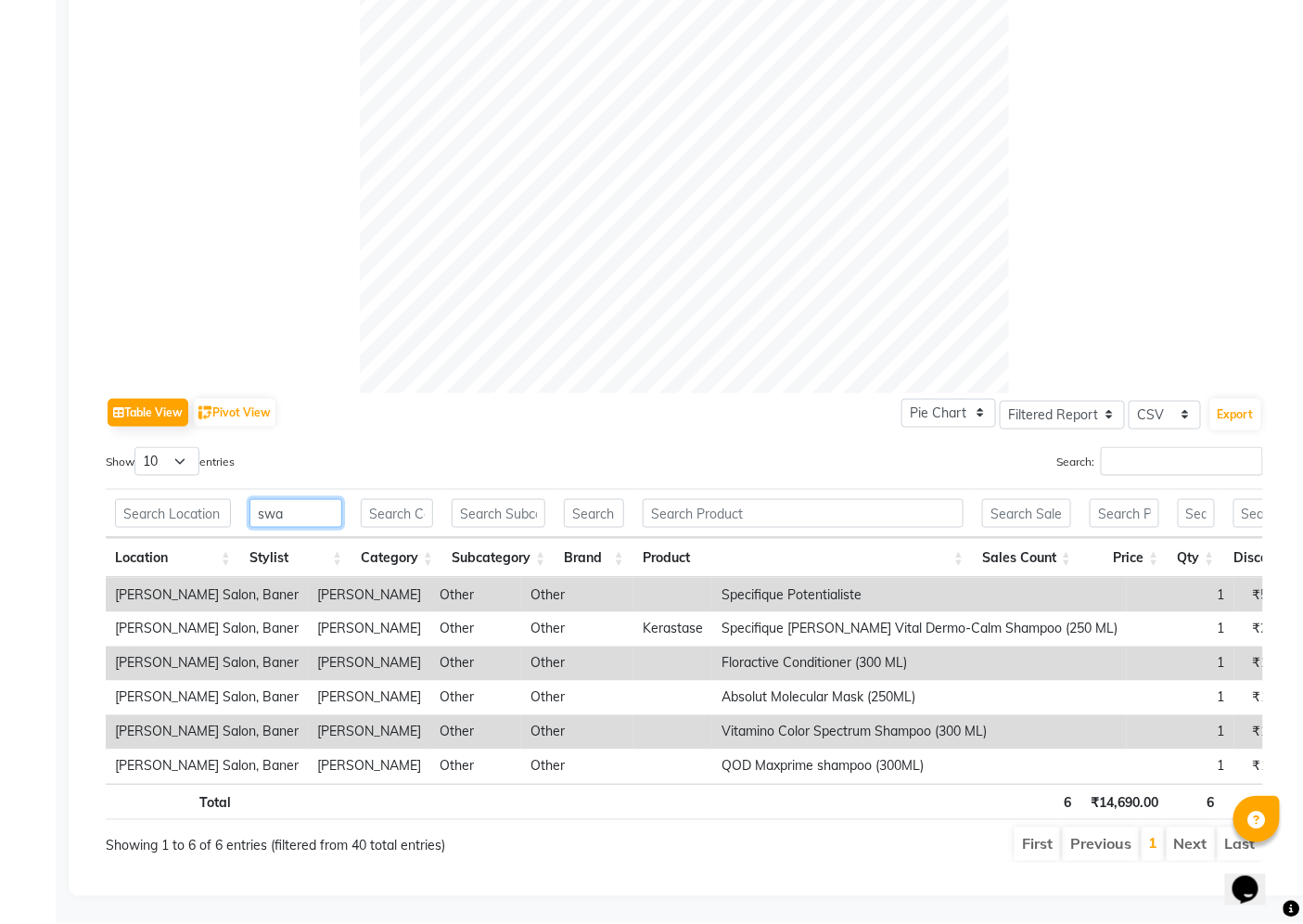
type input "swa"
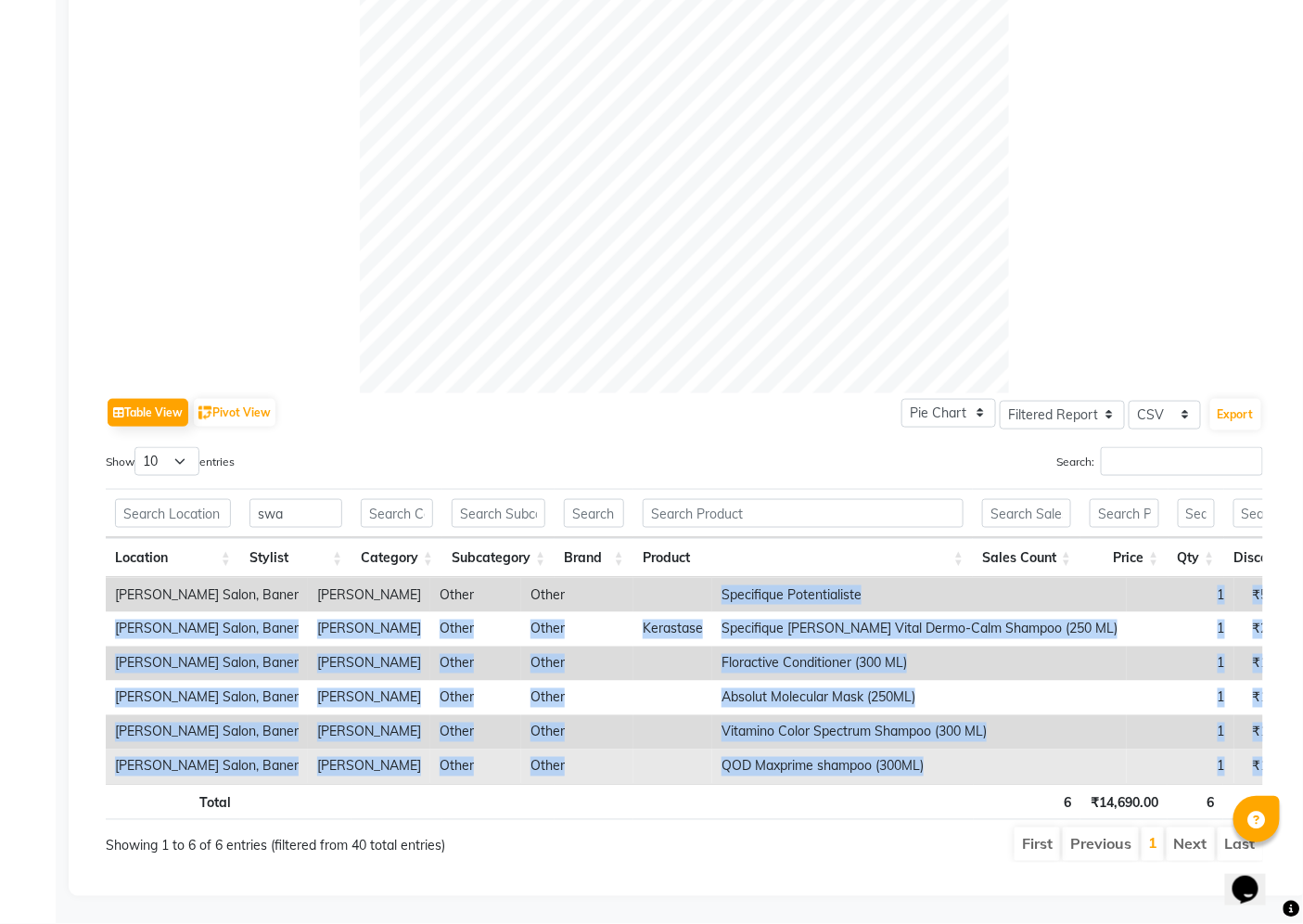
drag, startPoint x: 547, startPoint y: 552, endPoint x: 1227, endPoint y: 740, distance: 705.5
click at [1227, 740] on tbody "Varad Salon, Baner Swapnil jadhav Other Other Specifique Potentialiste 1 ₹5,600…" at bounding box center [867, 680] width 1523 height 205
copy tbody "Specifique Potentialiste 1 ₹5,600.00 1.00 ₹0 ₹854.24 ₹5,600.00 Varad Salon, Ban…"
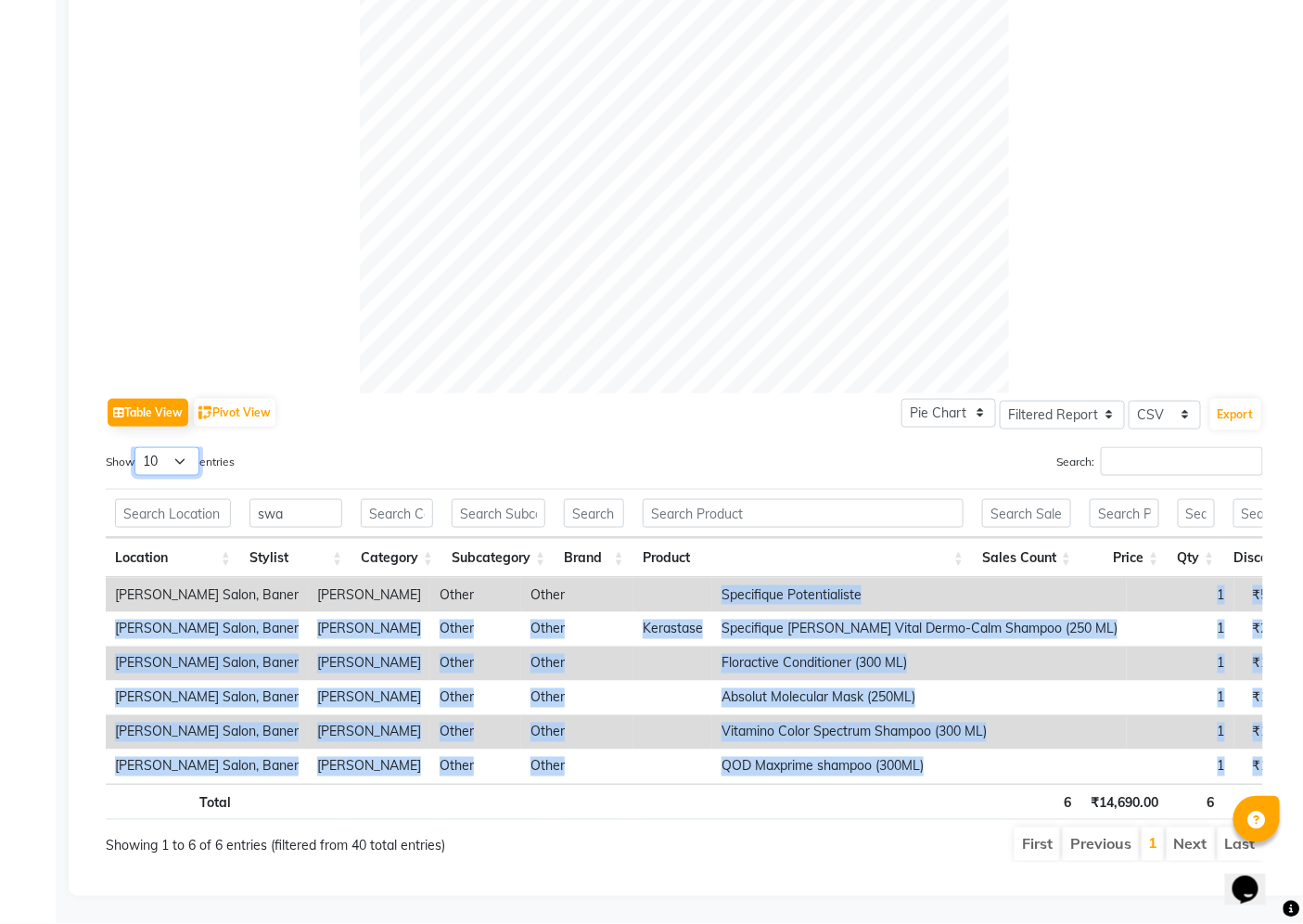
click at [190, 447] on select "10 25 50 100" at bounding box center [167, 461] width 65 height 28
select select "100"
click at [137, 447] on select "10 25 50 100" at bounding box center [167, 461] width 65 height 28
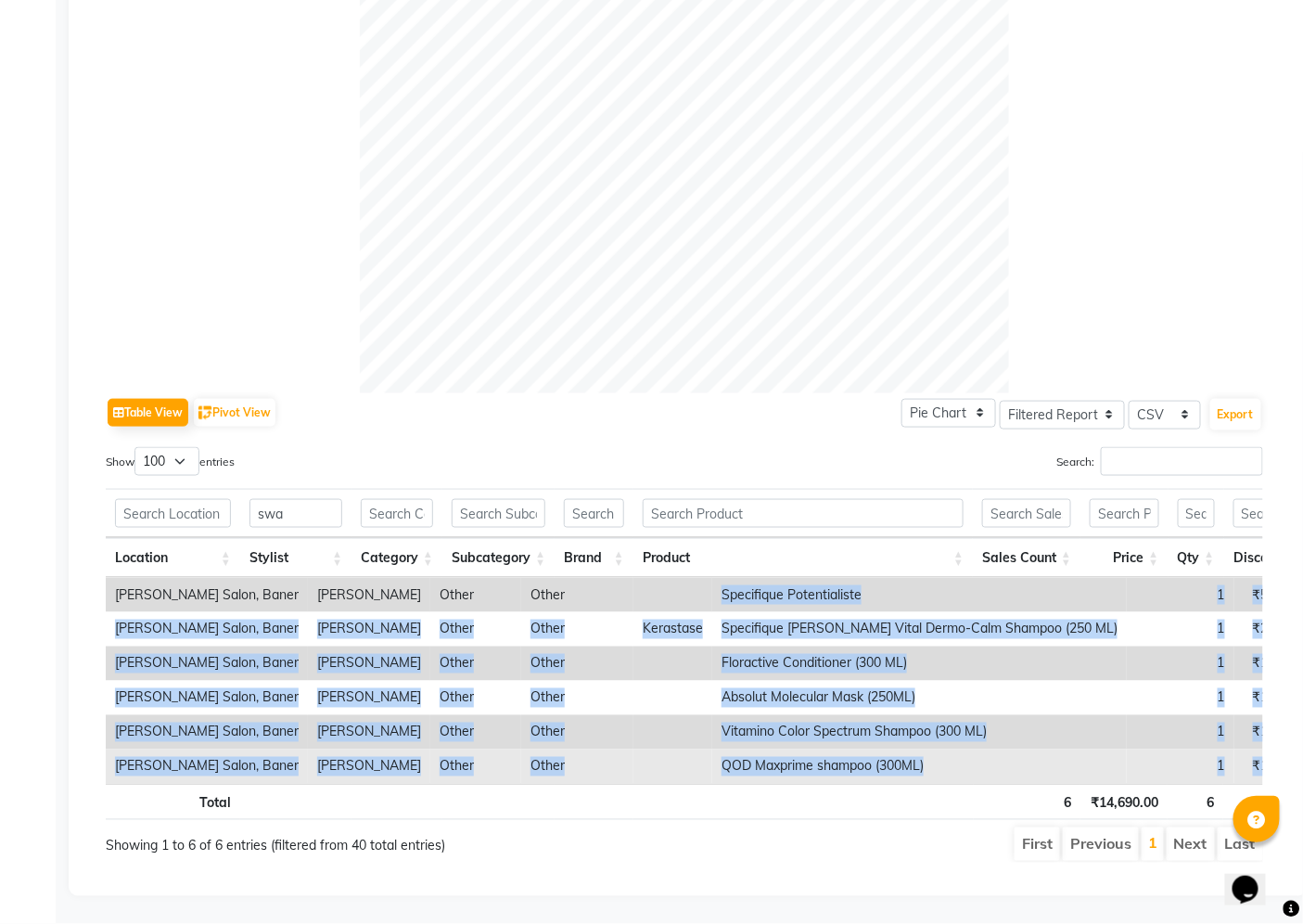
drag, startPoint x: 635, startPoint y: 566, endPoint x: 1182, endPoint y: 749, distance: 576.8
click at [1182, 749] on tbody "Varad Salon, Baner Swapnil jadhav Other Other Specifique Potentialiste 1 ₹5,600…" at bounding box center [867, 680] width 1523 height 205
copy tbody "Specifique Potentialiste 1 ₹5,600.00 1.00 ₹0 ₹854.24 ₹5,600.00 Varad Salon, Ban…"
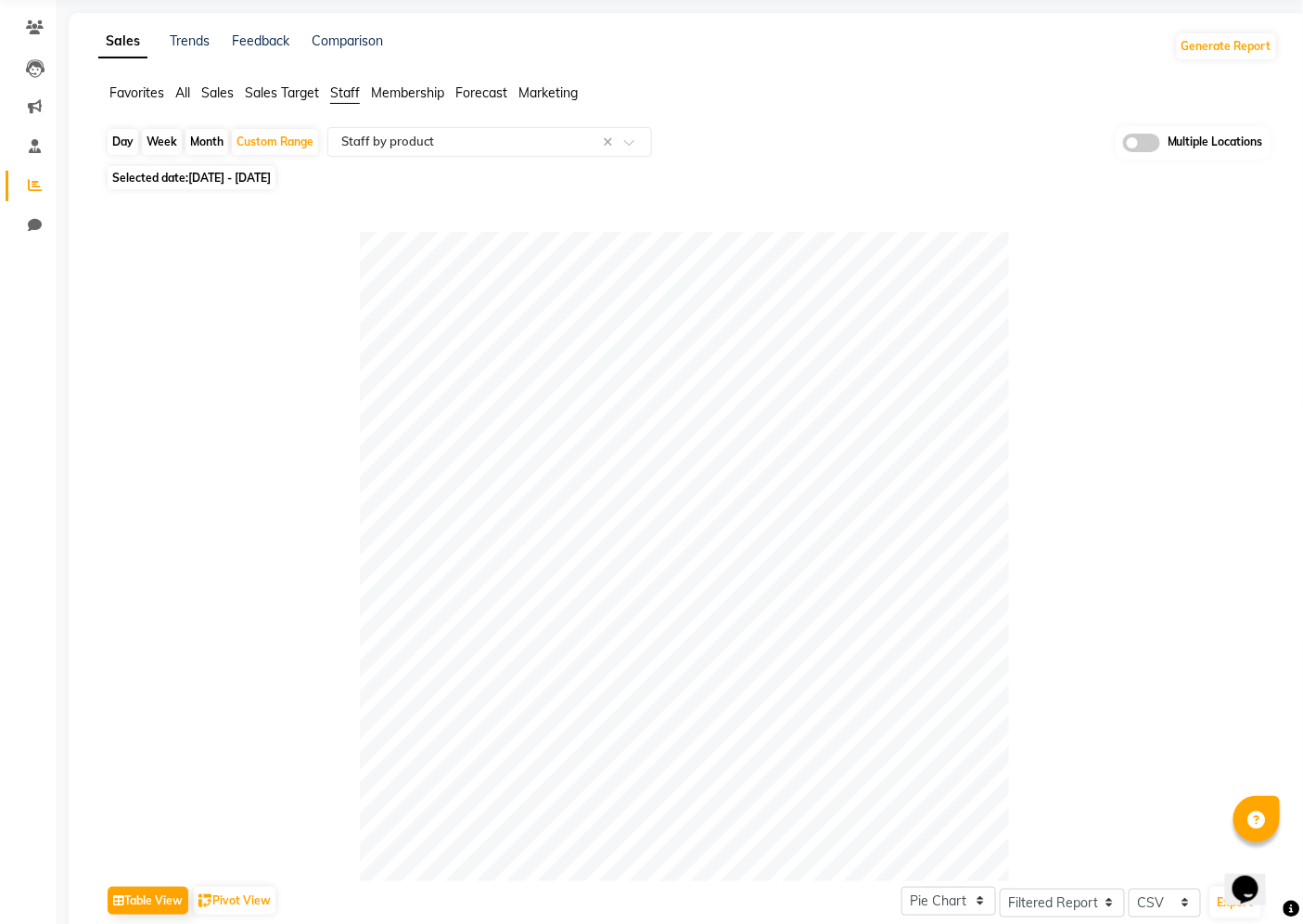
scroll to position [0, 0]
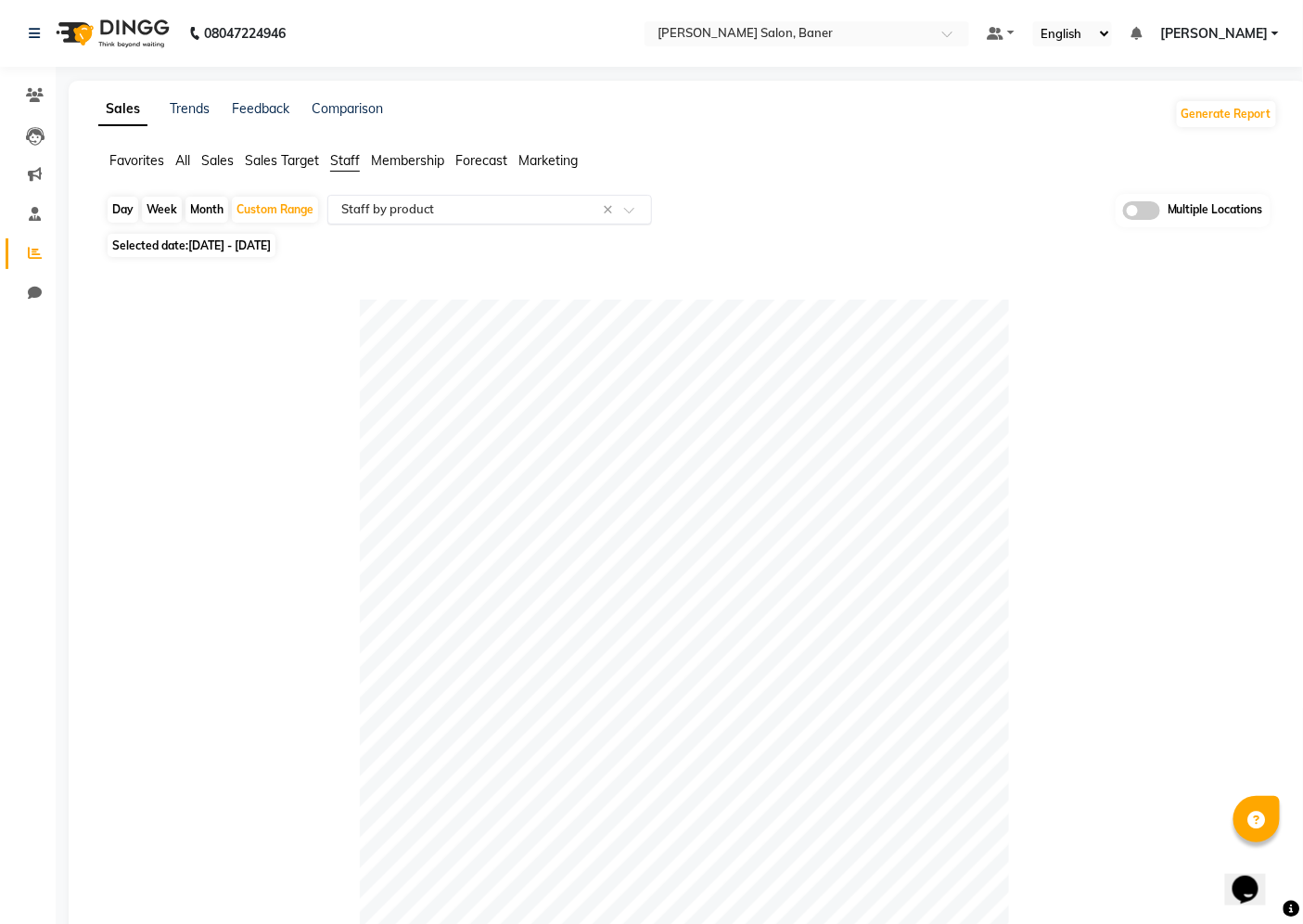
click at [503, 205] on input "text" at bounding box center [472, 210] width 267 height 19
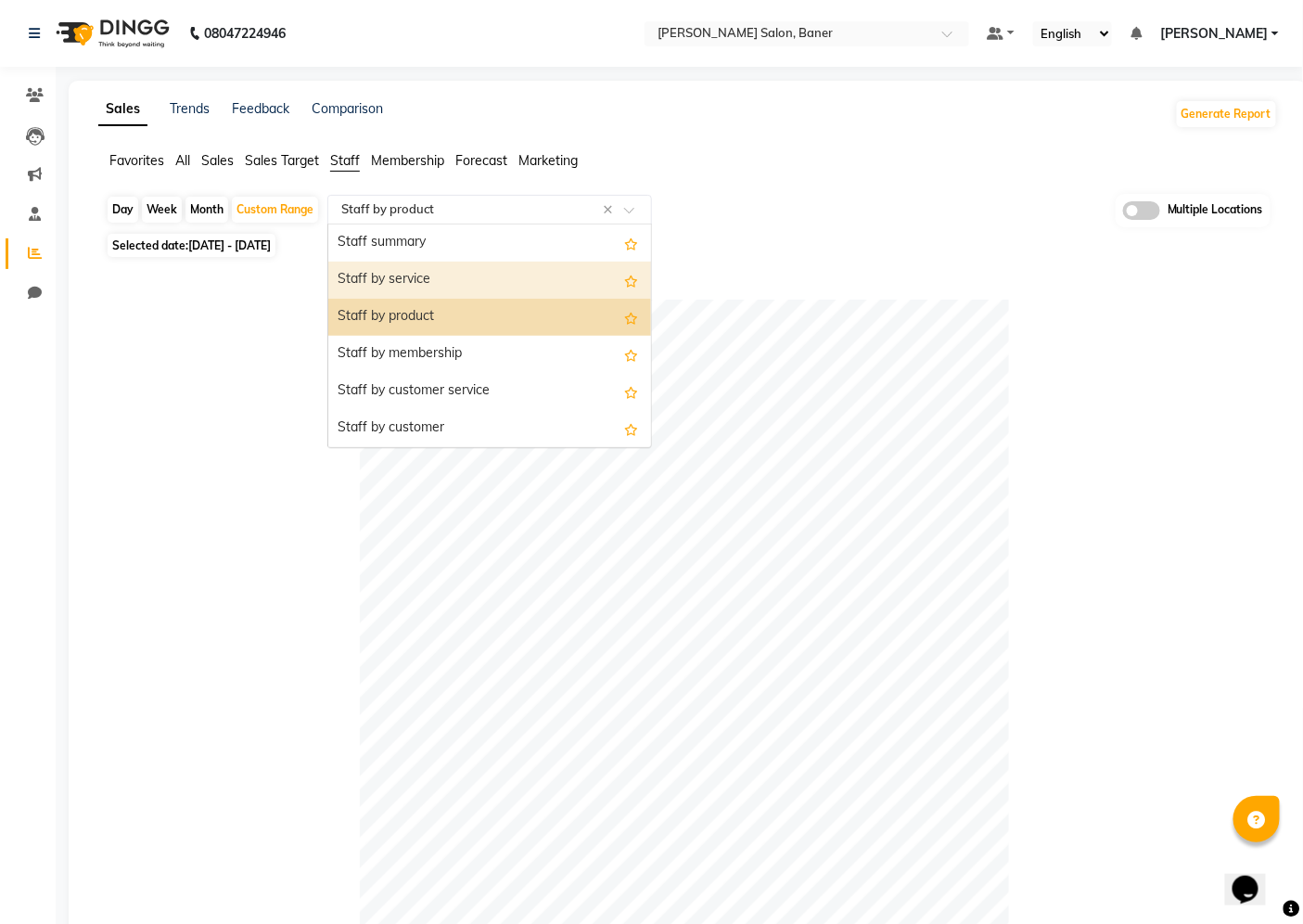
click at [462, 284] on div "Staff by service" at bounding box center [490, 279] width 323 height 37
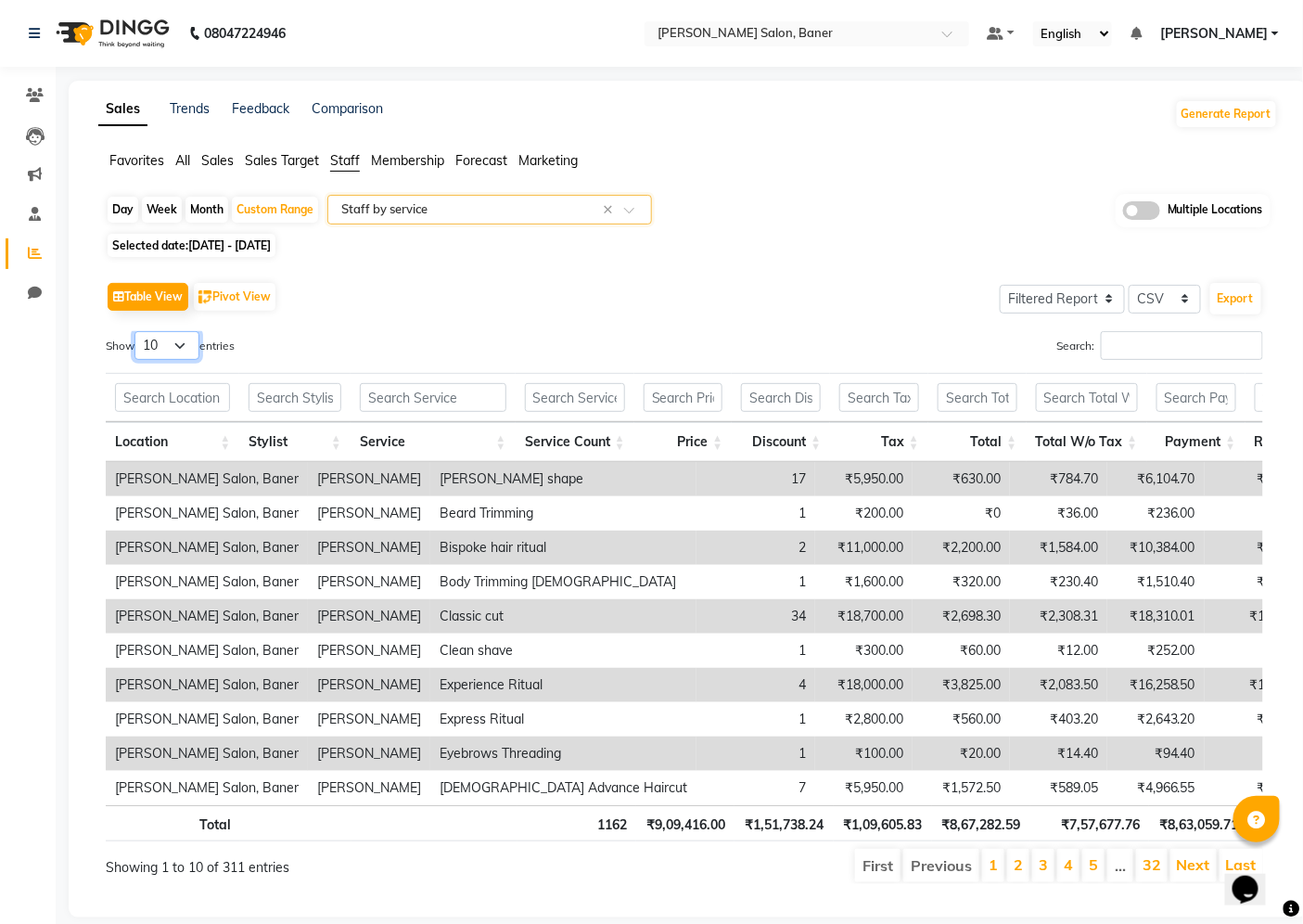
click at [181, 343] on select "10 25 50 100" at bounding box center [167, 346] width 65 height 28
select select "100"
click at [137, 331] on select "10 25 50 100" at bounding box center [167, 346] width 65 height 28
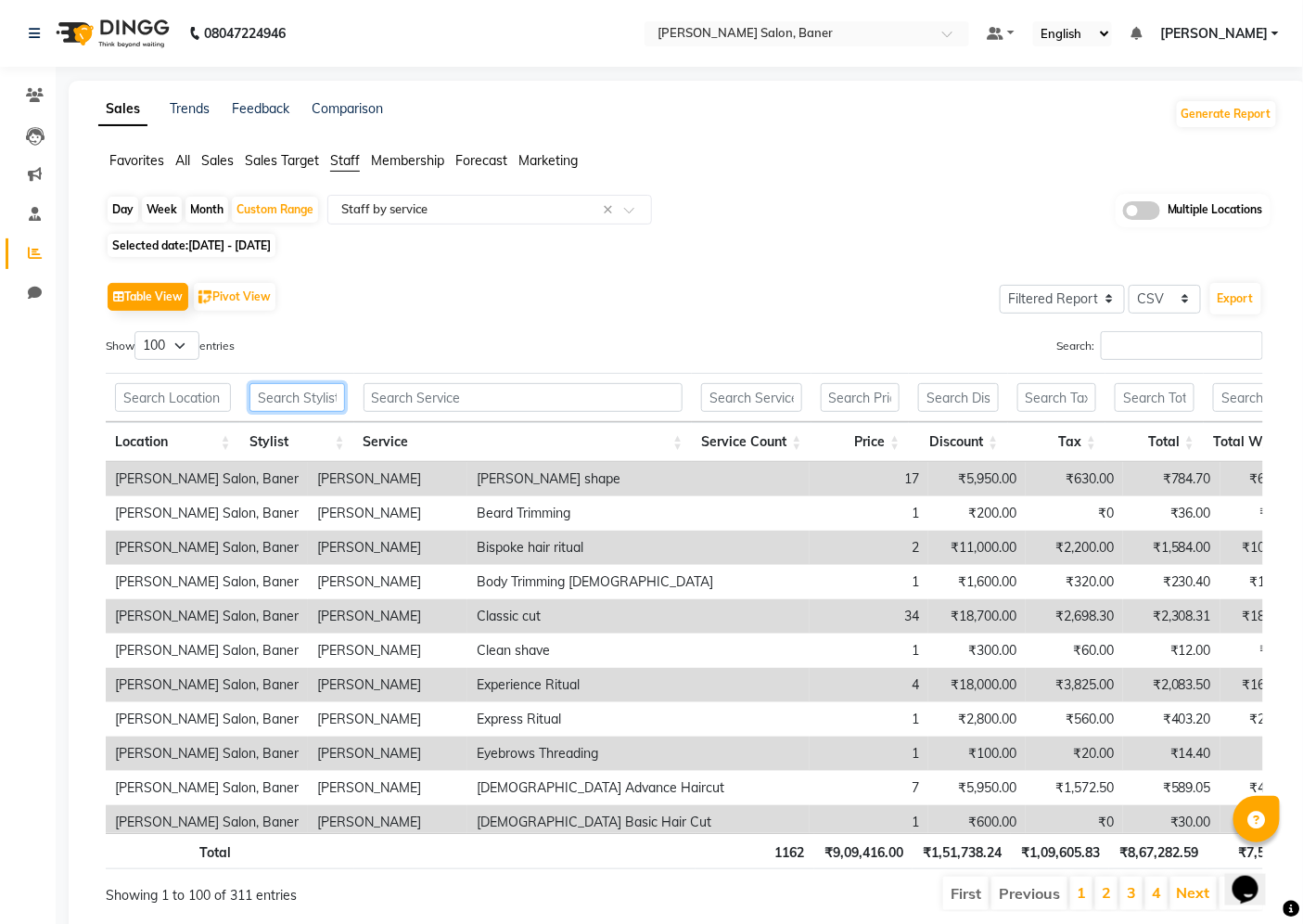
click at [311, 402] on input "text" at bounding box center [297, 398] width 96 height 28
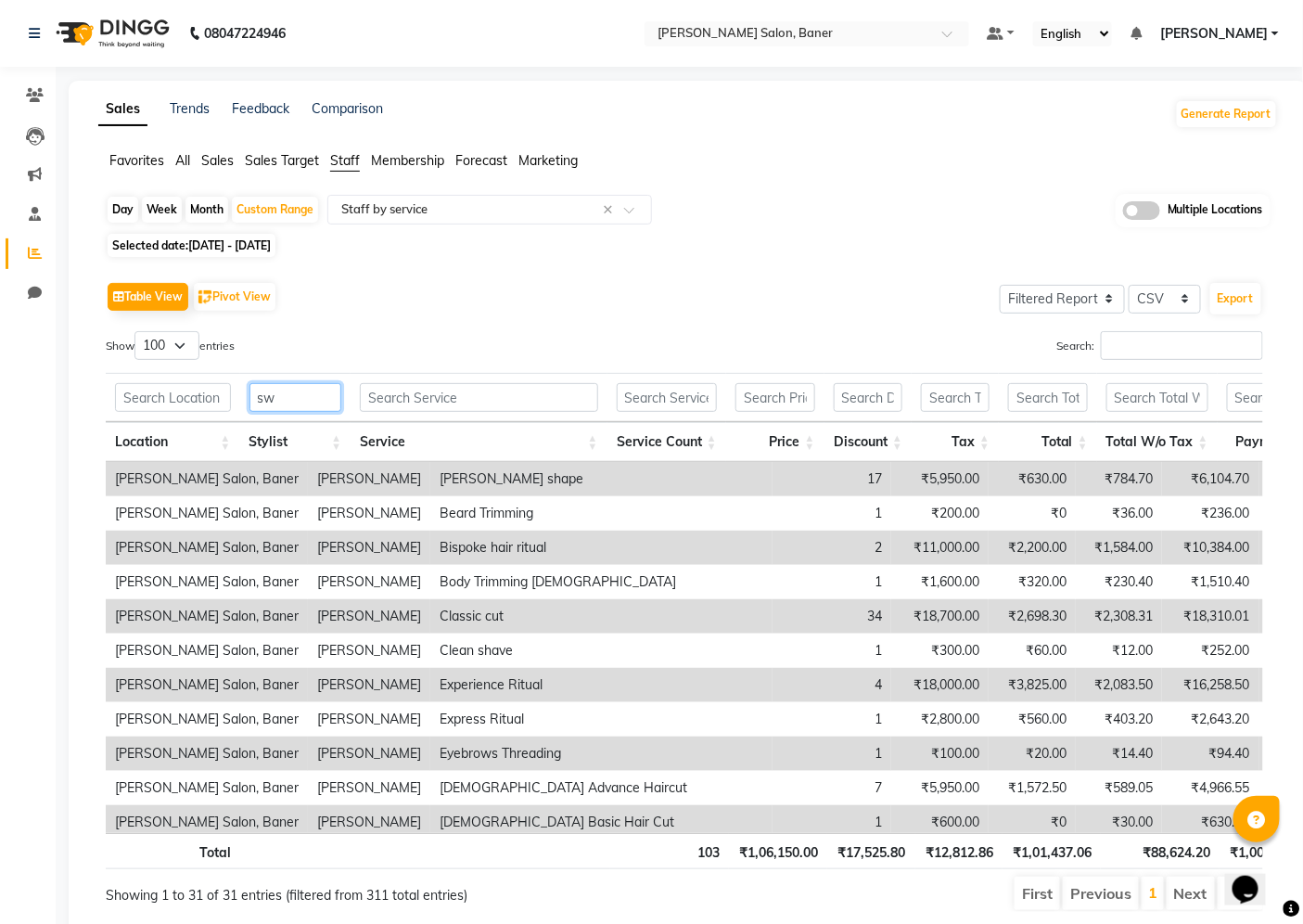
type input "s"
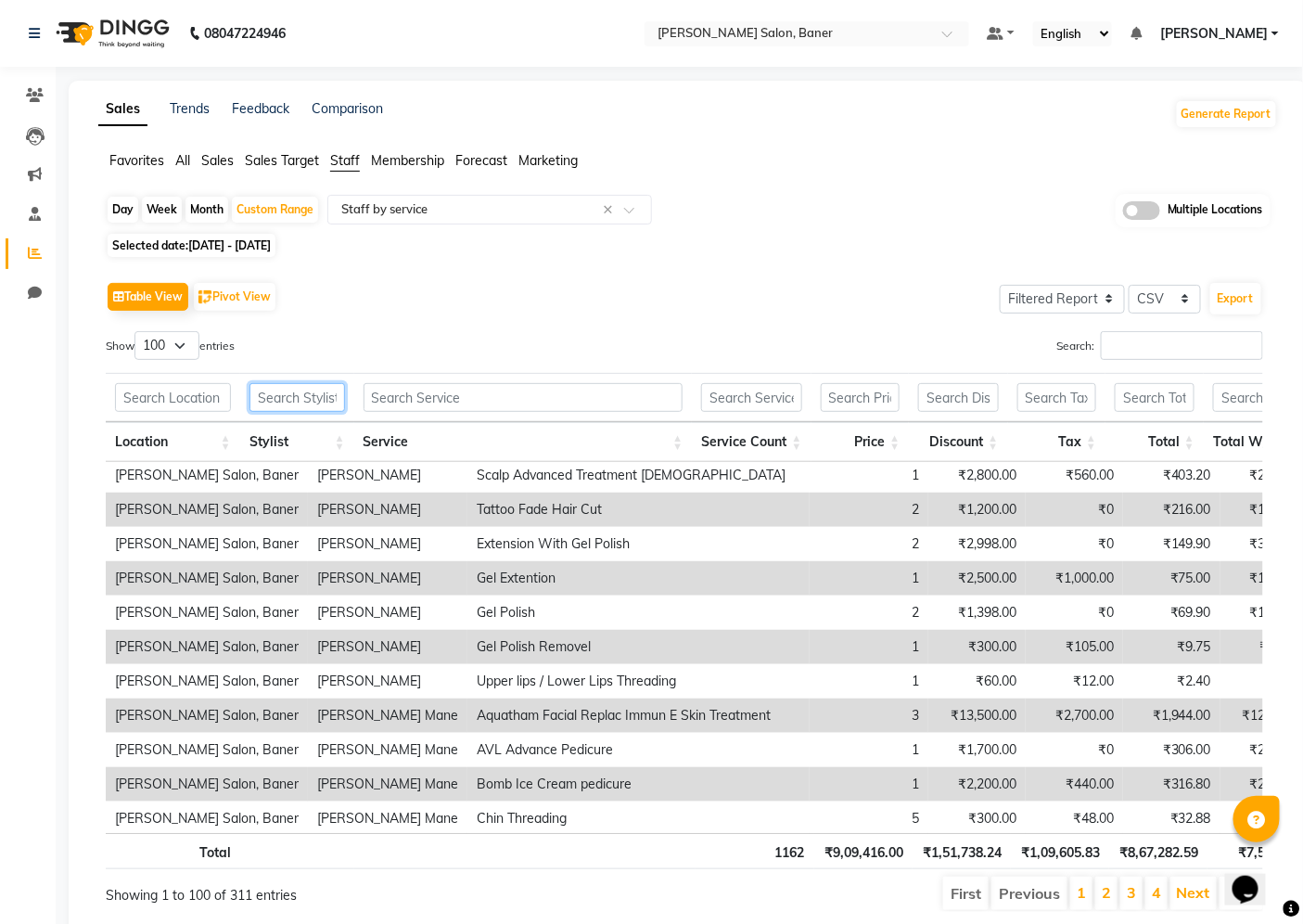
scroll to position [2061, 0]
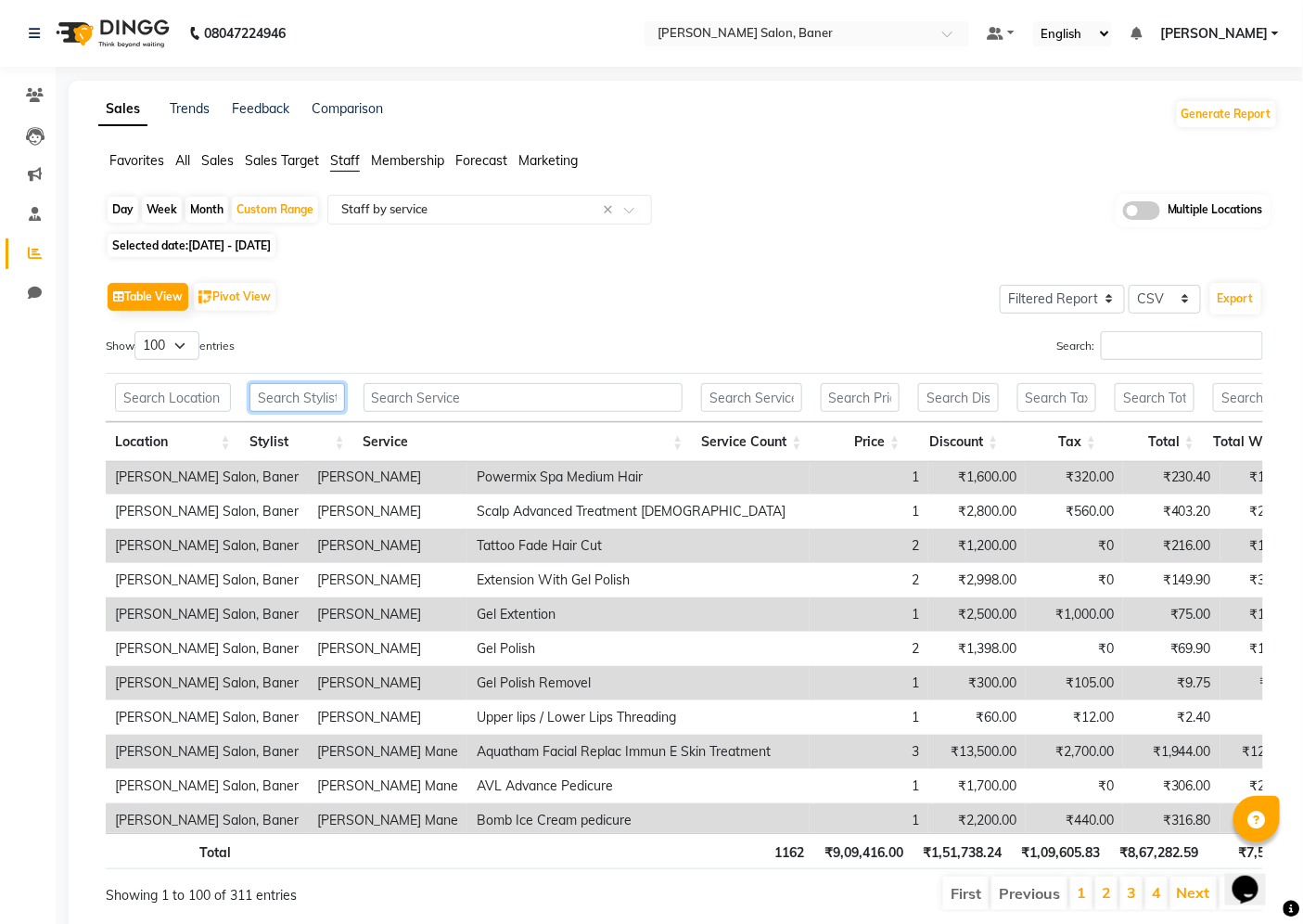
click at [304, 393] on input "text" at bounding box center [297, 398] width 96 height 28
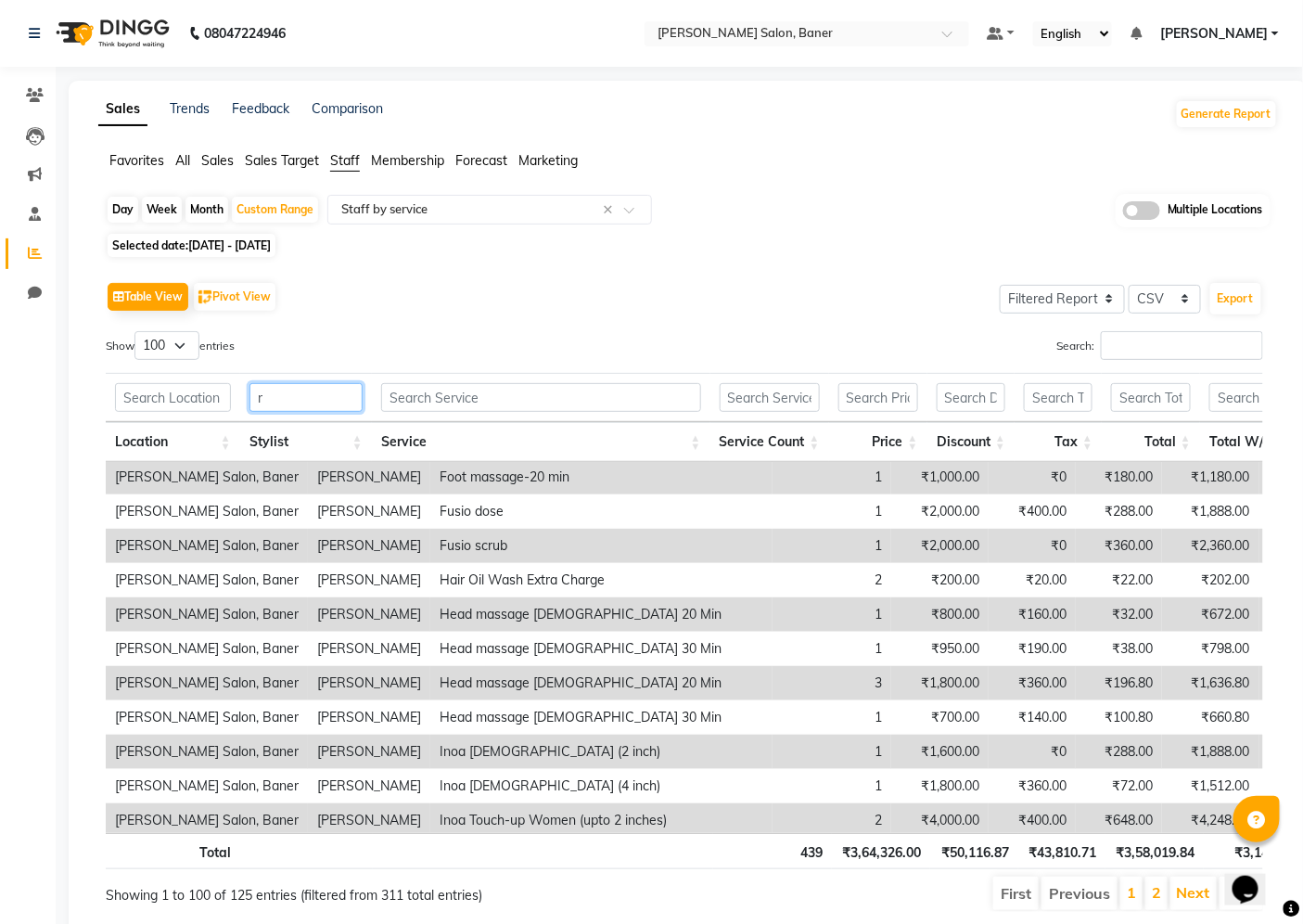
scroll to position [0, 0]
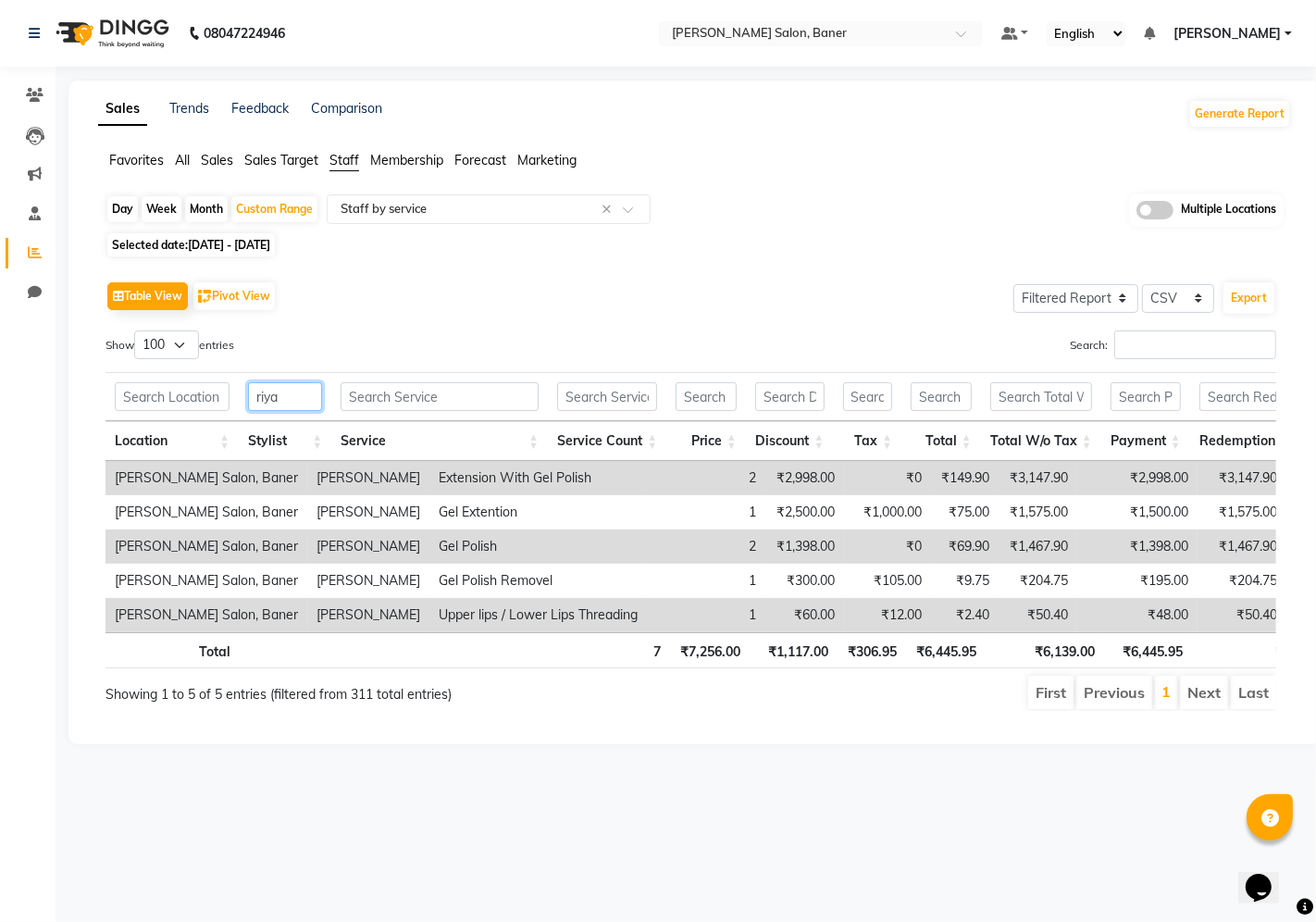
type input "riya"
drag, startPoint x: 247, startPoint y: 474, endPoint x: 909, endPoint y: 648, distance: 684.5
click at [909, 632] on div "Location Stylist Service Service Count Price Discount Tax Total Total W/o Tax P…" at bounding box center [691, 546] width 1171 height 171
copy table "Location Stylist Service Service Count Price Discount Tax Total Total W/o Tax P…"
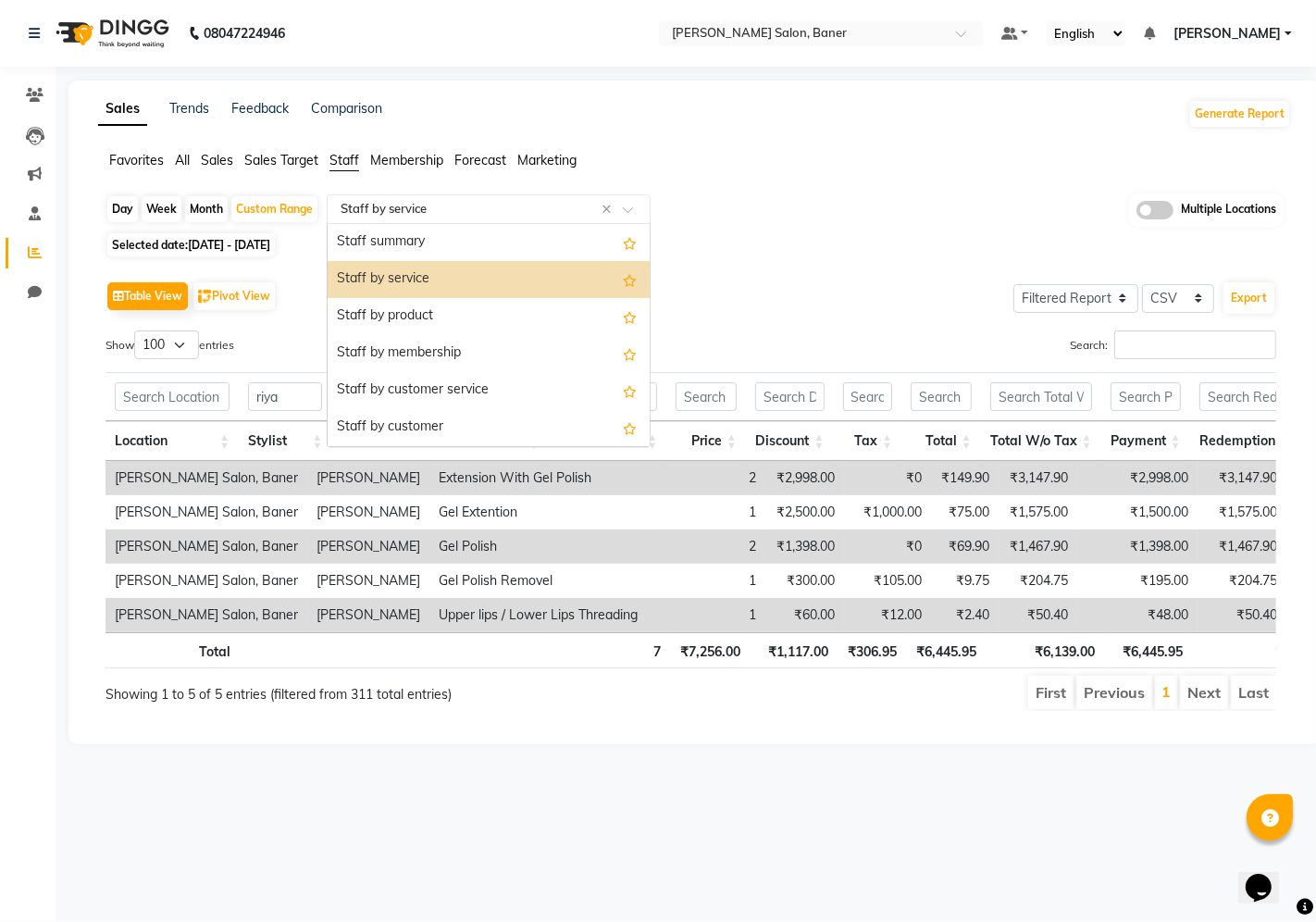
click at [487, 206] on input "text" at bounding box center [470, 210] width 266 height 19
click at [465, 316] on div "Staff by product" at bounding box center [488, 316] width 322 height 37
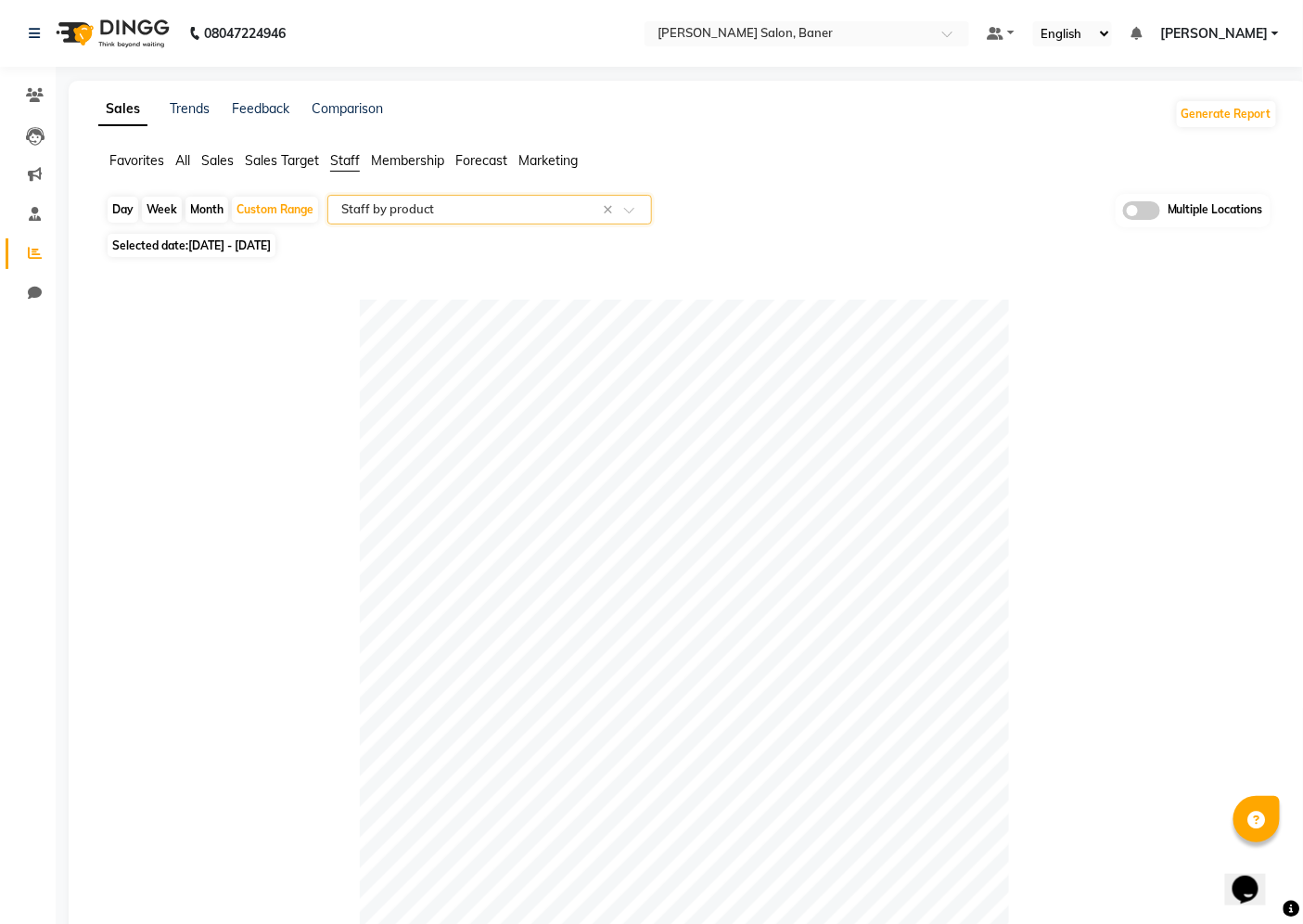
click at [493, 204] on input "text" at bounding box center [472, 210] width 267 height 19
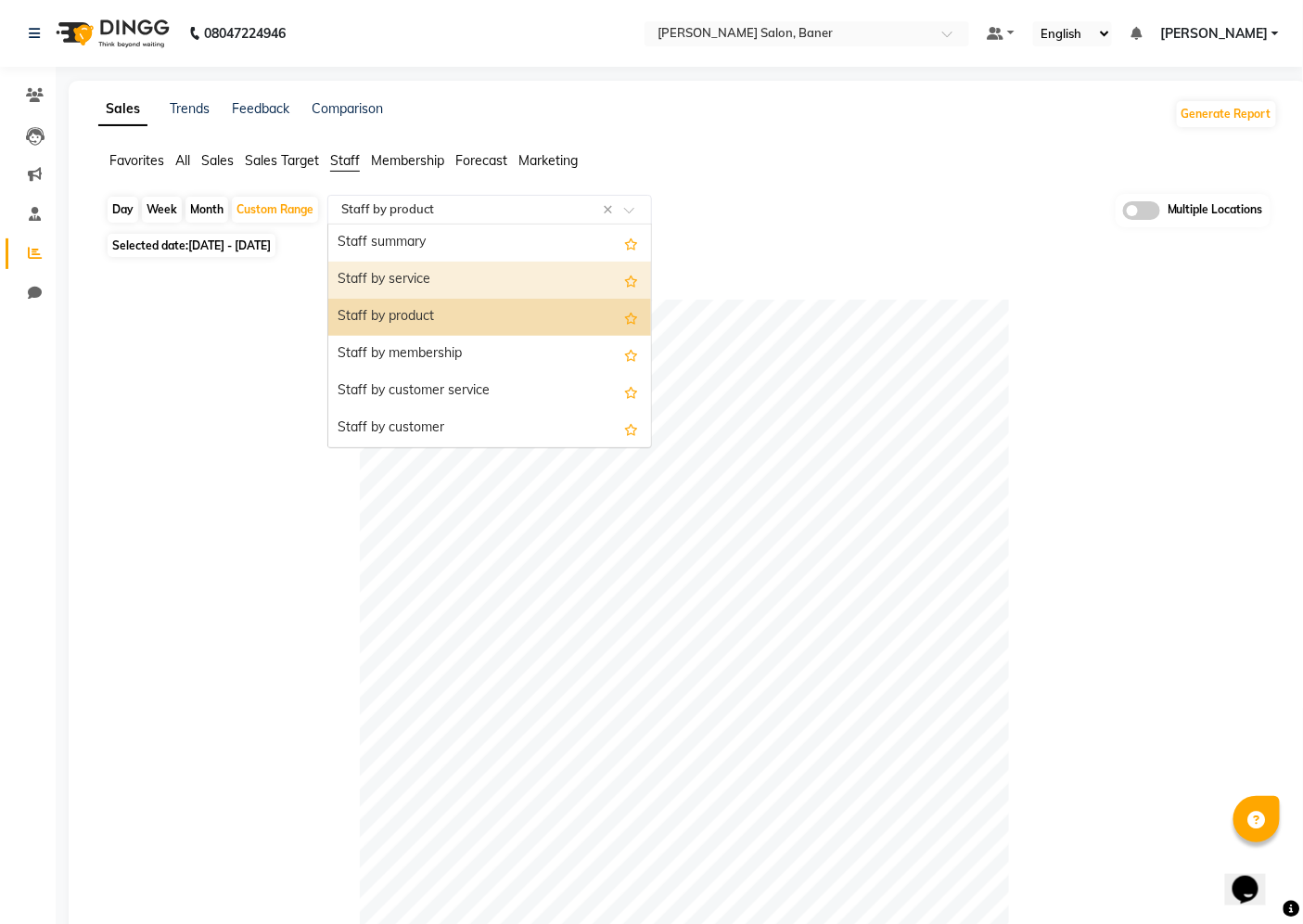
click at [469, 290] on div "Staff by service" at bounding box center [490, 279] width 323 height 37
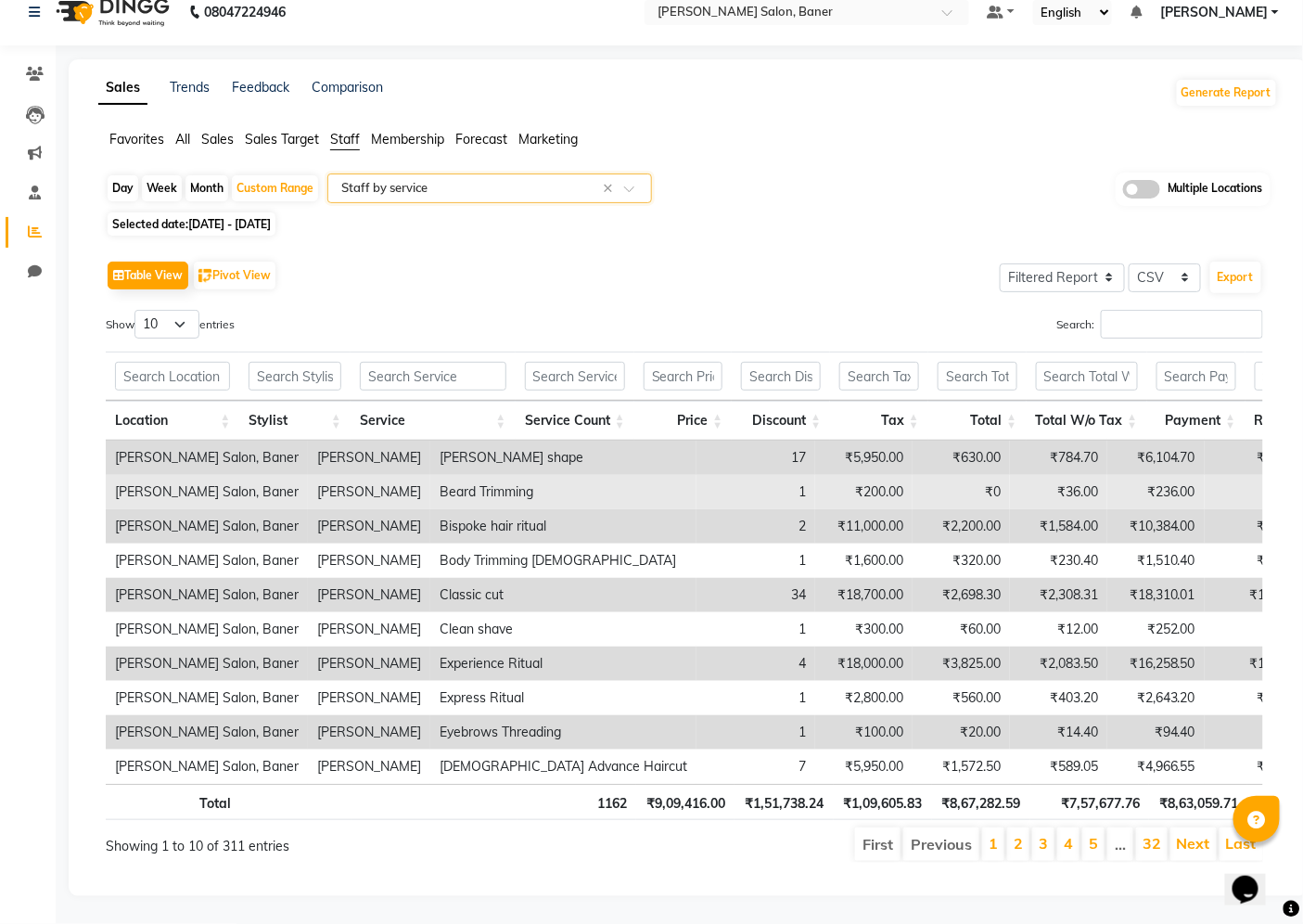
scroll to position [52, 0]
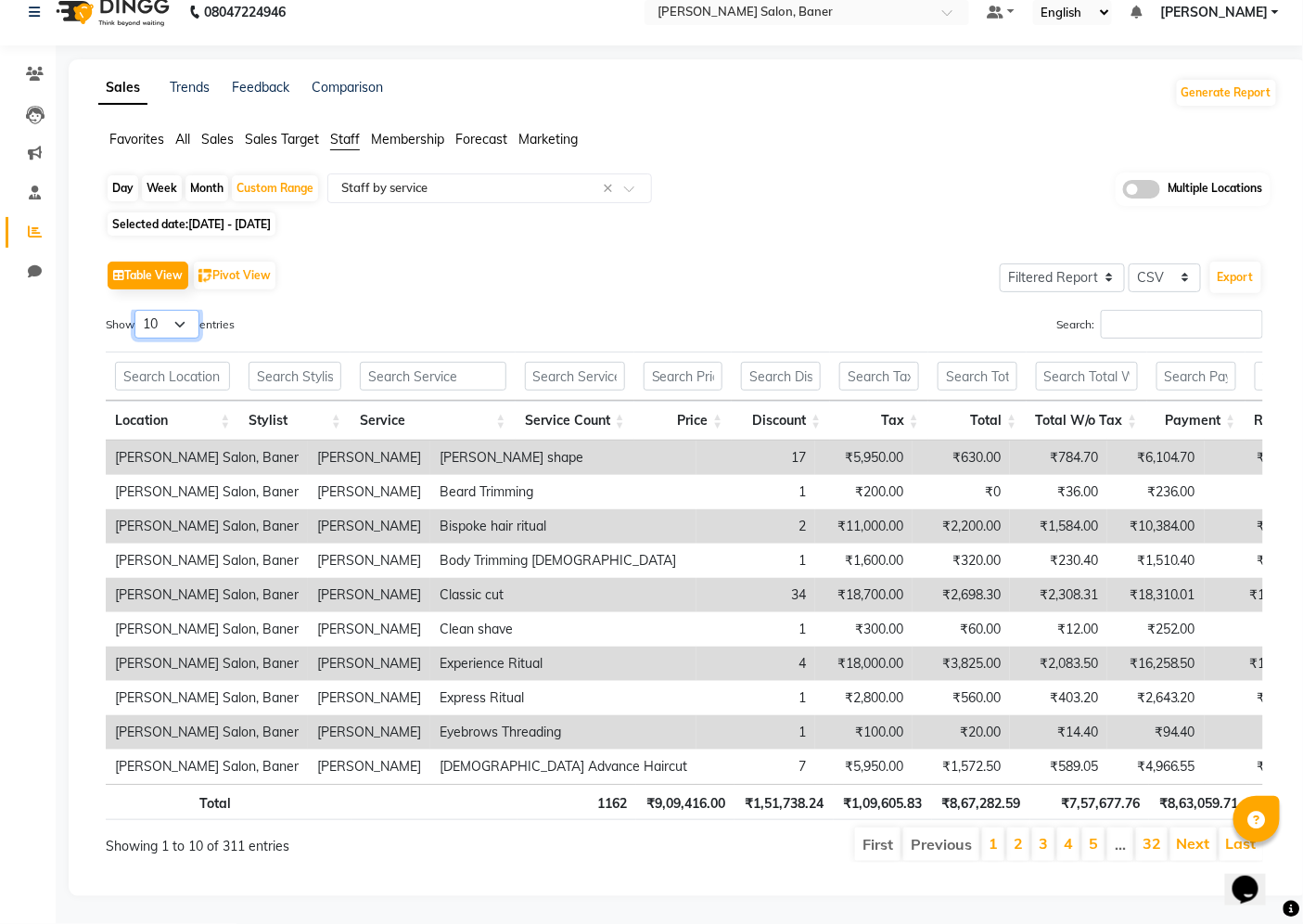
click at [189, 310] on select "10 25 50 100" at bounding box center [167, 324] width 65 height 28
select select "100"
click at [137, 310] on select "10 25 50 100" at bounding box center [167, 324] width 65 height 28
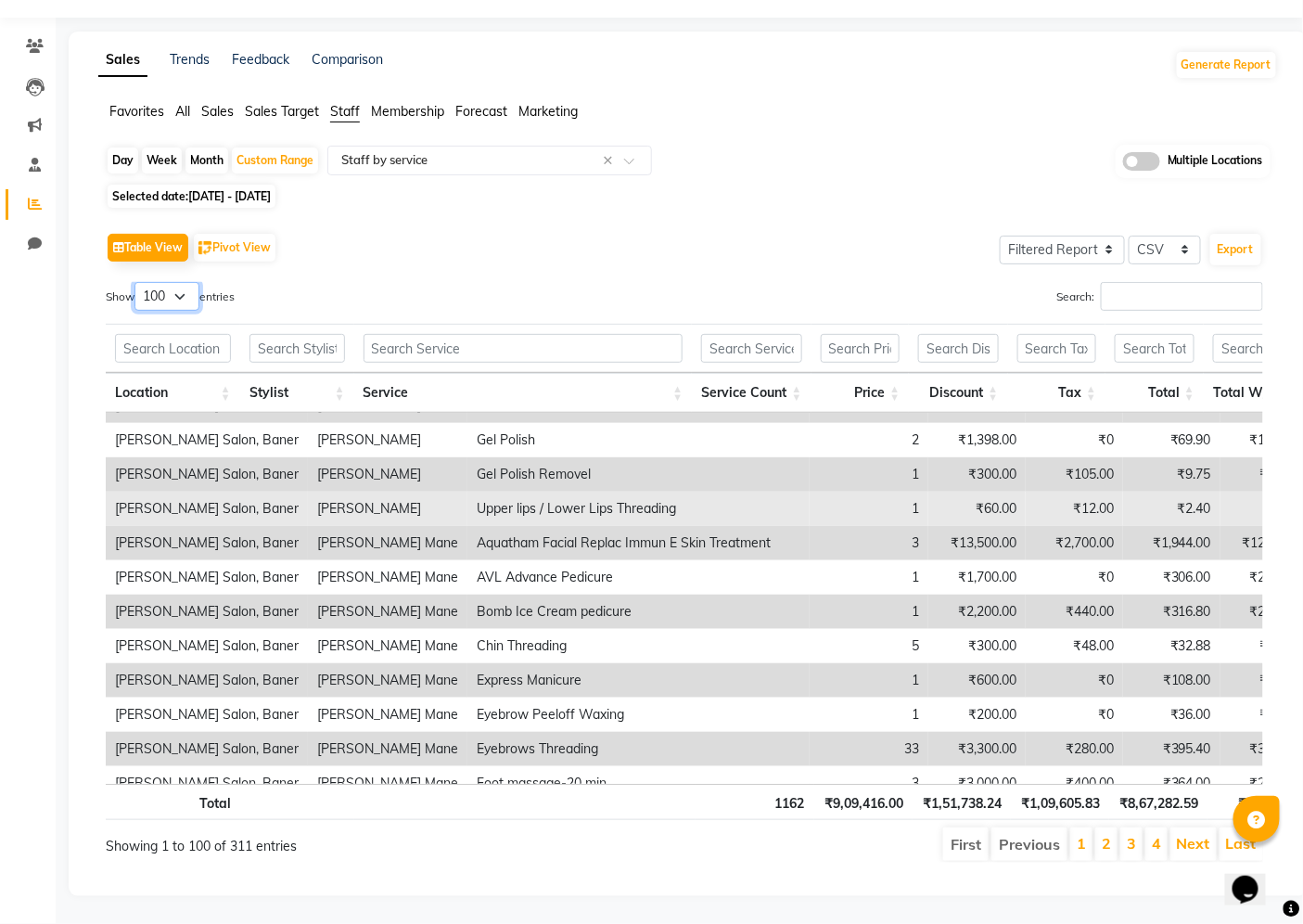
scroll to position [2266, 0]
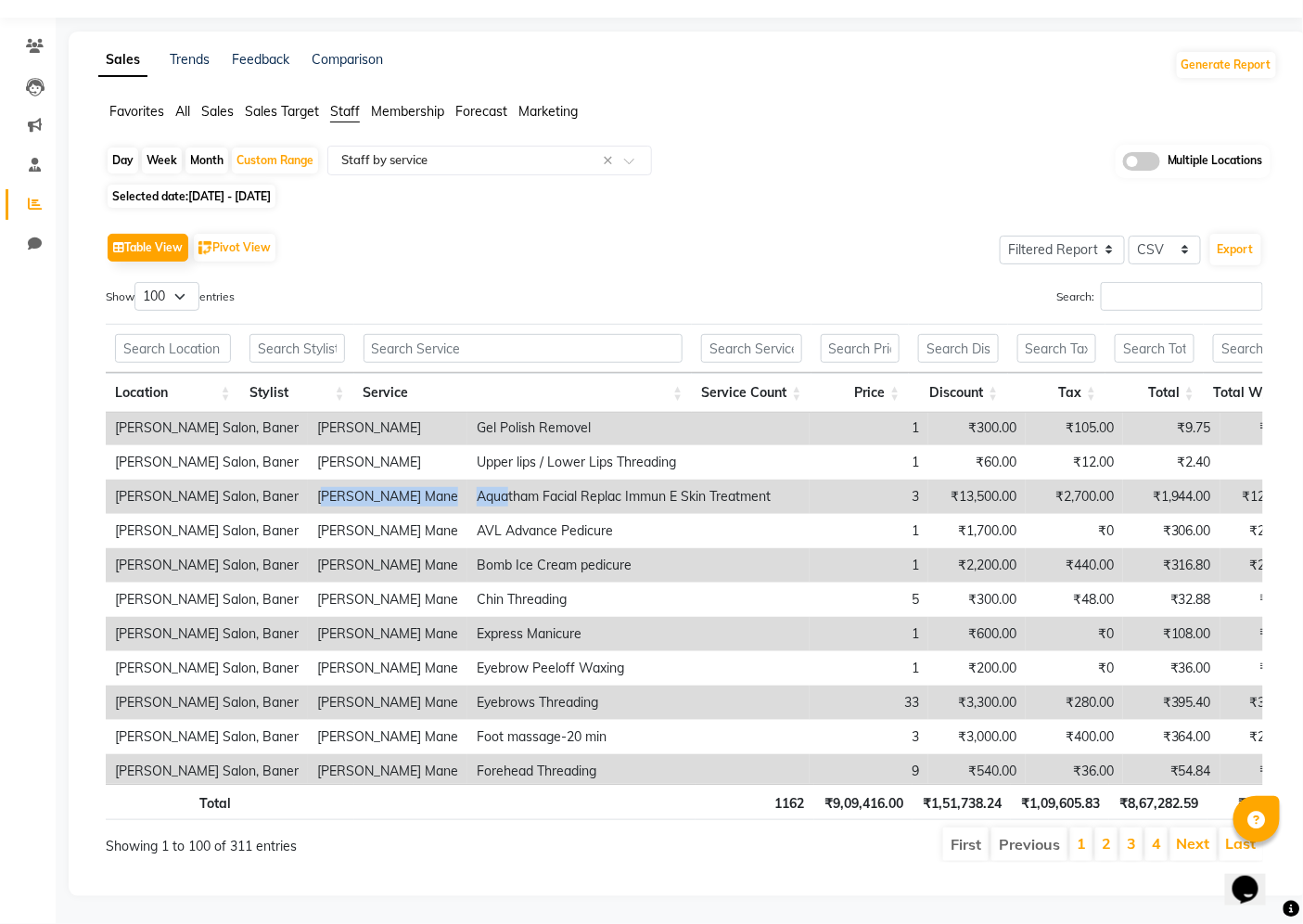
drag, startPoint x: 255, startPoint y: 486, endPoint x: 399, endPoint y: 502, distance: 144.9
click at [399, 502] on tr "Varad Salon, Baner Punam Mane Aquatham Facial Replac Immun E Skin Treatment 3 ₹…" at bounding box center [1007, 496] width 1801 height 34
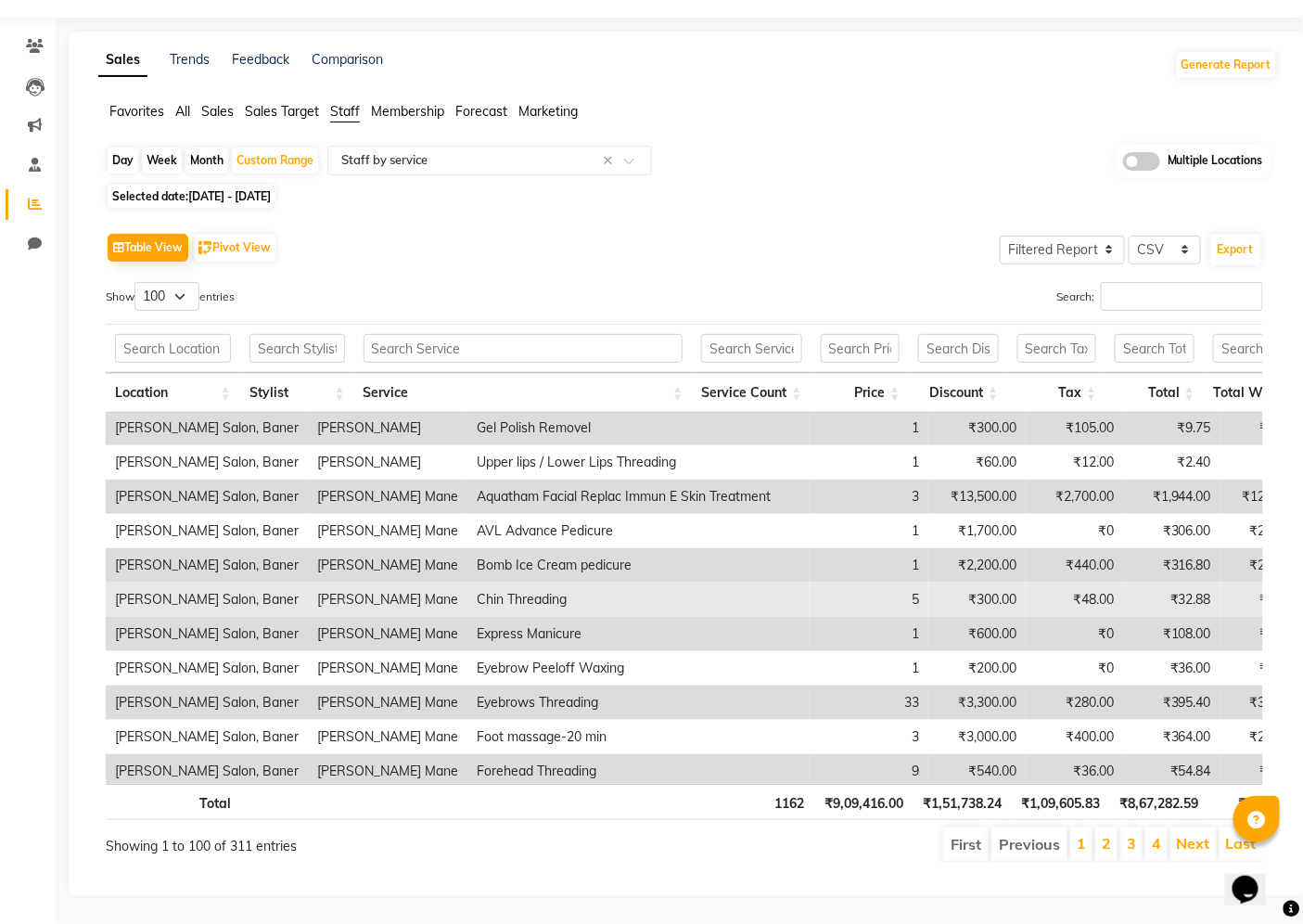
drag, startPoint x: 607, startPoint y: 592, endPoint x: 349, endPoint y: 524, distance: 266.8
click at [606, 592] on td "Chin Threading" at bounding box center [638, 599] width 342 height 34
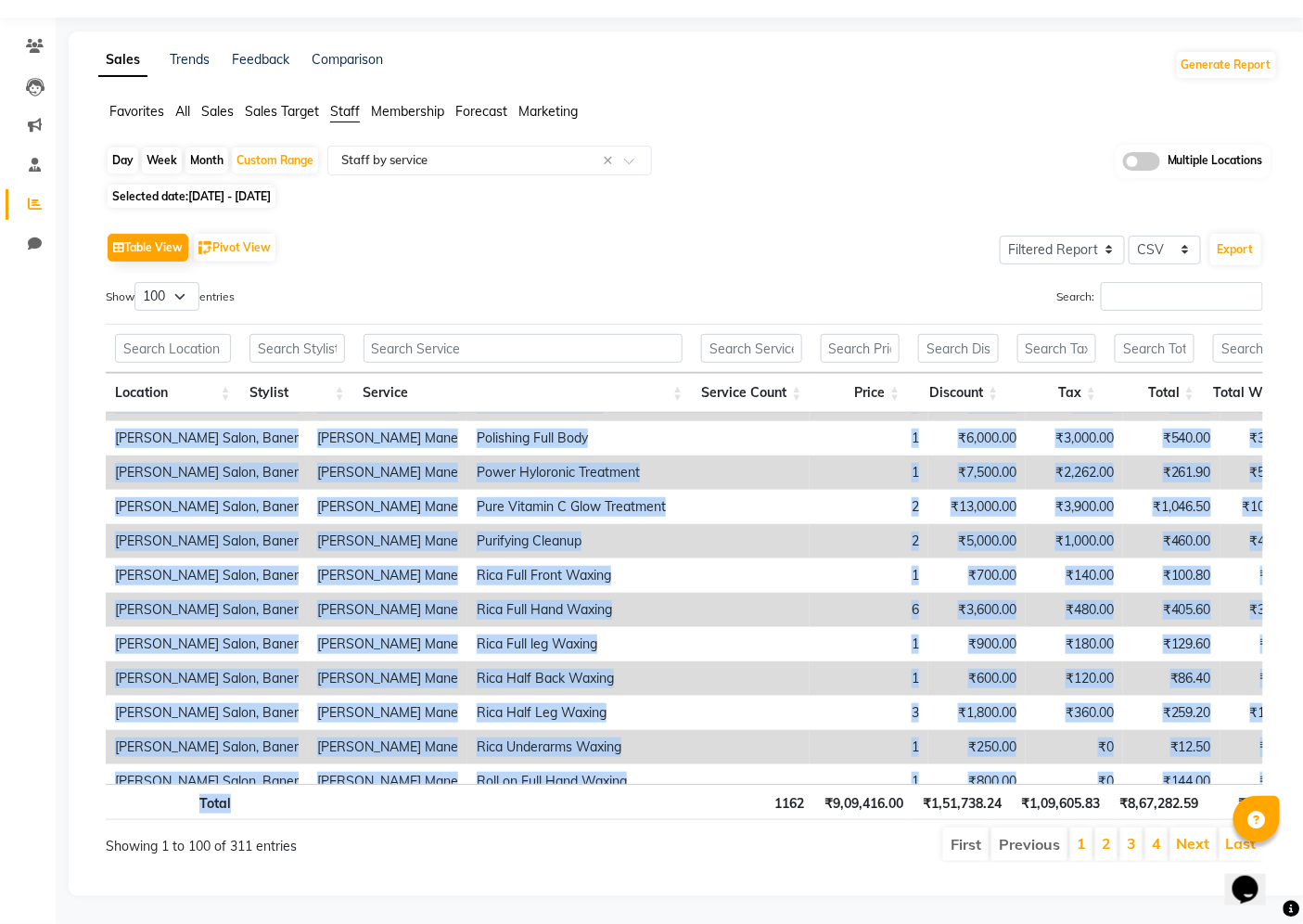
scroll to position [3072, 0]
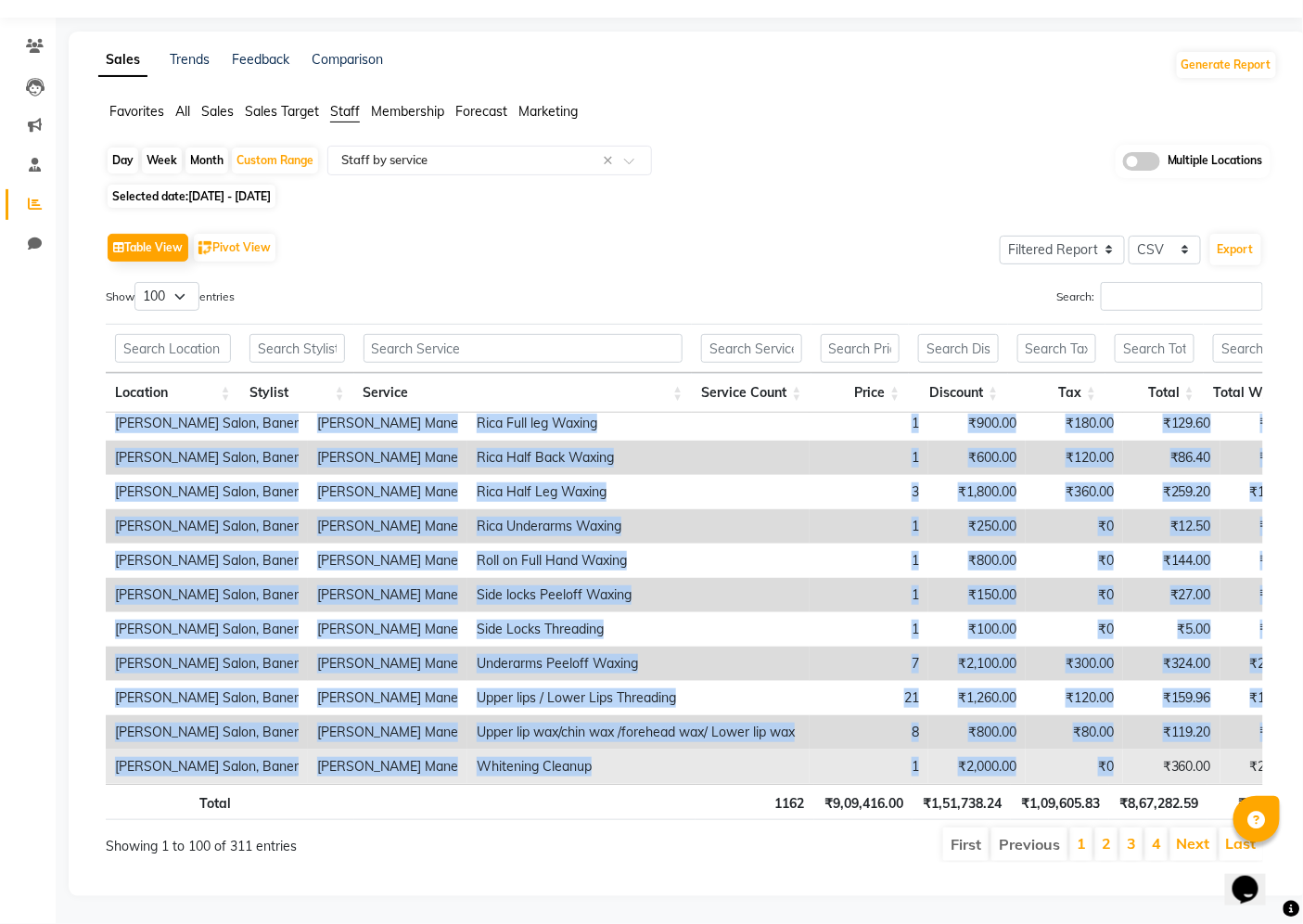
drag, startPoint x: 248, startPoint y: 486, endPoint x: 1026, endPoint y: 757, distance: 823.8
copy tbody "Punam Mane Aquatham Facial Replac Immun E Skin Treatment 3 ₹13,500.00 ₹2,700.00…"
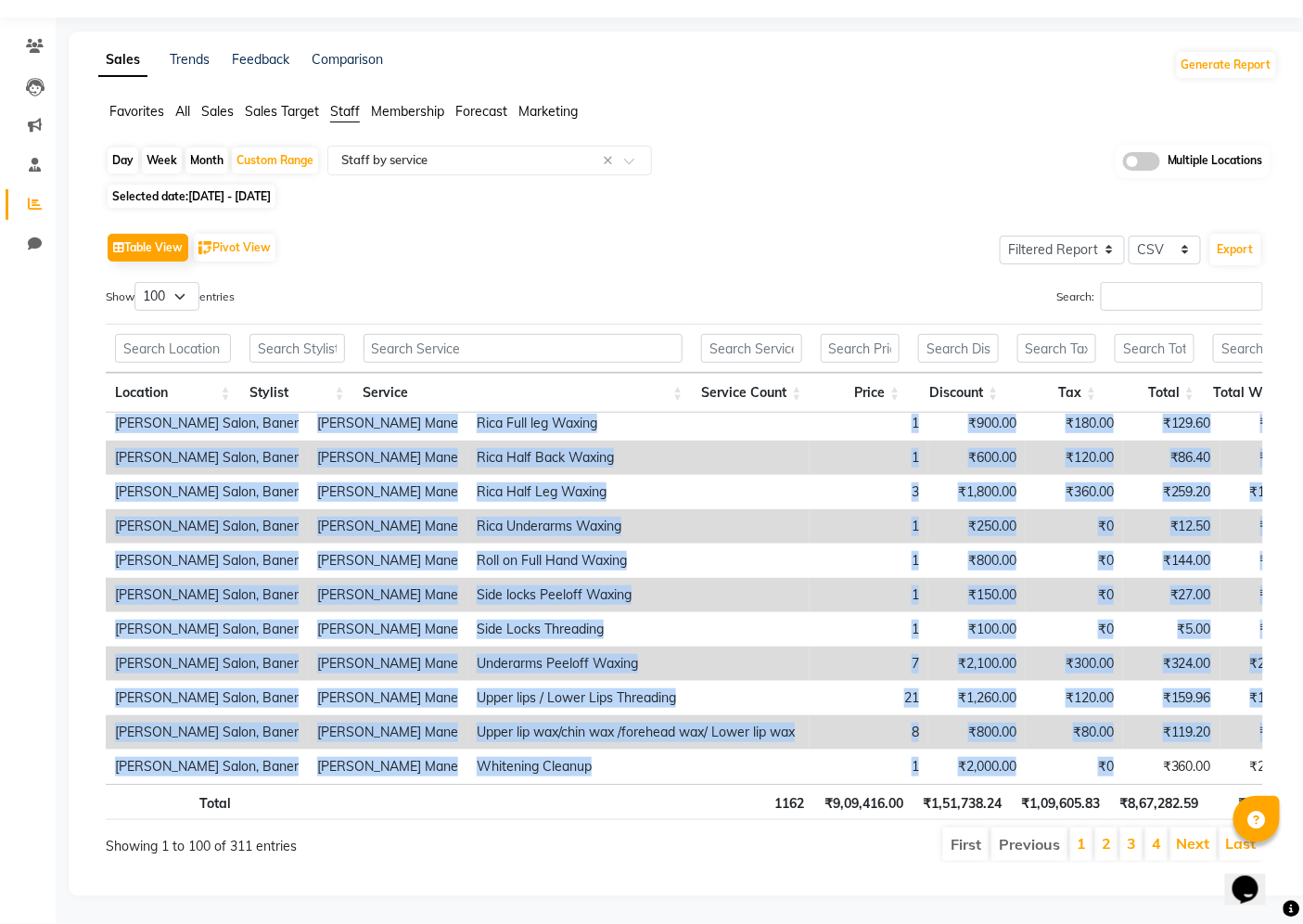
copy tbody "Punam Mane Aquatham Facial Replac Immun E Skin Treatment 3 ₹13,500.00 ₹2,700.00…"
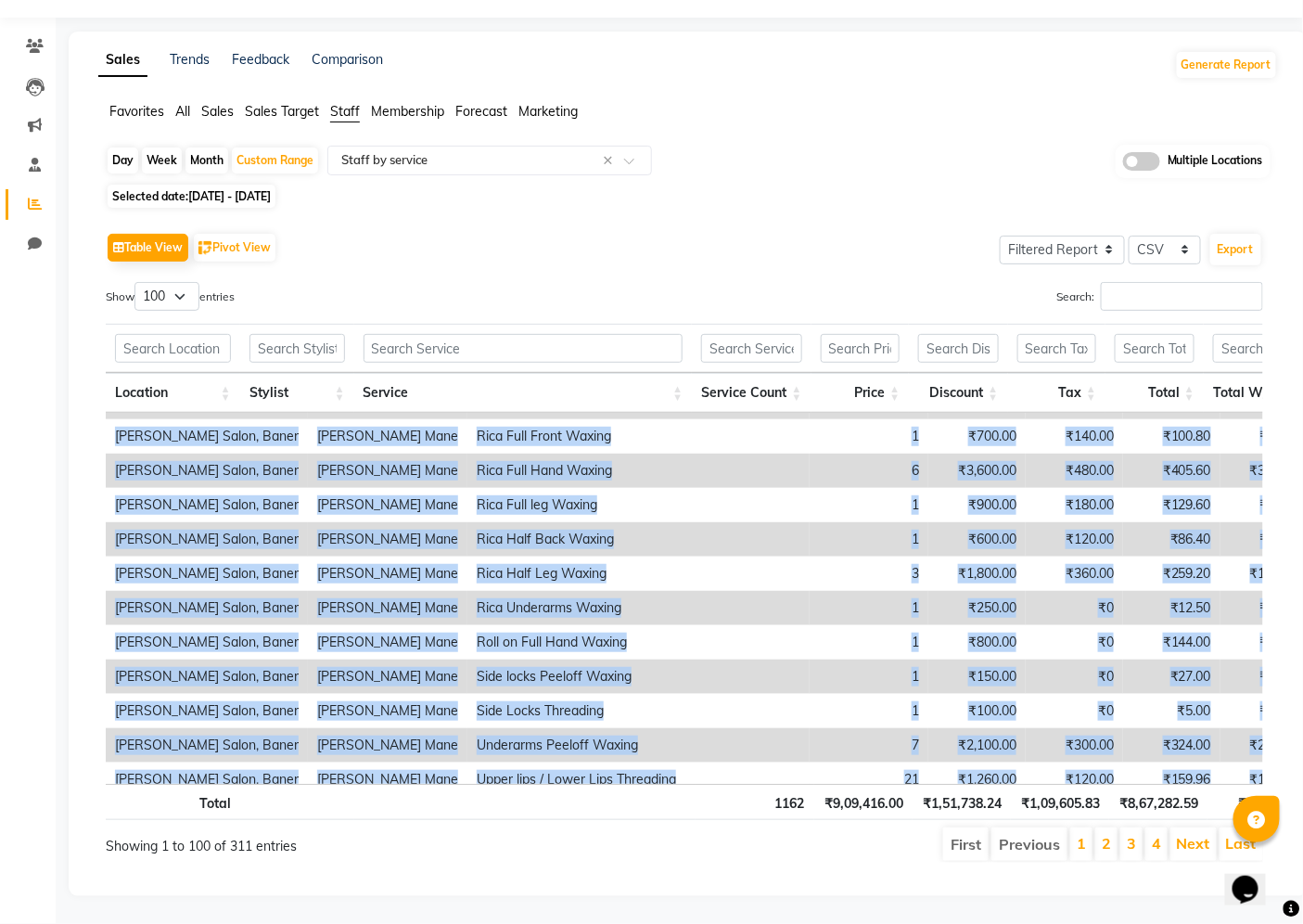
scroll to position [3071, 0]
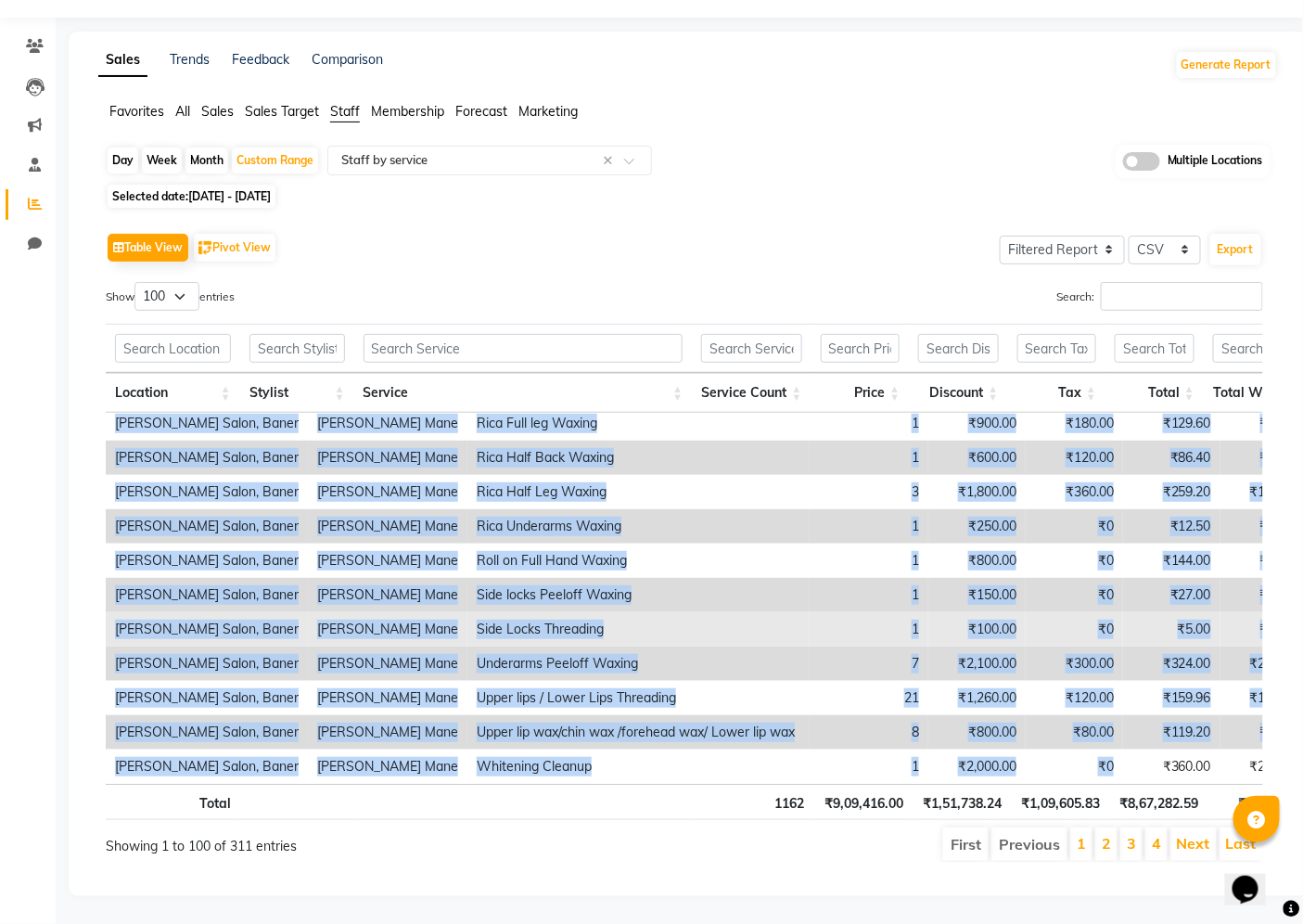
copy tbody "Punam Mane Aquatham Facial Replac Immun E Skin Treatment 3 ₹13,500.00 ₹2,700.00…"
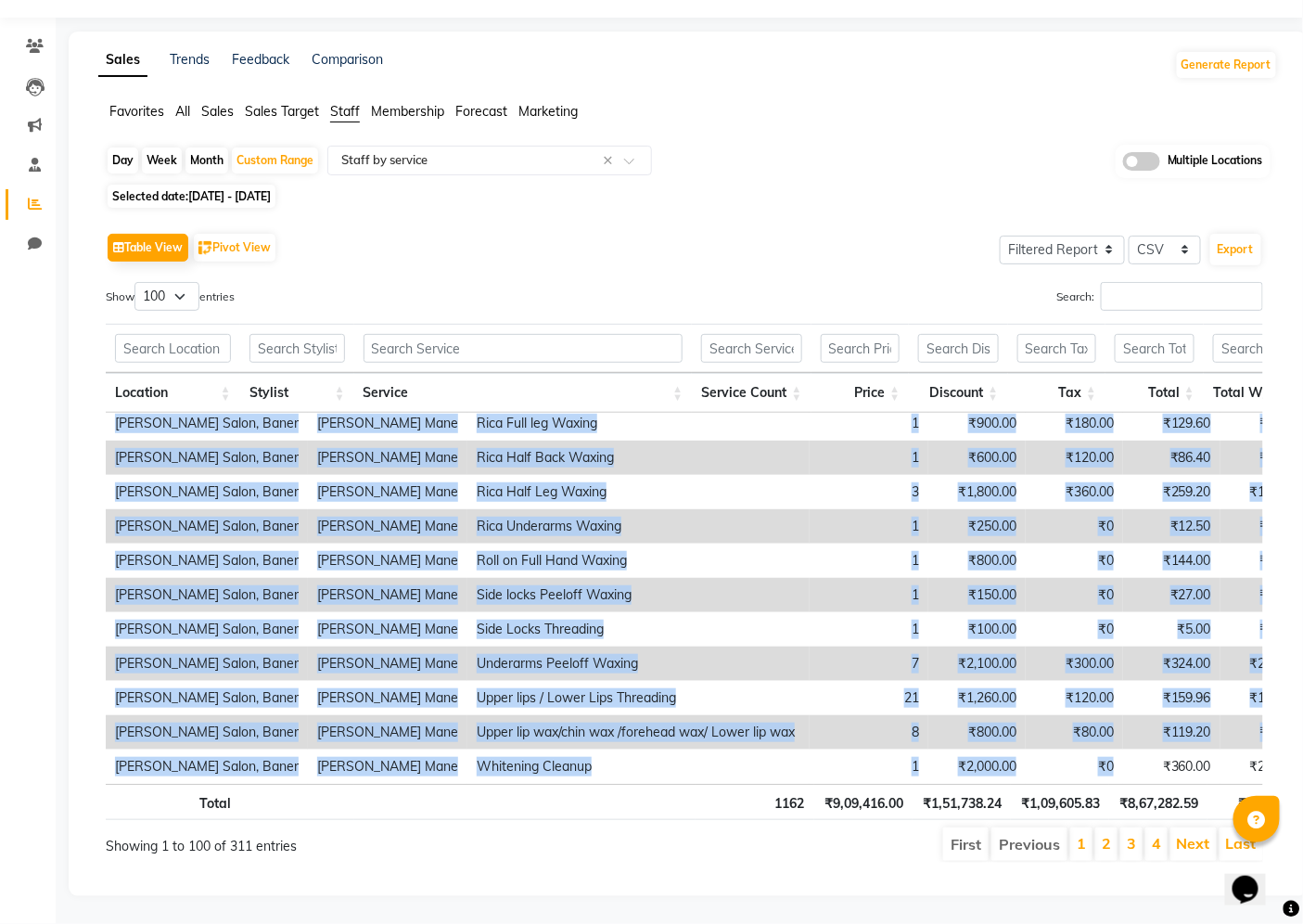
click at [1098, 844] on li "2" at bounding box center [1107, 844] width 23 height 33
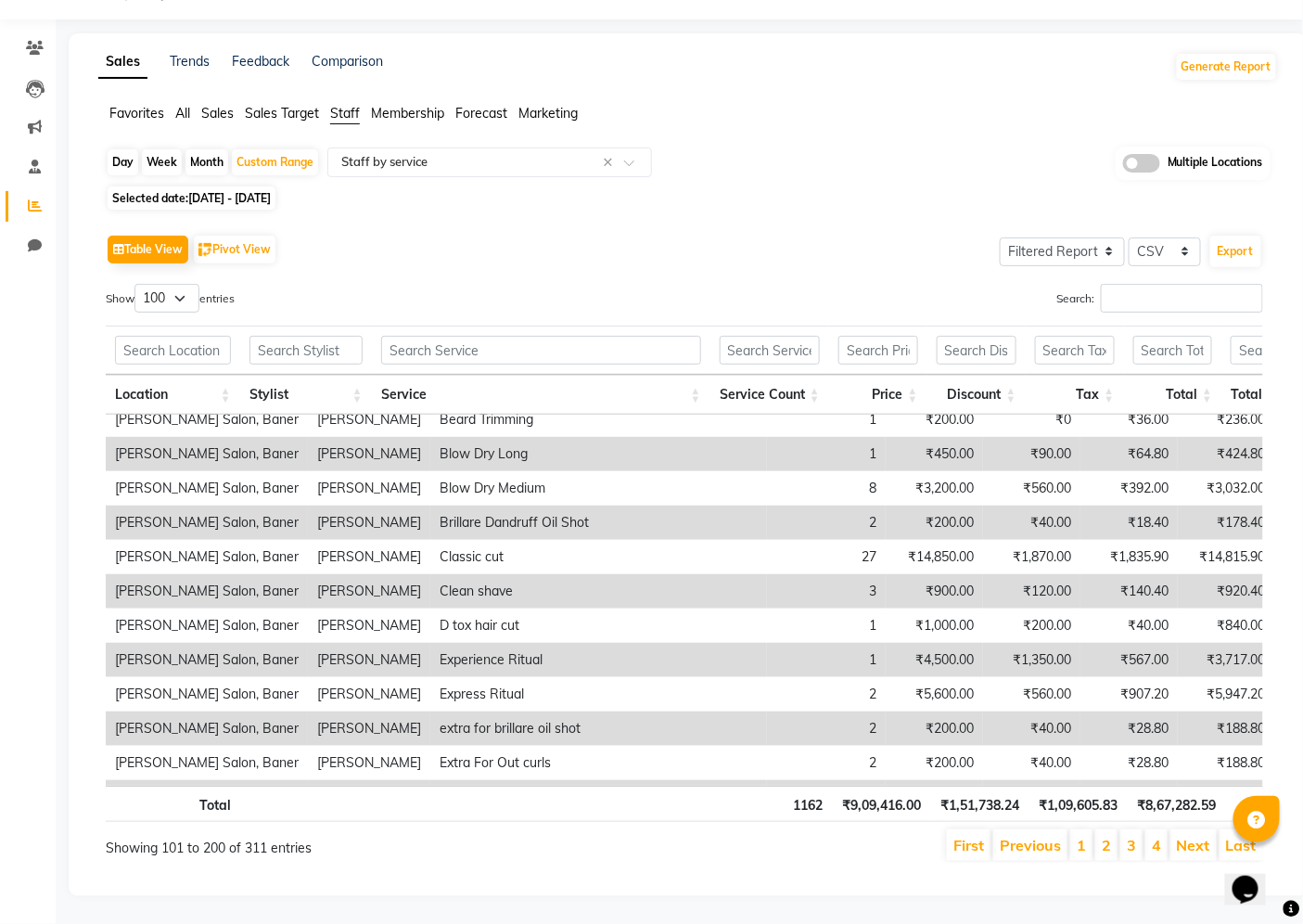
scroll to position [0, 0]
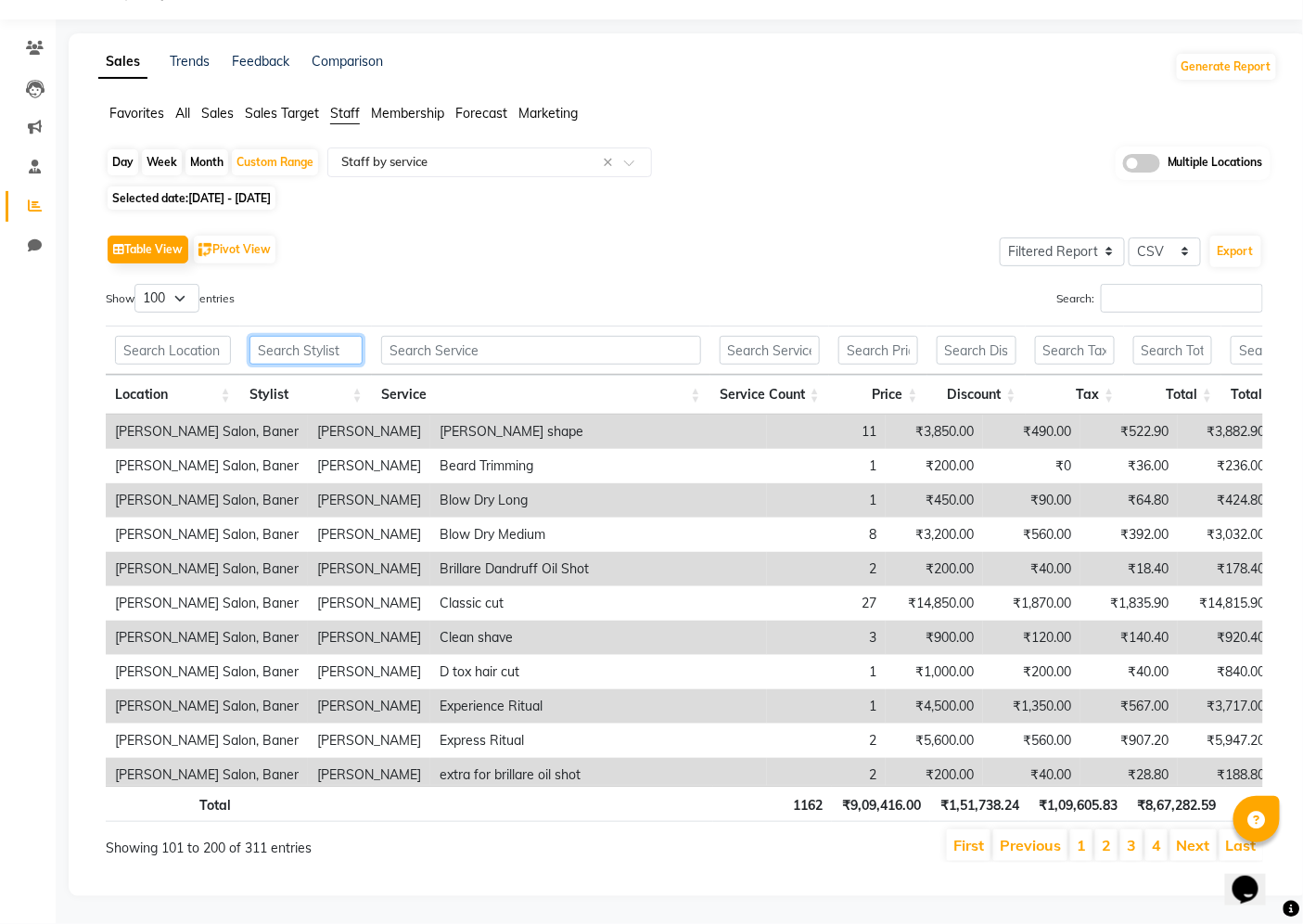
click at [310, 353] on input "text" at bounding box center [307, 350] width 114 height 28
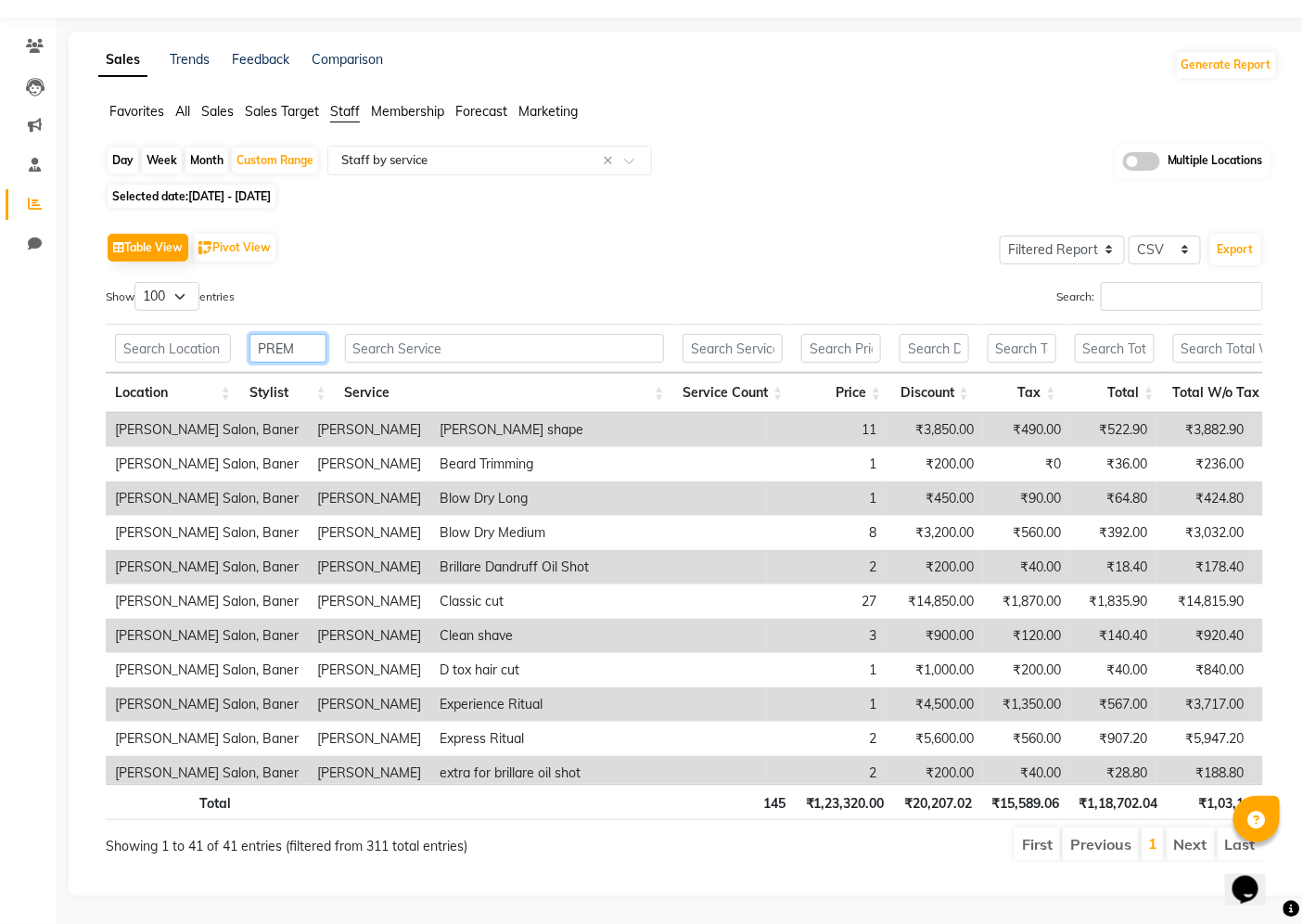
type input "PREM"
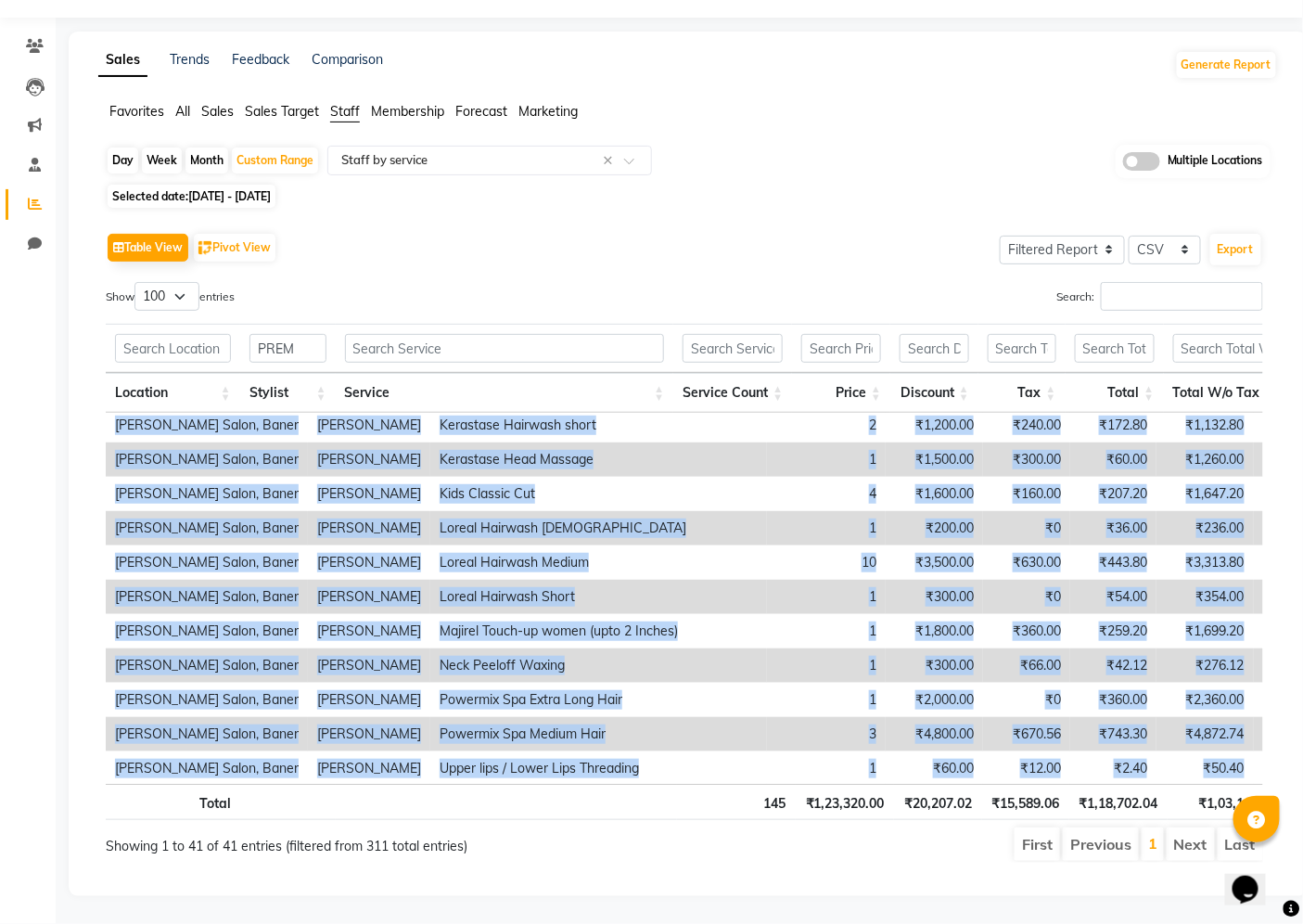
scroll to position [1050, 0]
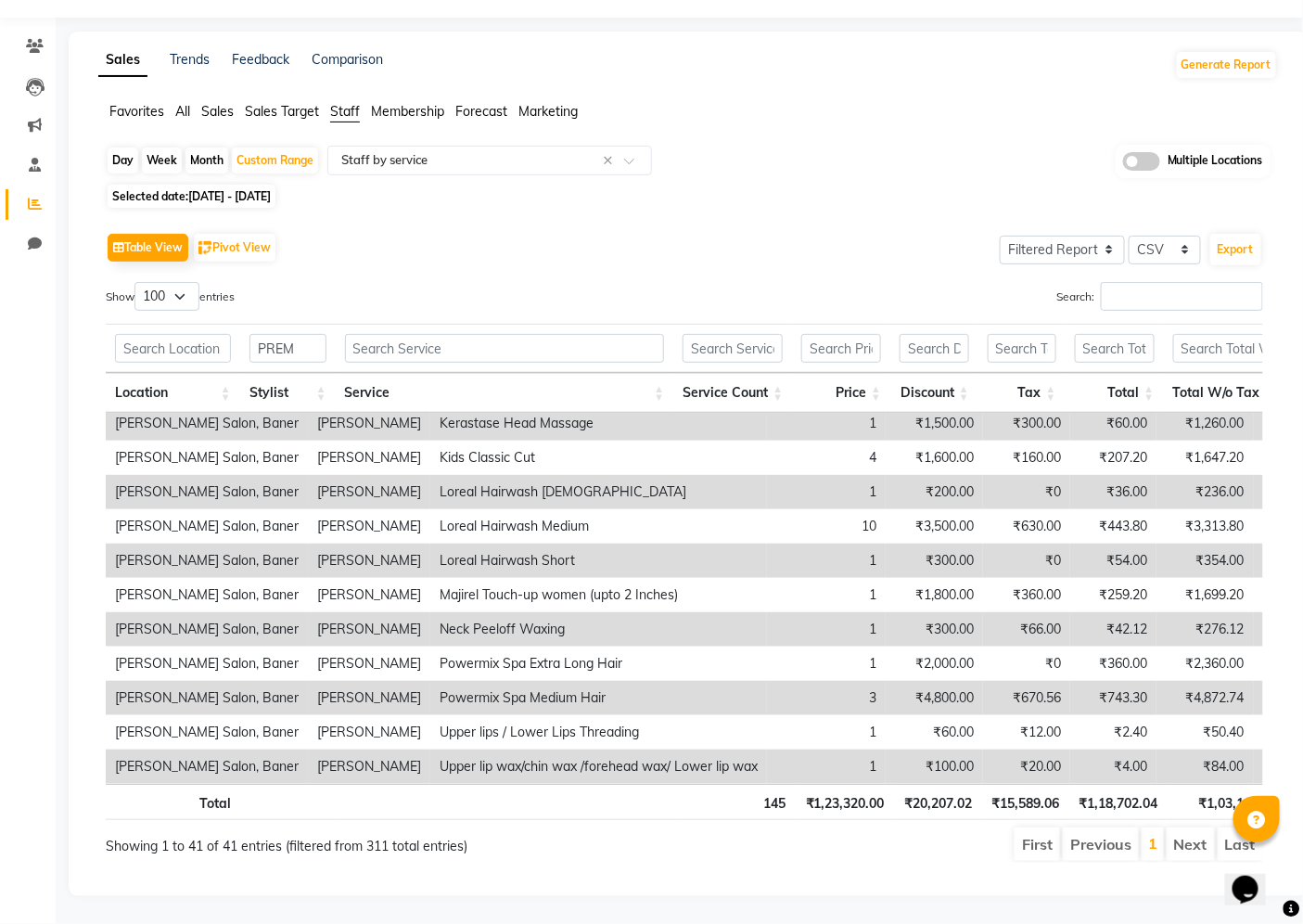
drag, startPoint x: 309, startPoint y: 434, endPoint x: 968, endPoint y: 766, distance: 737.9
click at [968, 766] on div "Location Stylist Service Service Count Price Discount Tax Total Total W/o Tax P…" at bounding box center [685, 598] width 1158 height 371
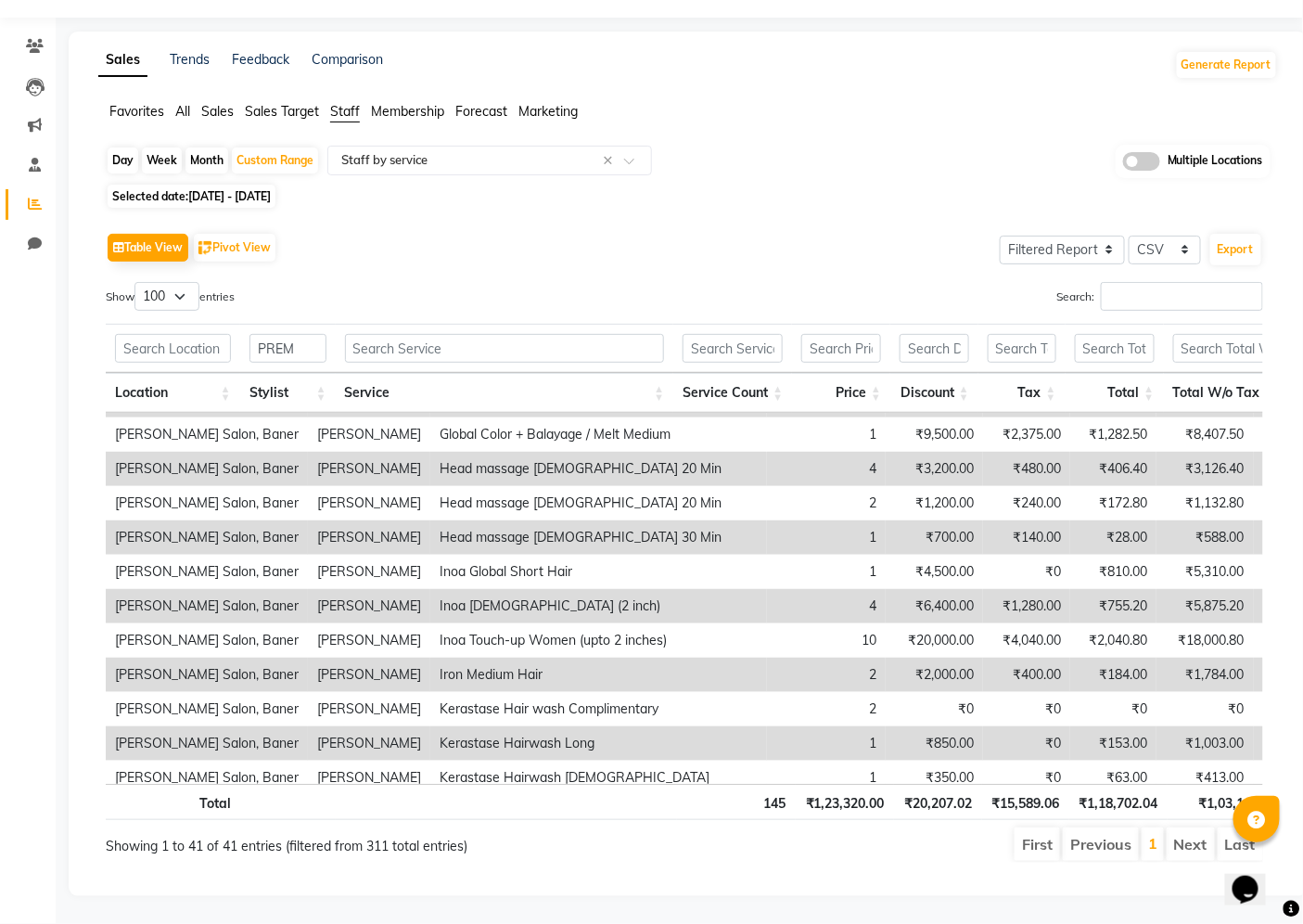
scroll to position [534, 0]
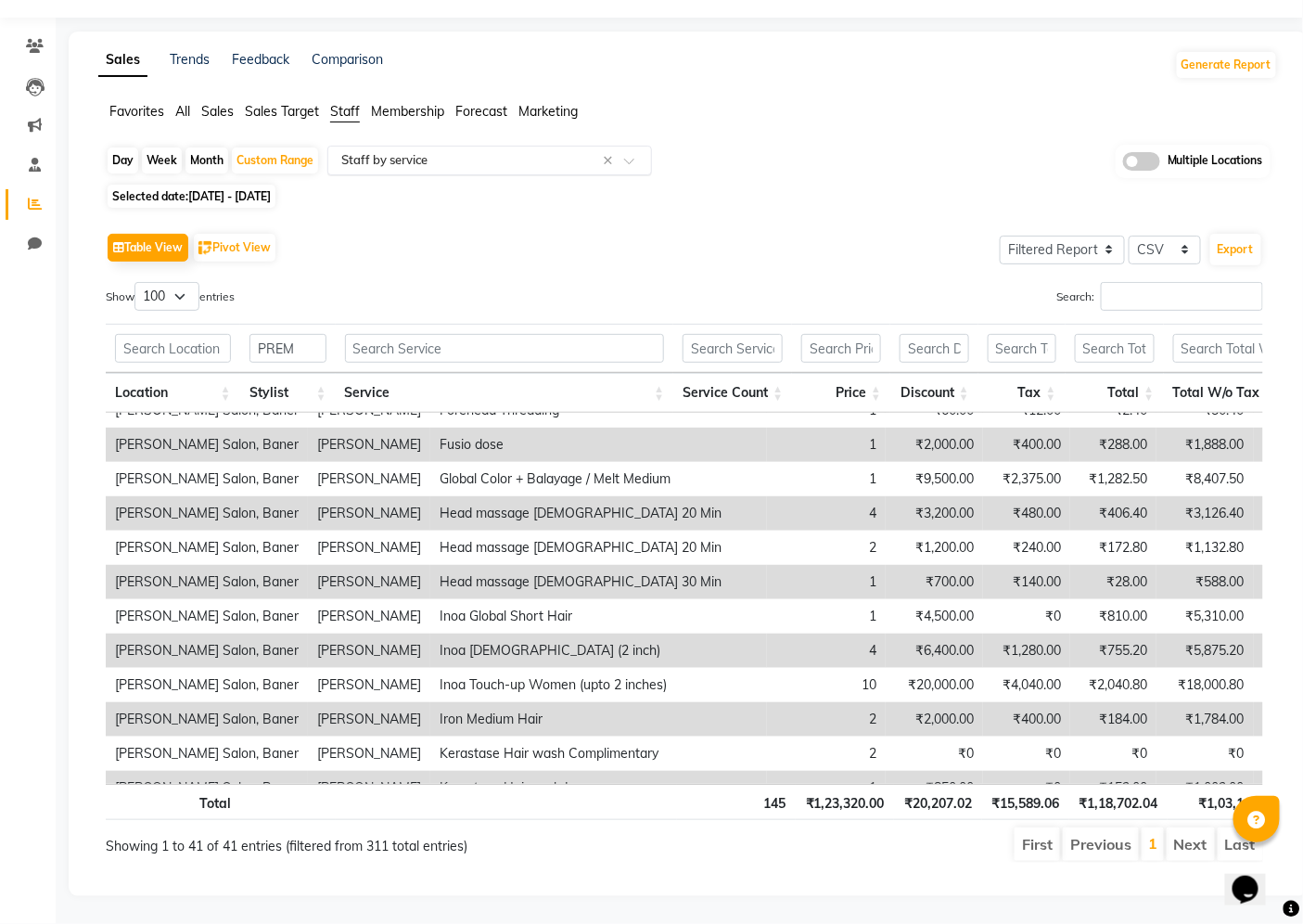
click at [540, 158] on input "text" at bounding box center [472, 161] width 267 height 19
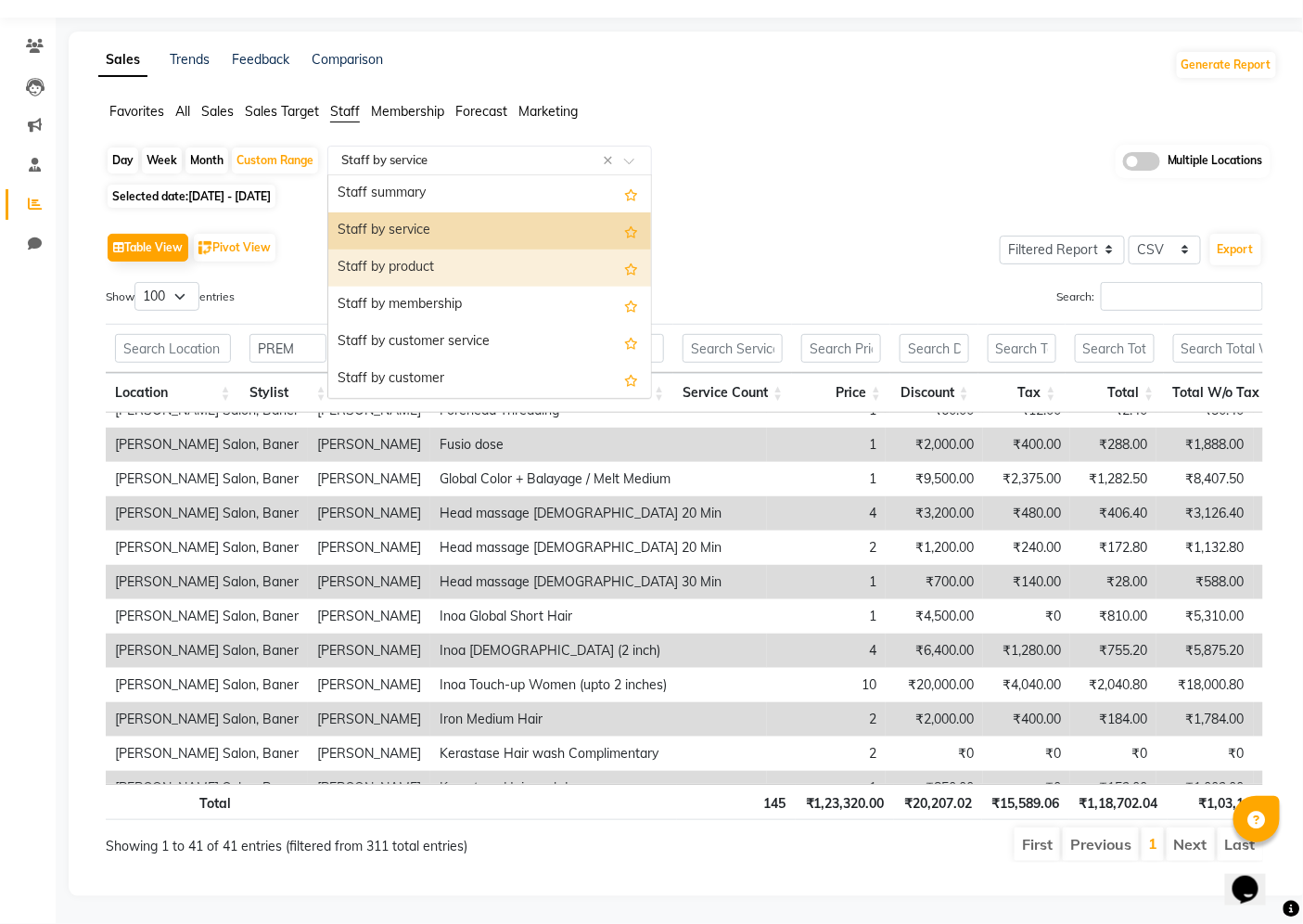
click at [502, 254] on div "Staff by product" at bounding box center [490, 268] width 323 height 37
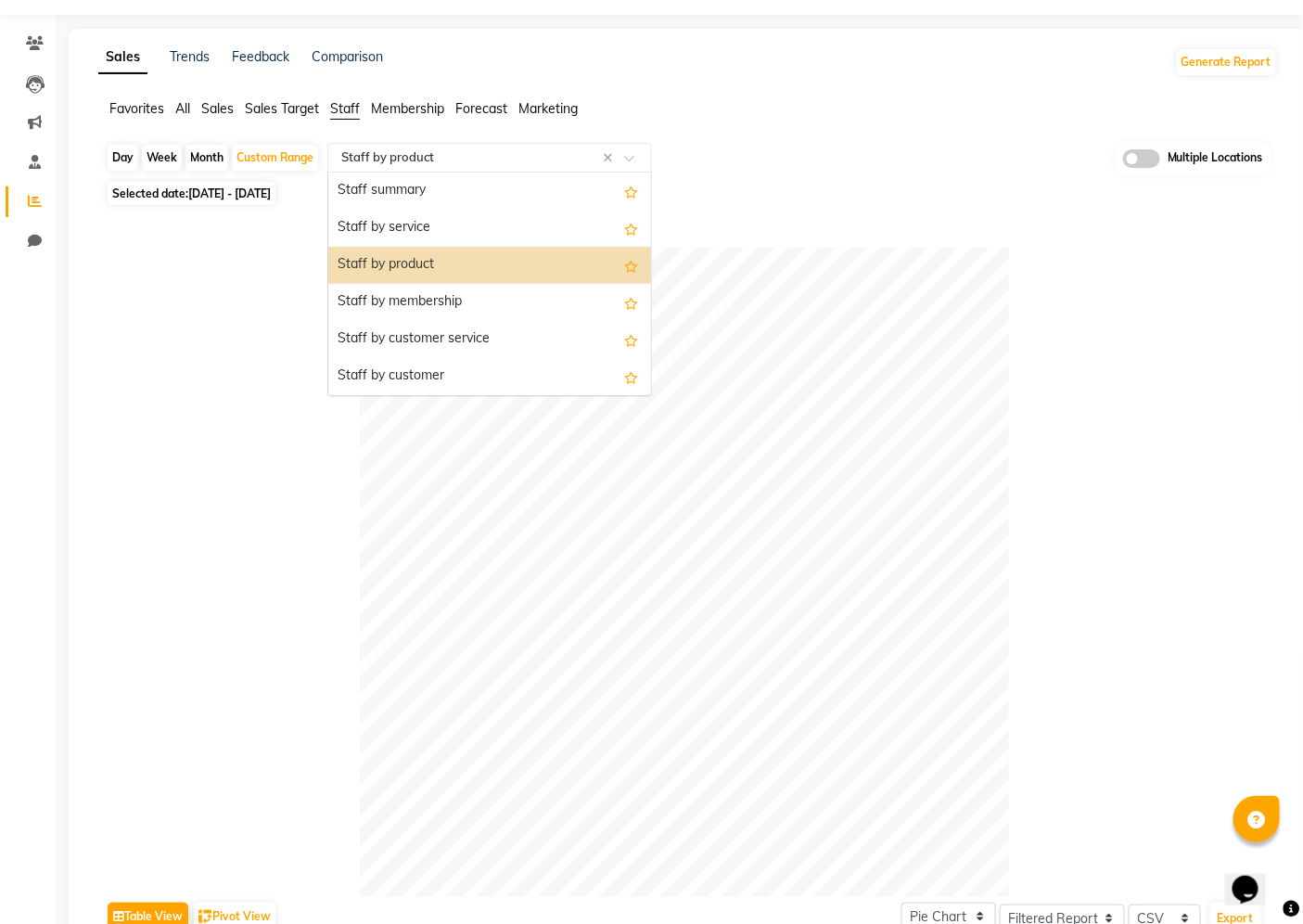
click at [533, 151] on input "text" at bounding box center [472, 158] width 267 height 19
click at [498, 216] on div "Staff by service" at bounding box center [490, 227] width 323 height 37
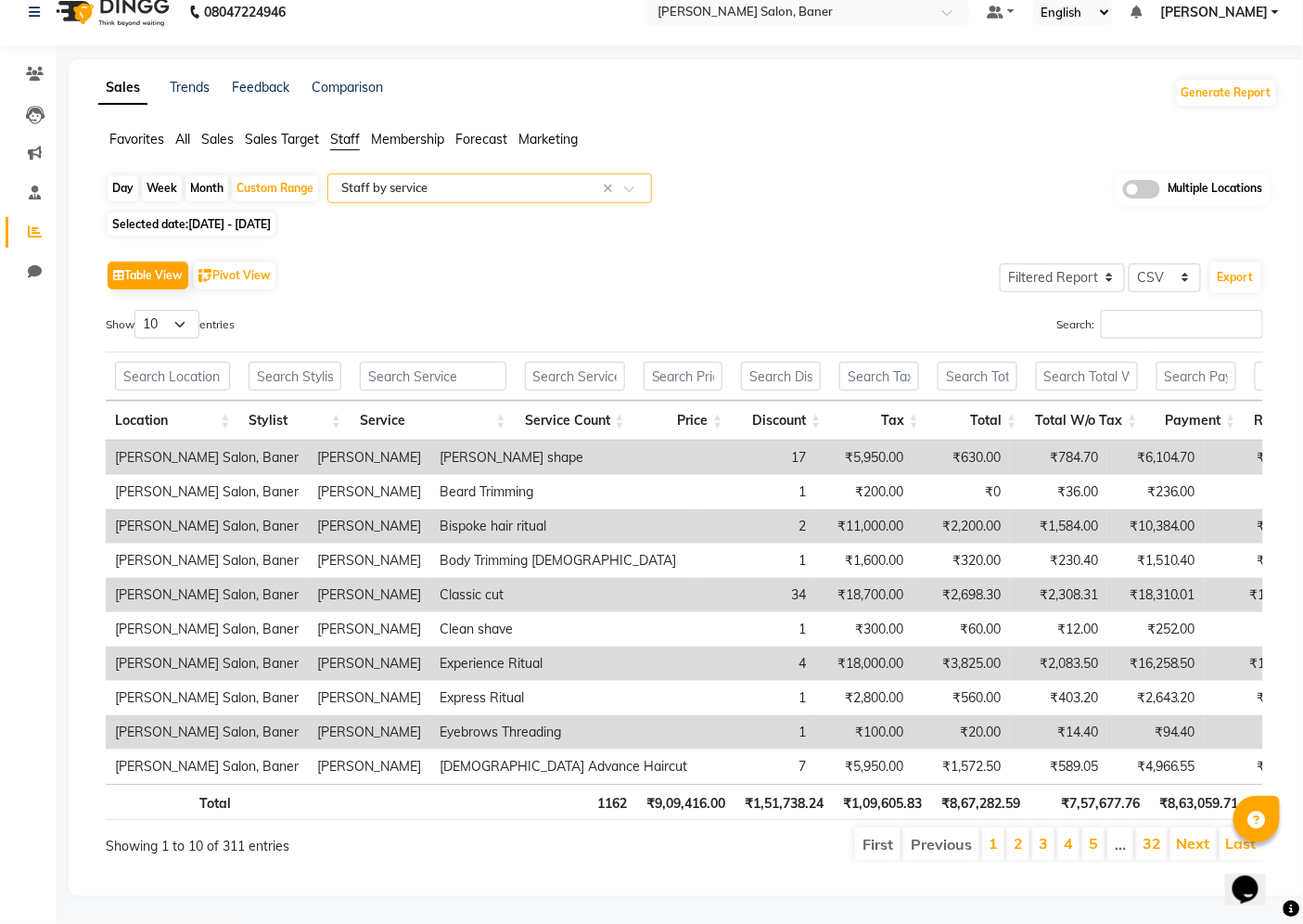
scroll to position [0, 0]
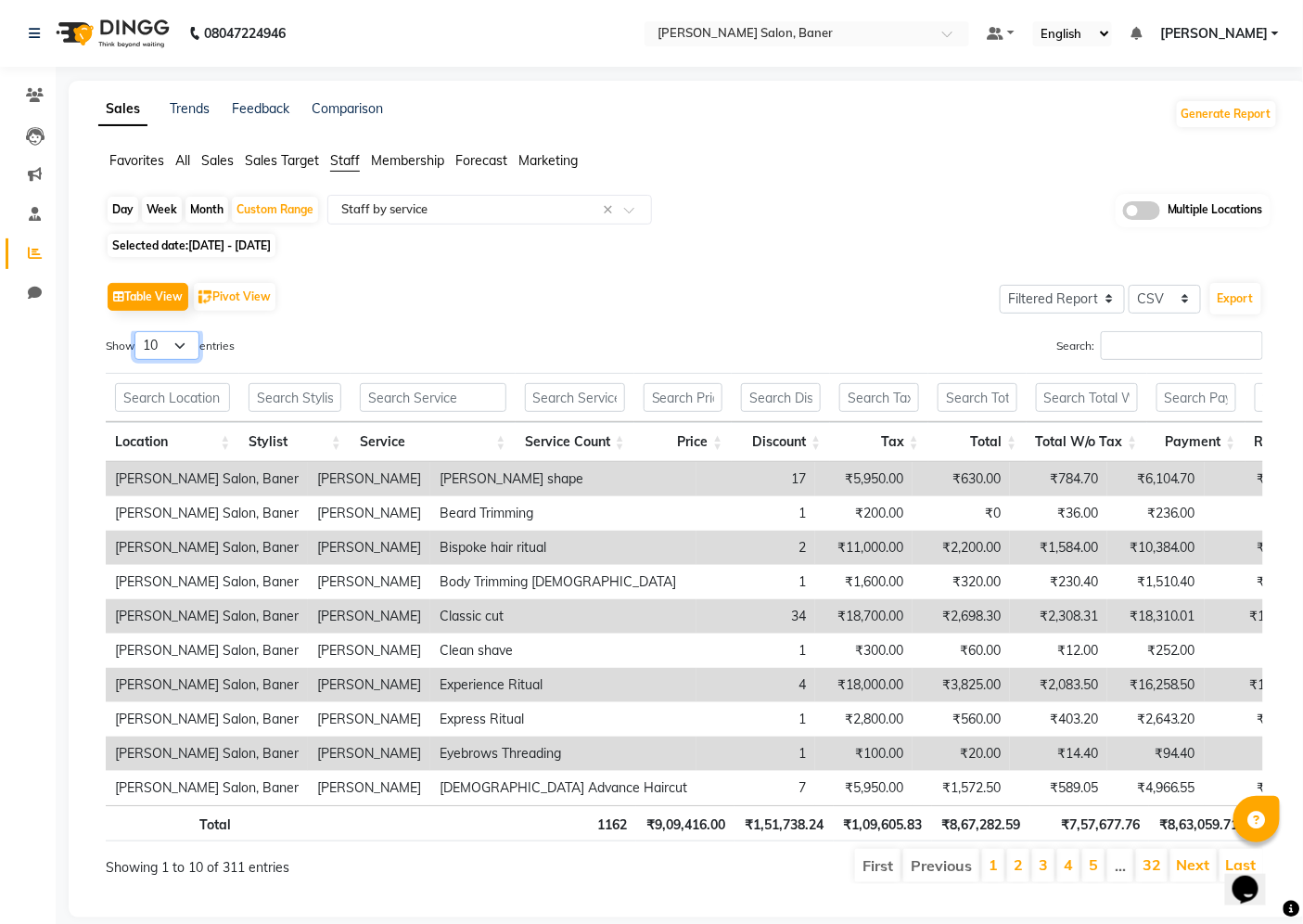
click at [192, 338] on select "10 25 50 100" at bounding box center [167, 346] width 65 height 28
select select "100"
click at [137, 331] on select "10 25 50 100" at bounding box center [167, 346] width 65 height 28
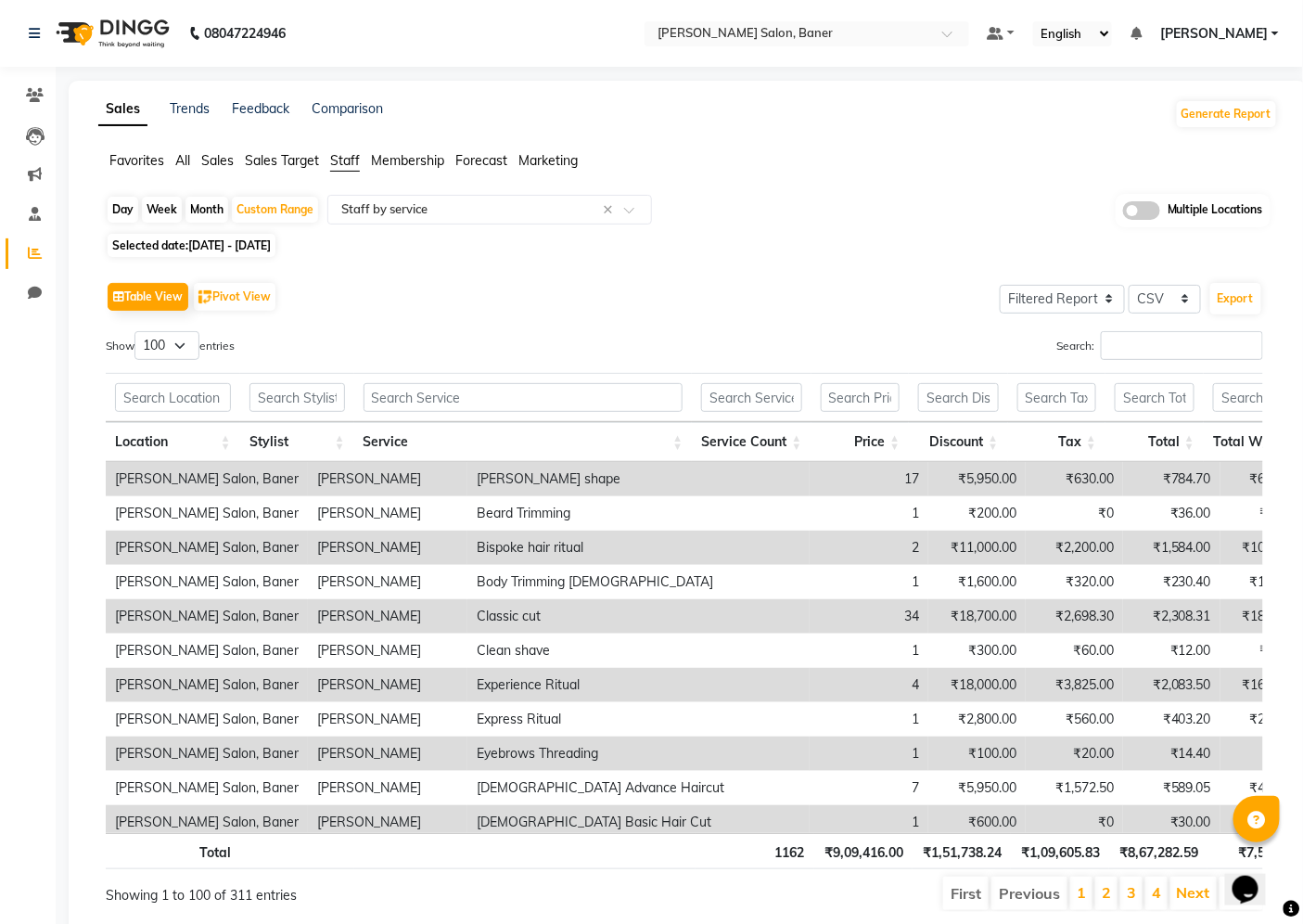
click at [1076, 890] on li "1" at bounding box center [1081, 893] width 23 height 33
click at [1081, 887] on link "1" at bounding box center [1081, 893] width 9 height 19
click at [281, 397] on input "text" at bounding box center [297, 398] width 96 height 28
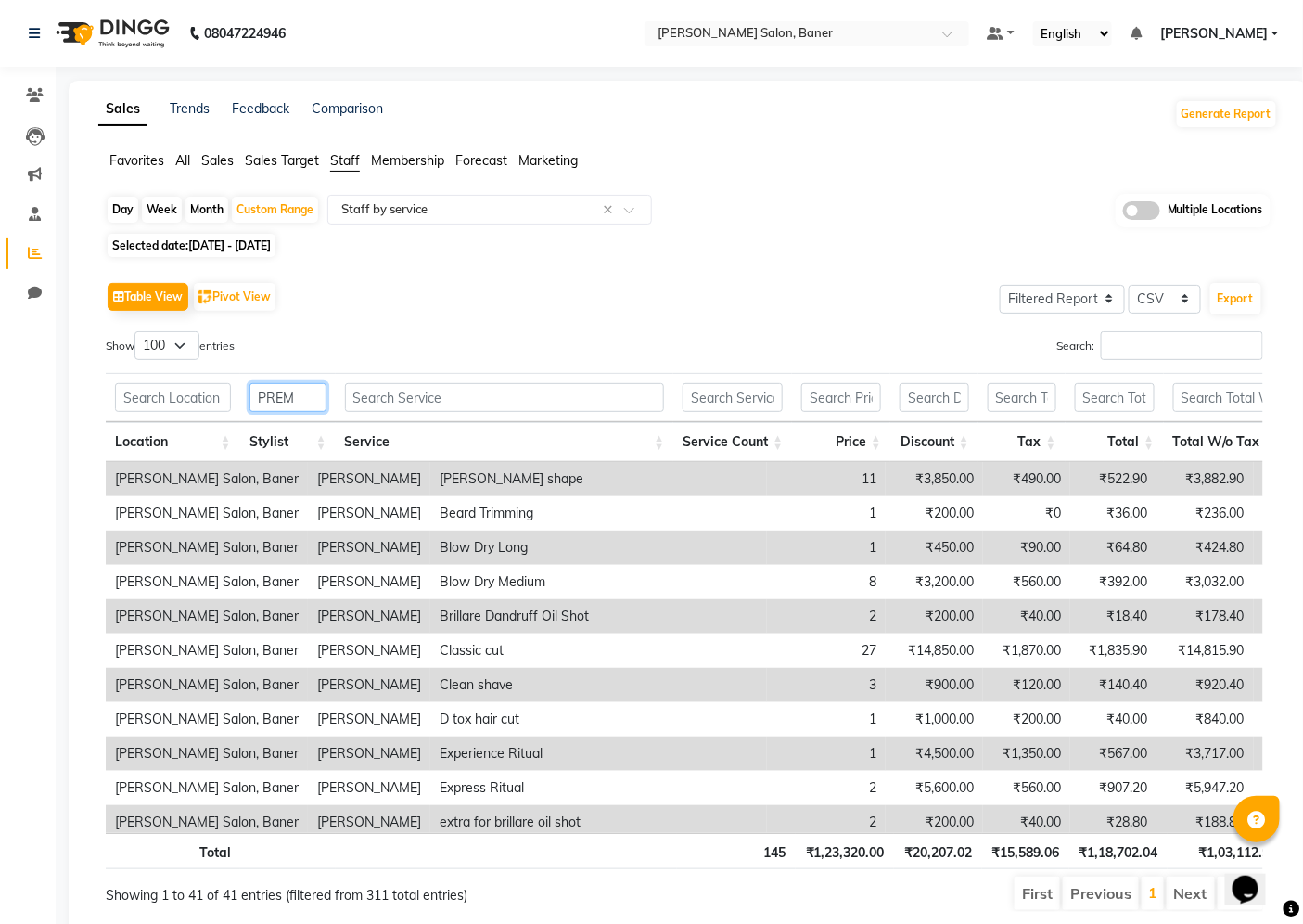
type input "PREM"
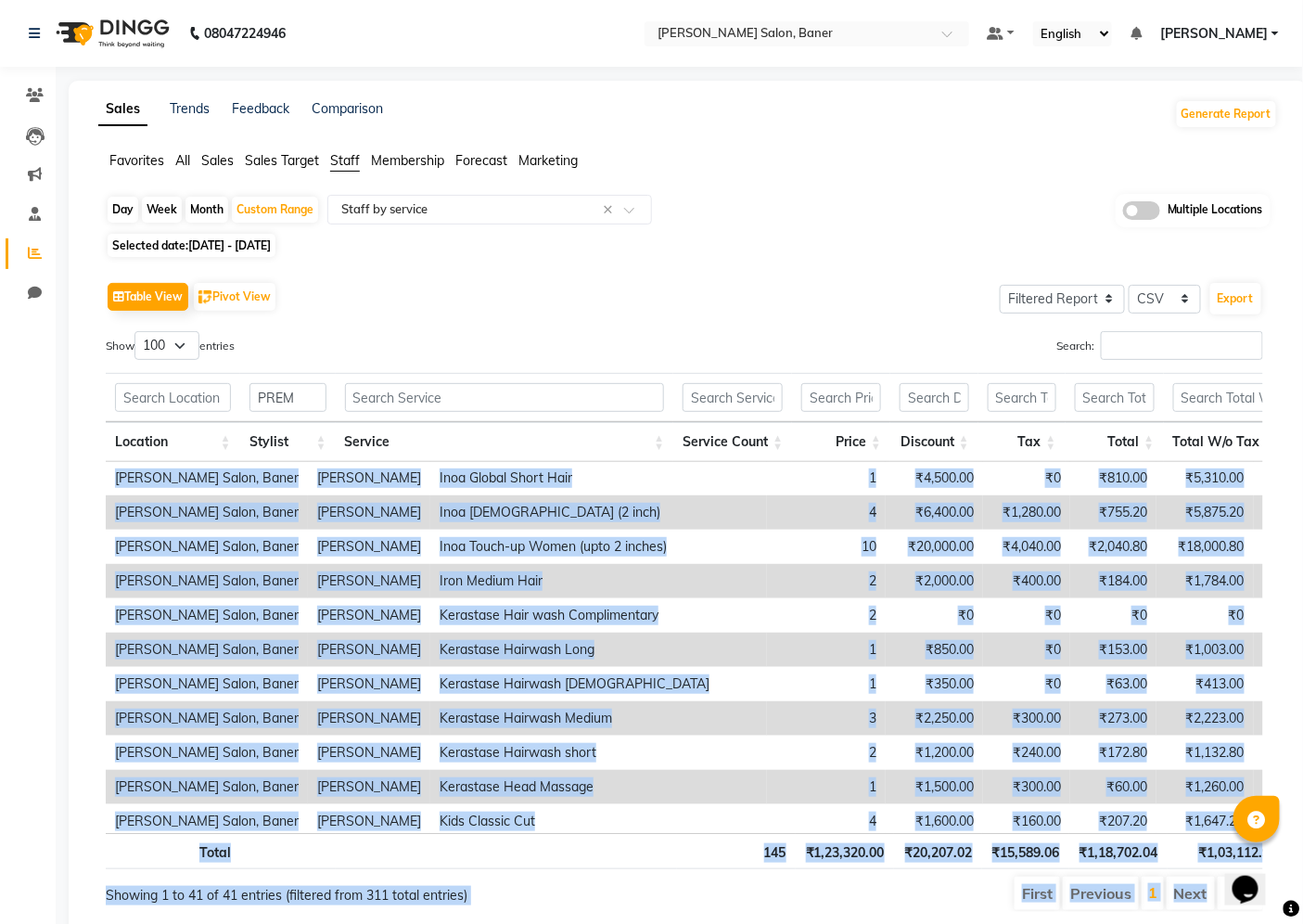
scroll to position [1050, 0]
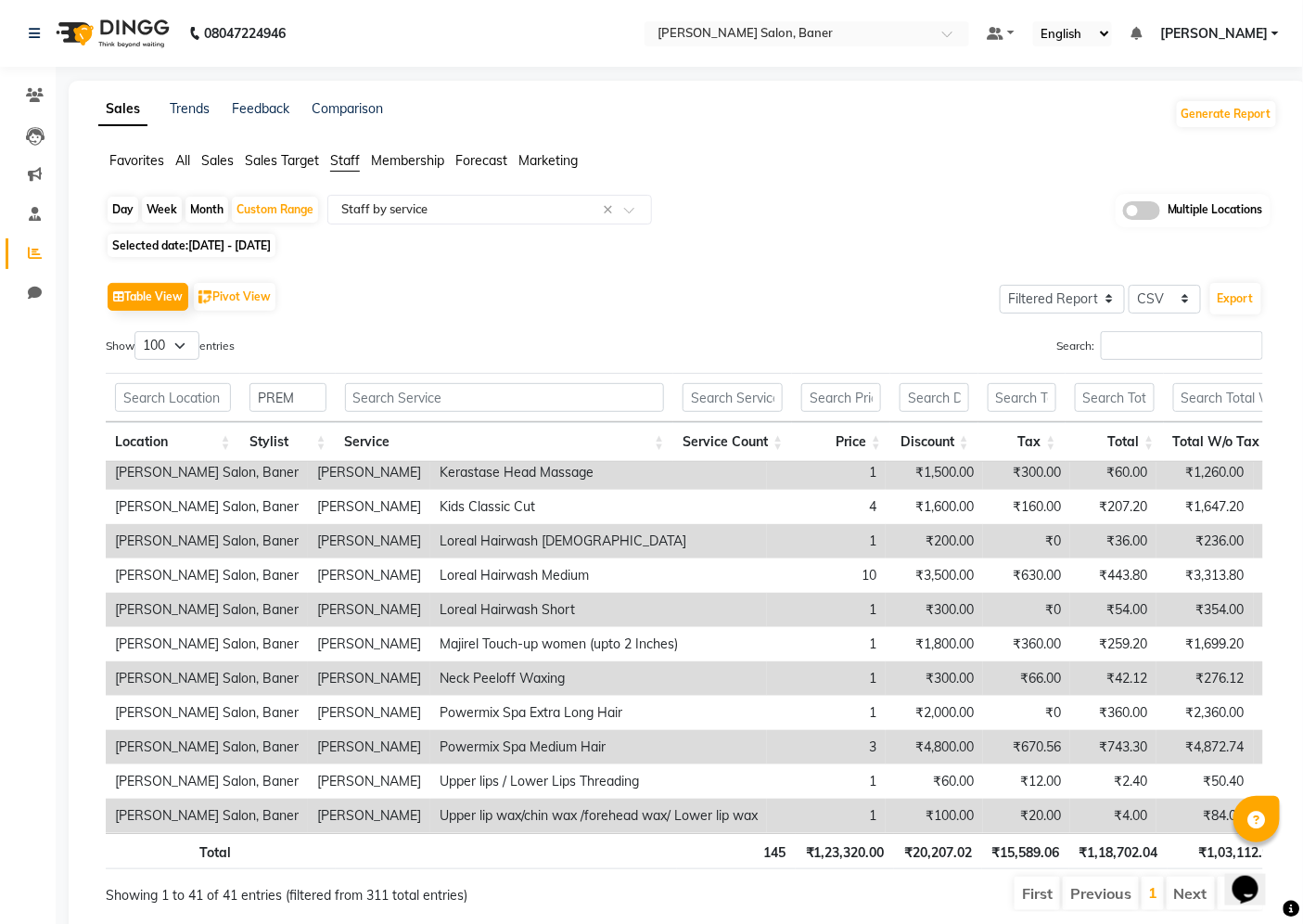
drag, startPoint x: 186, startPoint y: 470, endPoint x: 1222, endPoint y: 828, distance: 1096.1
click at [1222, 828] on div "Location Stylist Service Service Count Price Discount Tax Total Total W/o Tax P…" at bounding box center [685, 648] width 1158 height 371
